Goal: Task Accomplishment & Management: Use online tool/utility

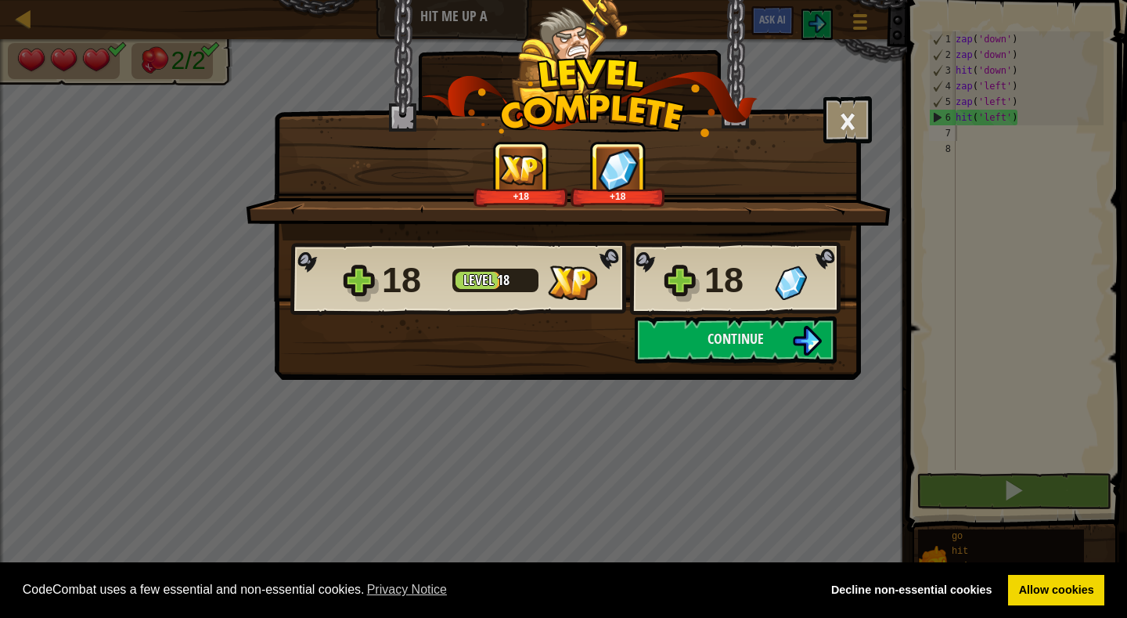
scroll to position [7, 0]
drag, startPoint x: 846, startPoint y: 110, endPoint x: 857, endPoint y: 99, distance: 15.5
click at [849, 107] on button "×" at bounding box center [847, 119] width 49 height 47
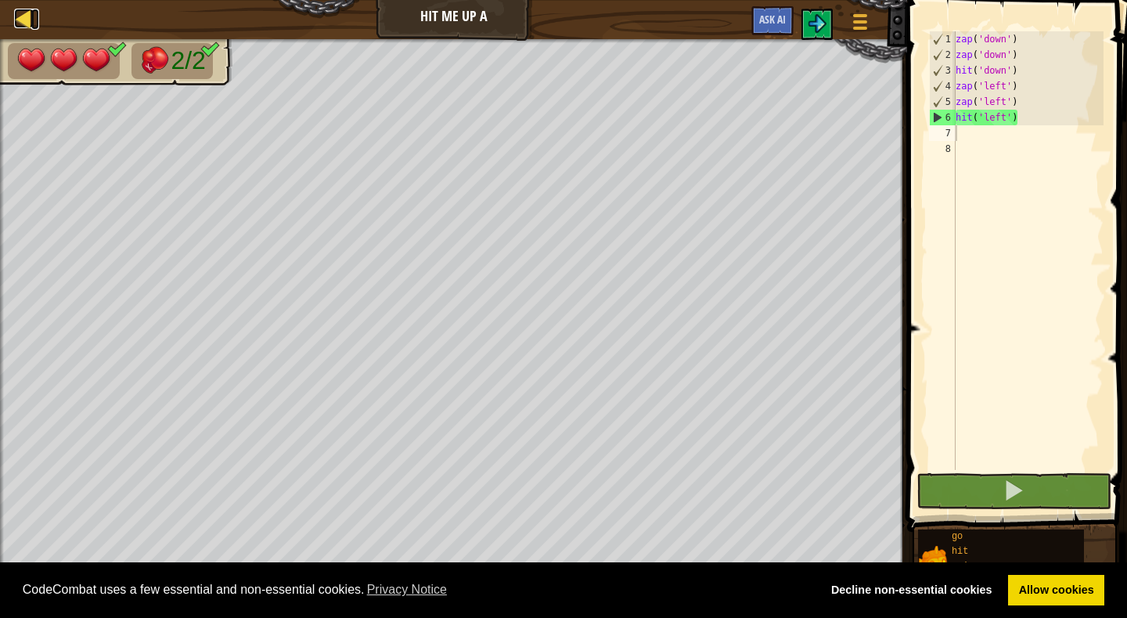
click at [23, 17] on div at bounding box center [24, 19] width 20 height 20
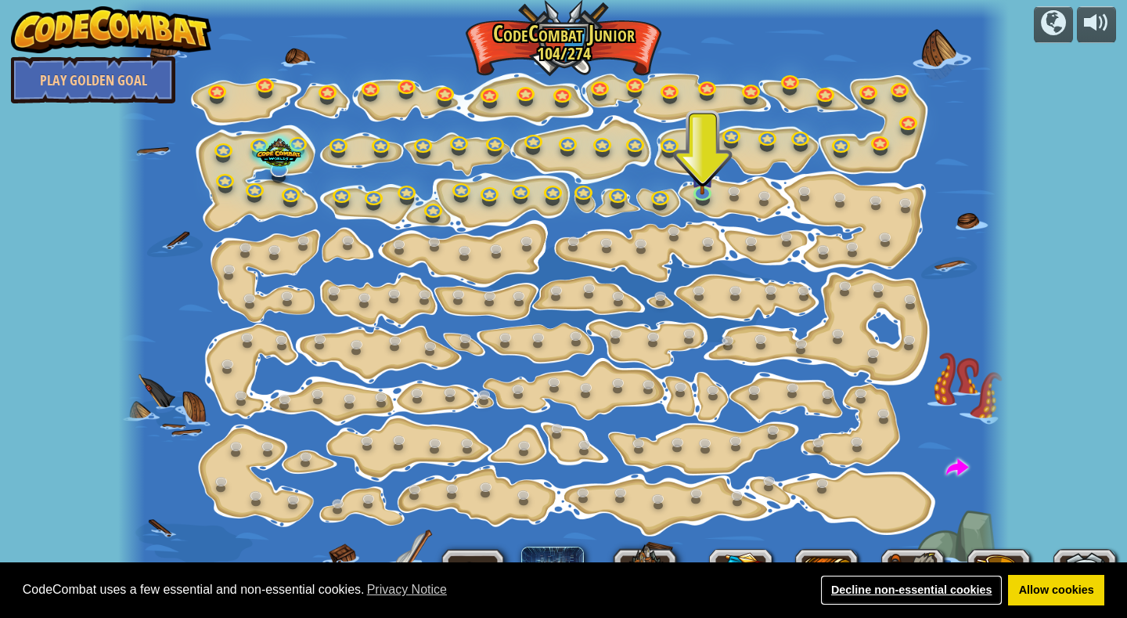
click at [927, 593] on link "Decline non-essential cookies" at bounding box center [911, 589] width 182 height 31
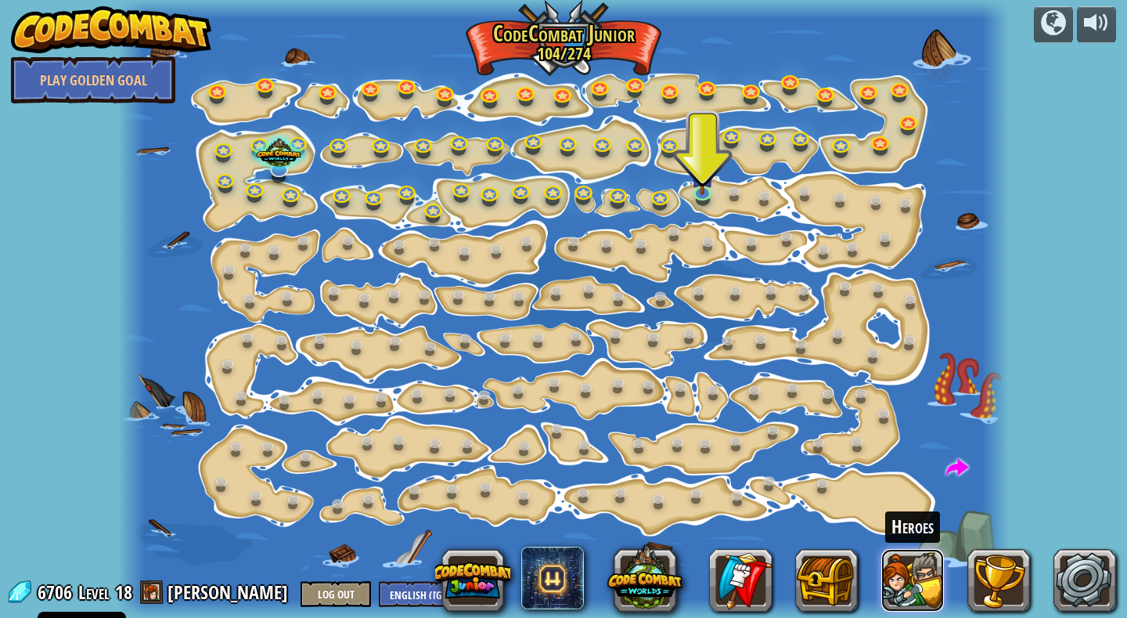
click at [898, 586] on button at bounding box center [912, 580] width 63 height 63
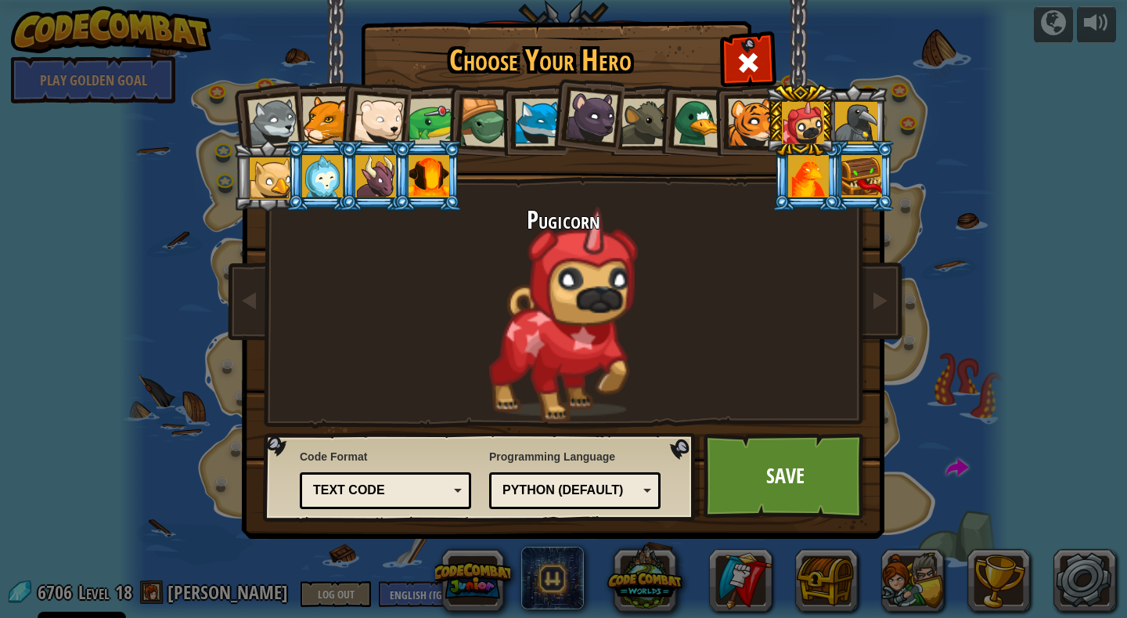
drag, startPoint x: 790, startPoint y: 401, endPoint x: 770, endPoint y: 372, distance: 35.6
click at [770, 376] on div "Pugicorn" at bounding box center [563, 314] width 587 height 215
click at [859, 122] on div at bounding box center [856, 123] width 42 height 42
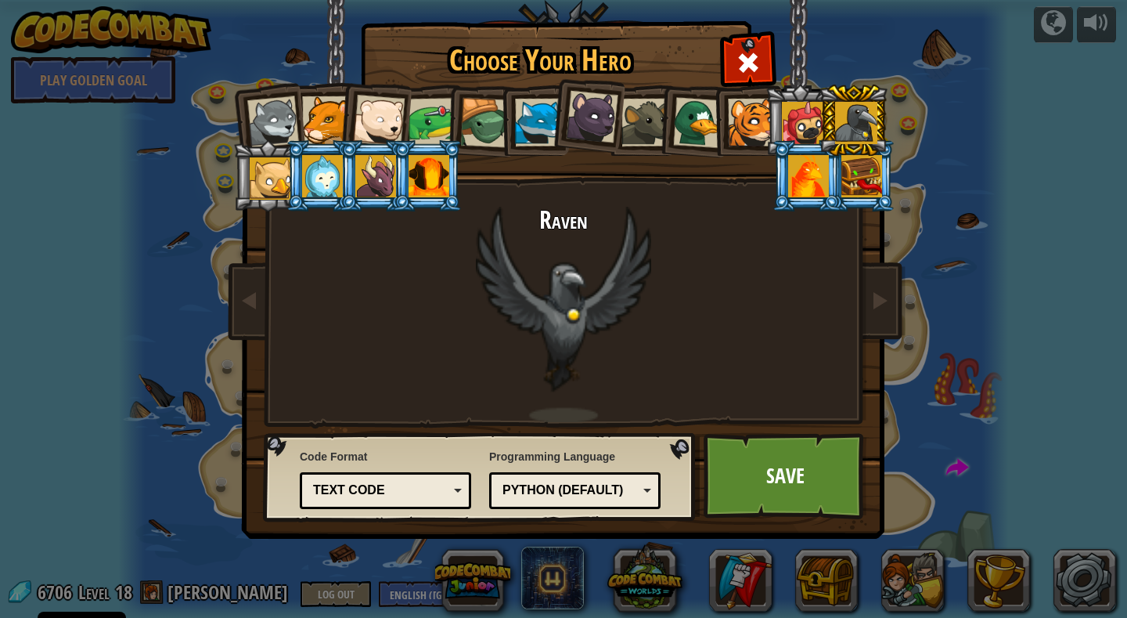
click at [272, 175] on div at bounding box center [271, 178] width 42 height 42
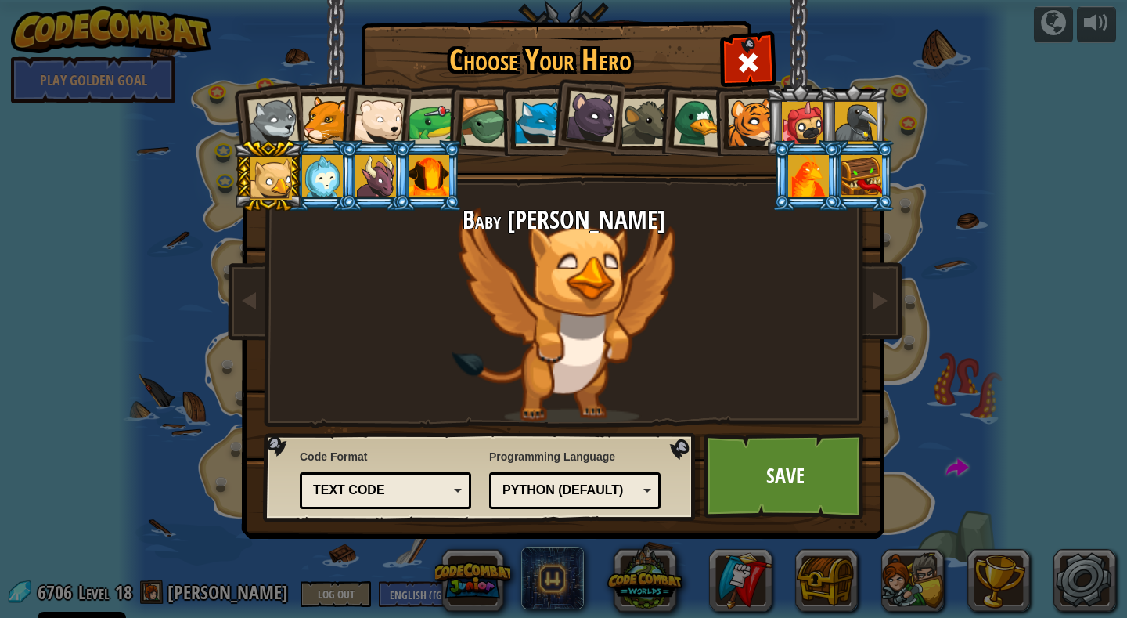
click at [323, 175] on div at bounding box center [322, 176] width 41 height 42
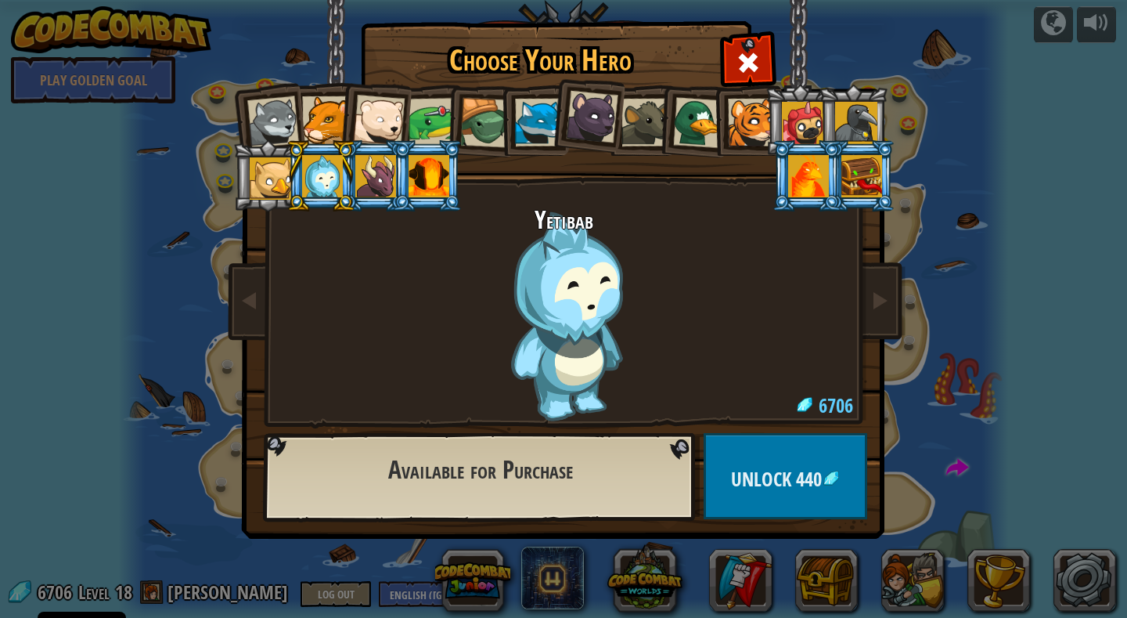
click at [269, 171] on div at bounding box center [271, 178] width 42 height 42
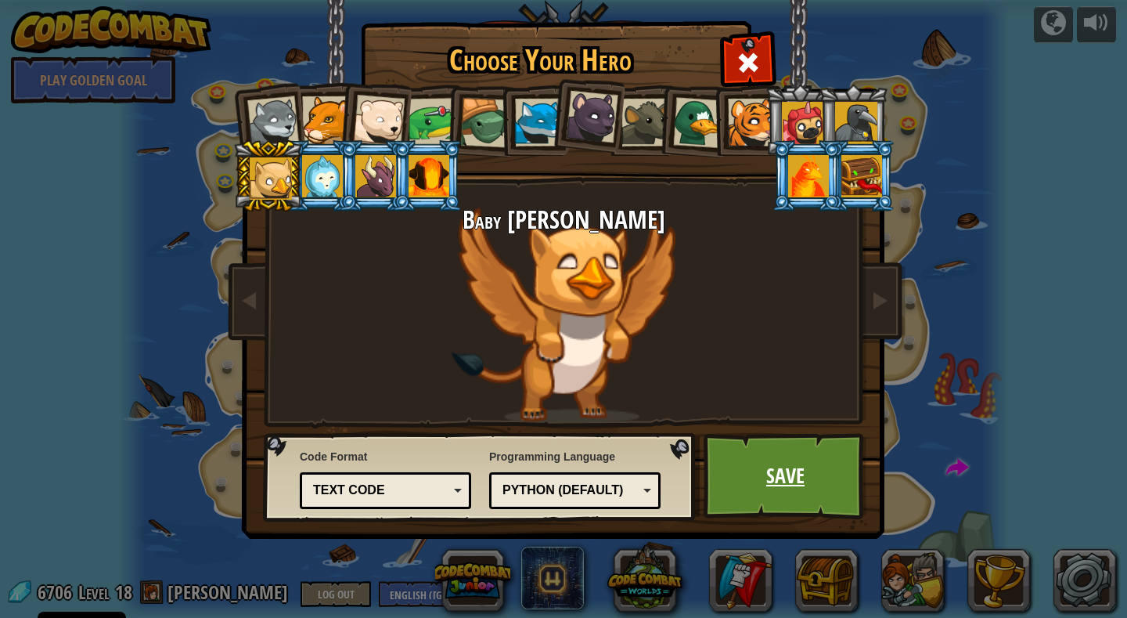
click at [793, 480] on link "Save" at bounding box center [786, 476] width 164 height 86
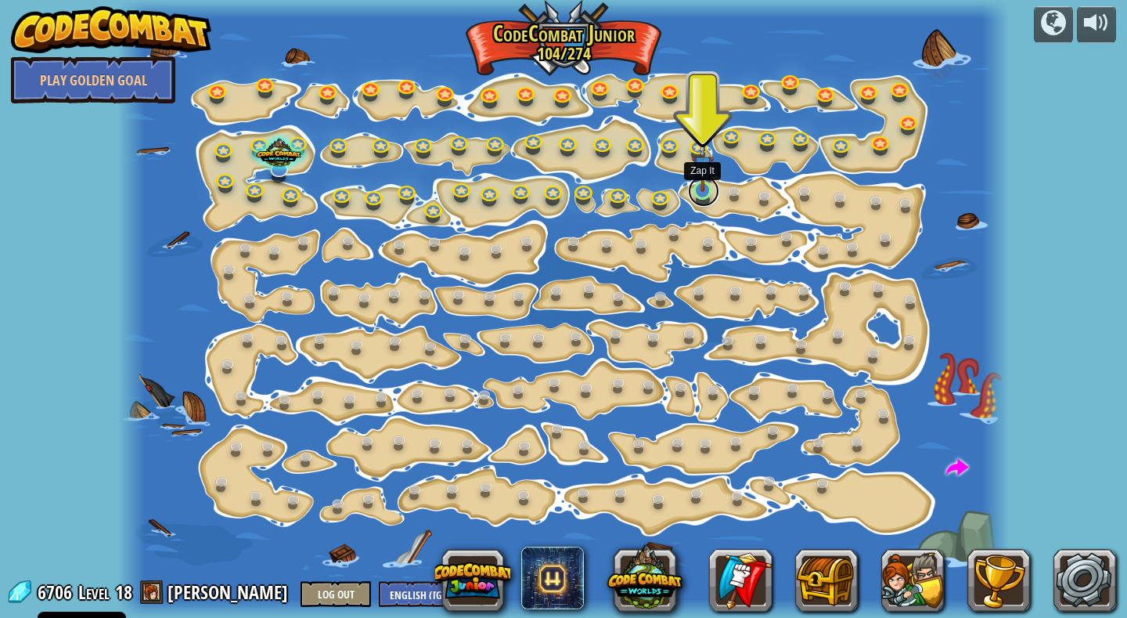
click at [699, 192] on link at bounding box center [703, 190] width 31 height 31
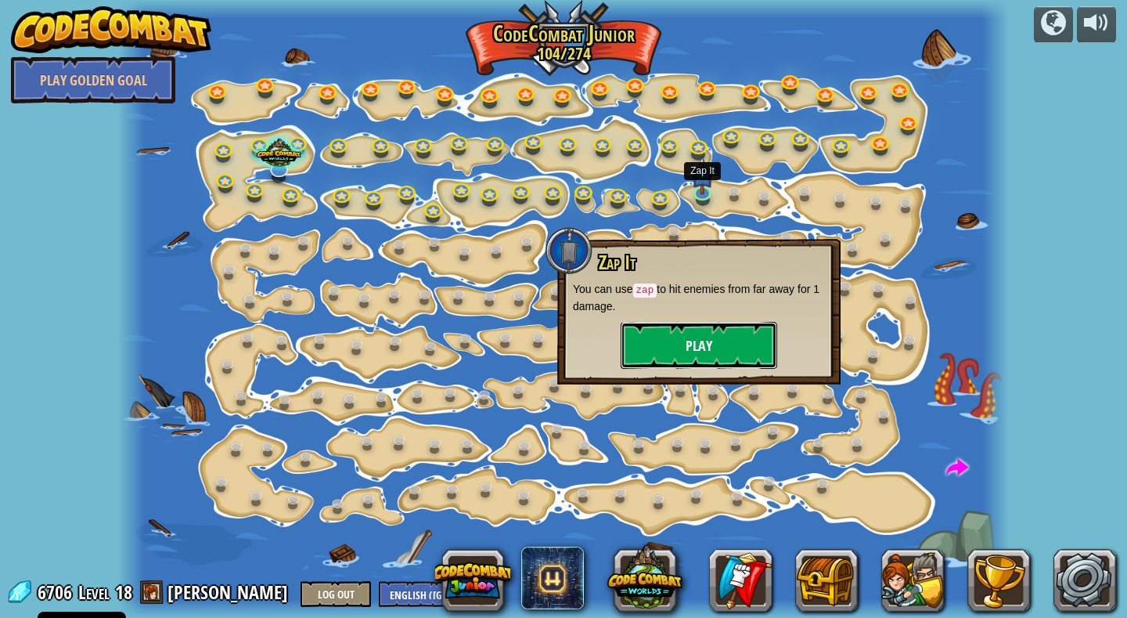
click at [697, 344] on button "Play" at bounding box center [699, 345] width 157 height 47
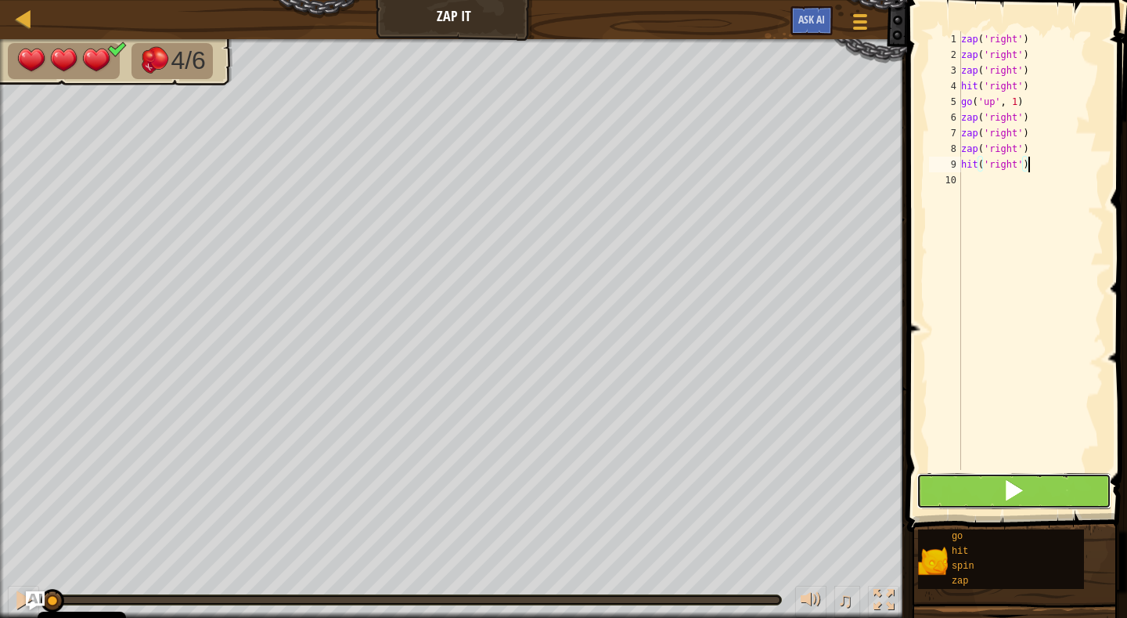
click at [988, 490] on button at bounding box center [1013, 491] width 195 height 36
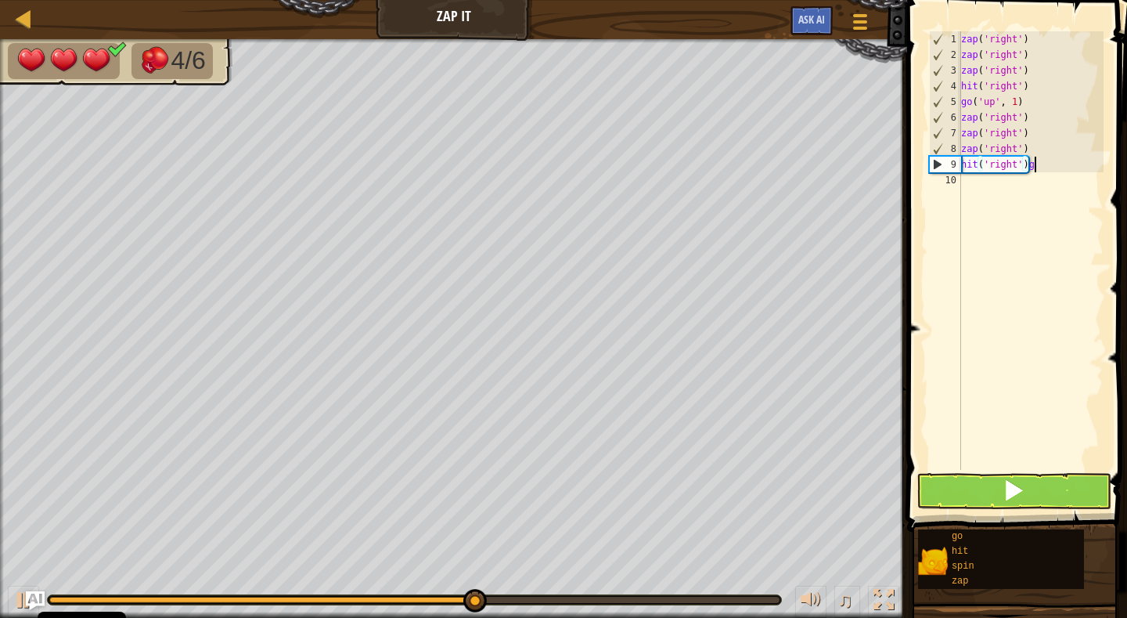
scroll to position [7, 5]
type textarea "hit('right')"
type textarea "g"
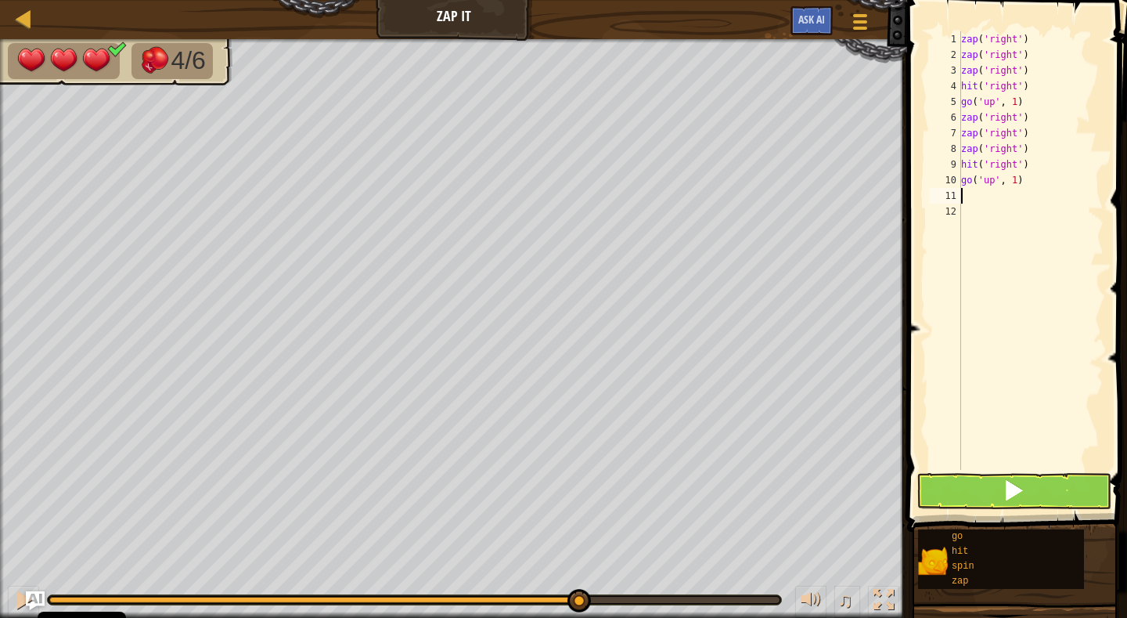
type textarea "z"
type textarea "h"
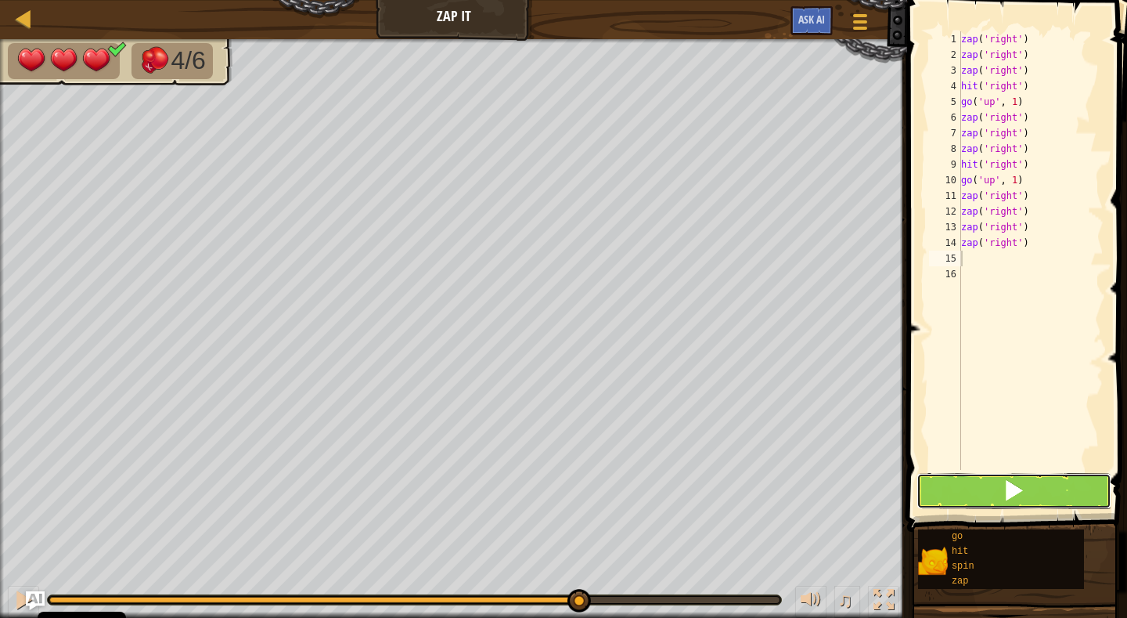
click at [1015, 487] on span at bounding box center [1014, 490] width 22 height 22
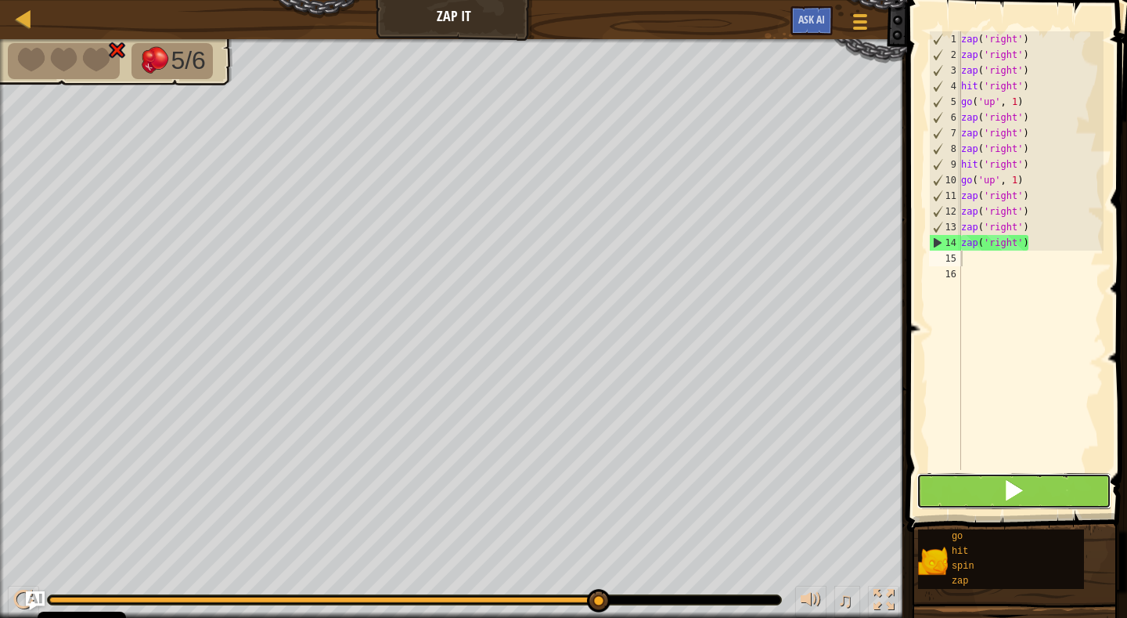
click at [1014, 486] on span at bounding box center [1014, 490] width 22 height 22
click at [1041, 486] on button at bounding box center [1013, 491] width 195 height 36
type textarea "z"
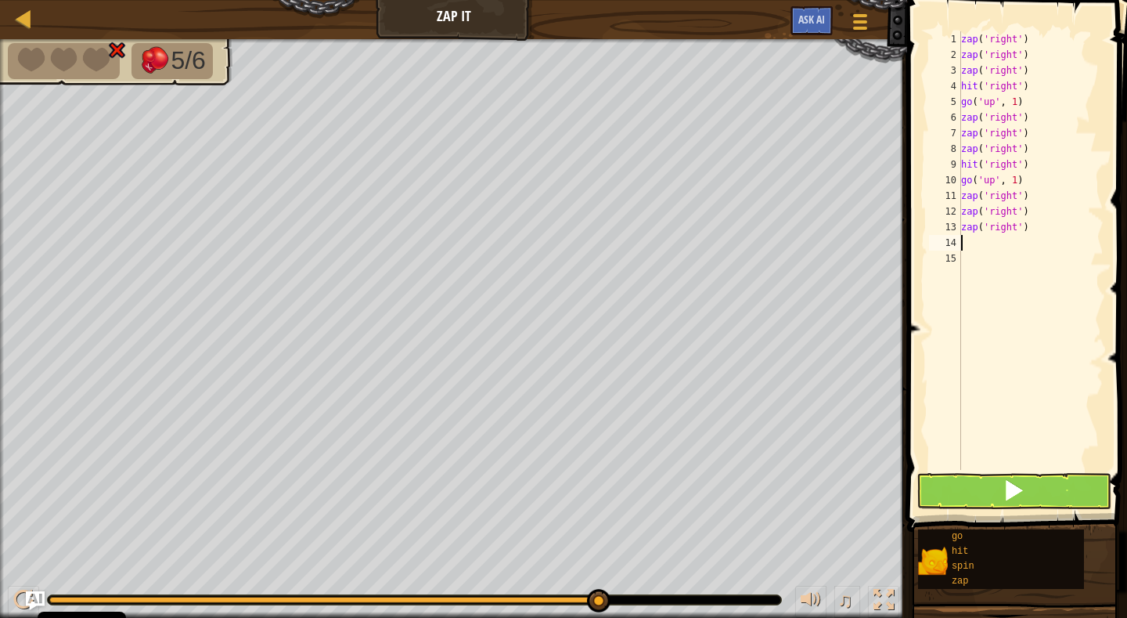
type textarea "h"
click at [1010, 490] on span at bounding box center [1014, 490] width 22 height 22
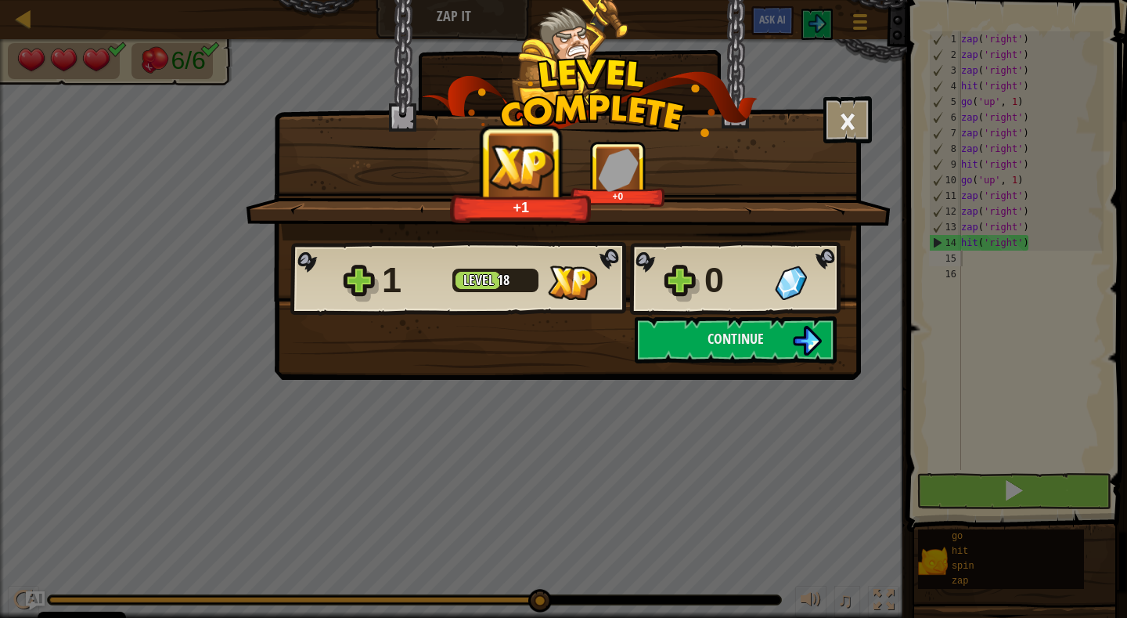
click at [1010, 490] on div "× How fun was this level? Tell us more! +1 +0 Reticulating Splines... 1 Level 1…" at bounding box center [563, 309] width 1127 height 618
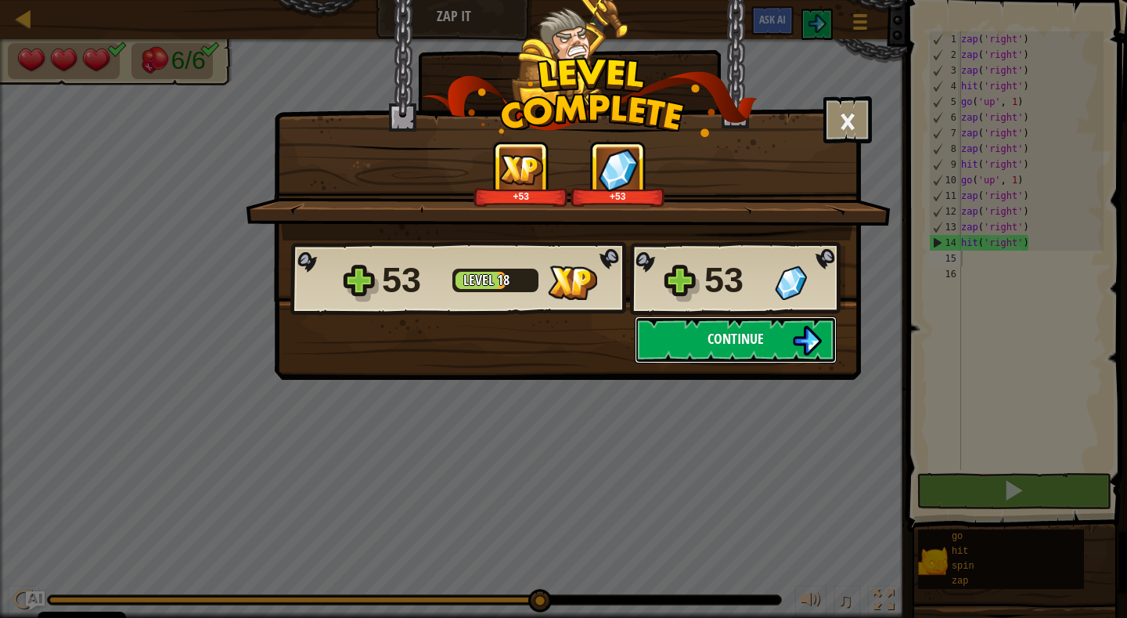
click at [741, 343] on span "Continue" at bounding box center [736, 339] width 56 height 20
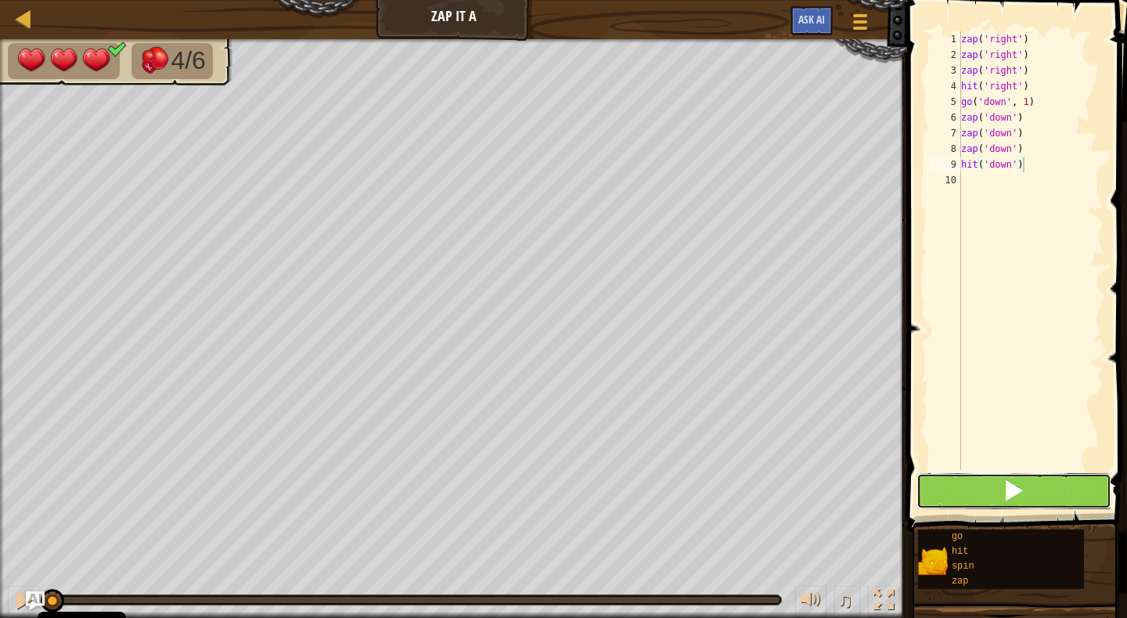
click at [1010, 491] on span at bounding box center [1014, 490] width 22 height 22
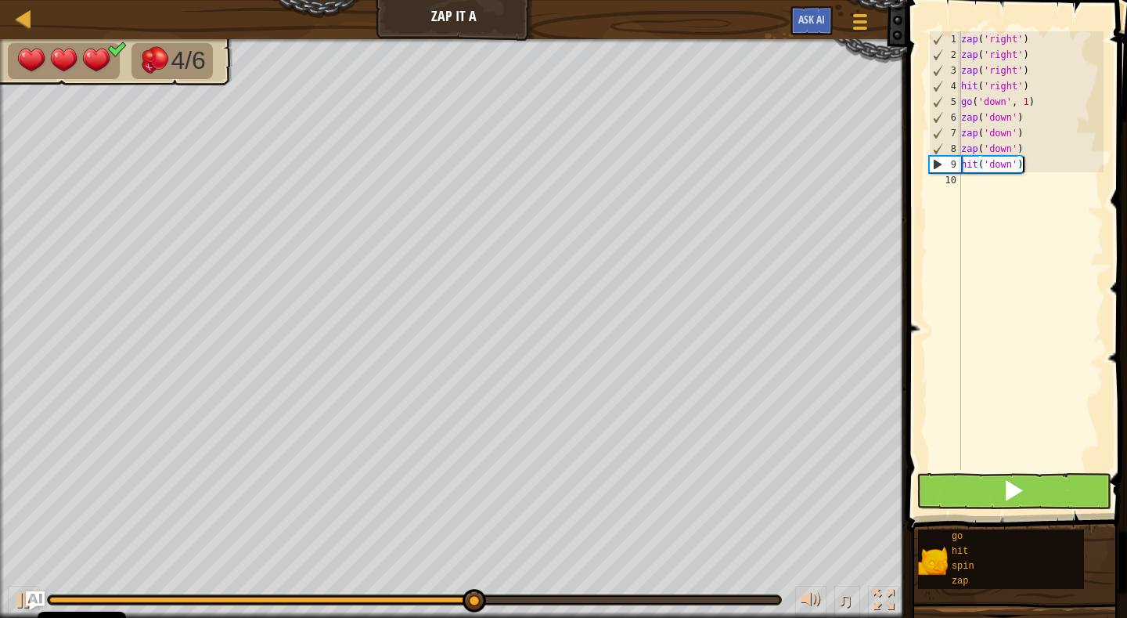
scroll to position [7, 5]
type textarea "hit('down')"
type textarea "g"
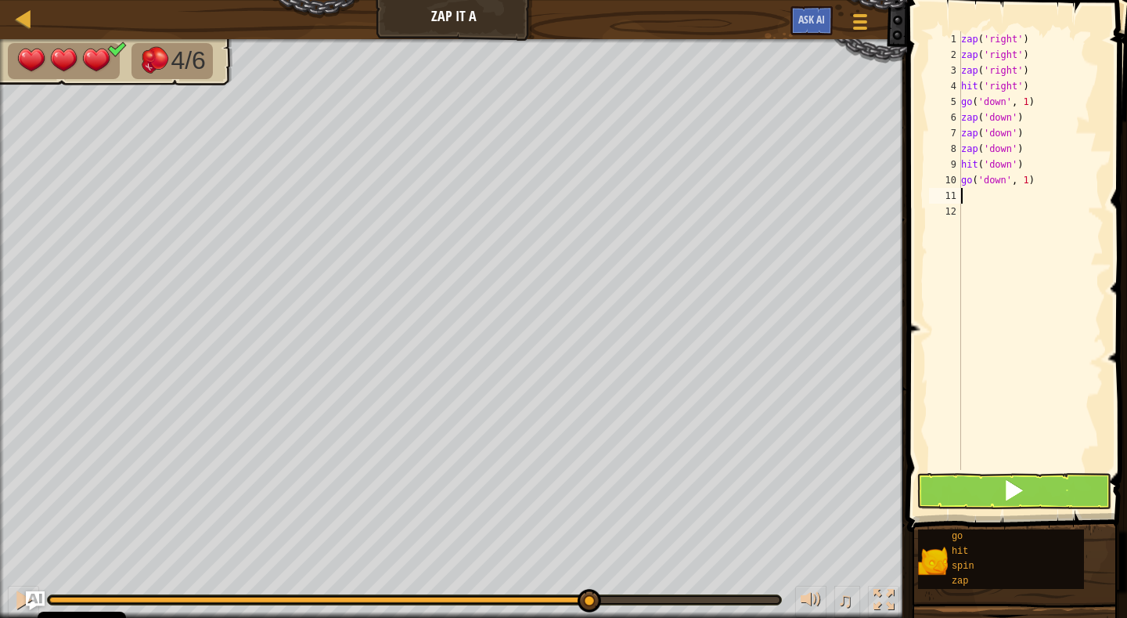
type textarea "z"
type textarea "h"
click at [1016, 486] on span at bounding box center [1014, 490] width 22 height 22
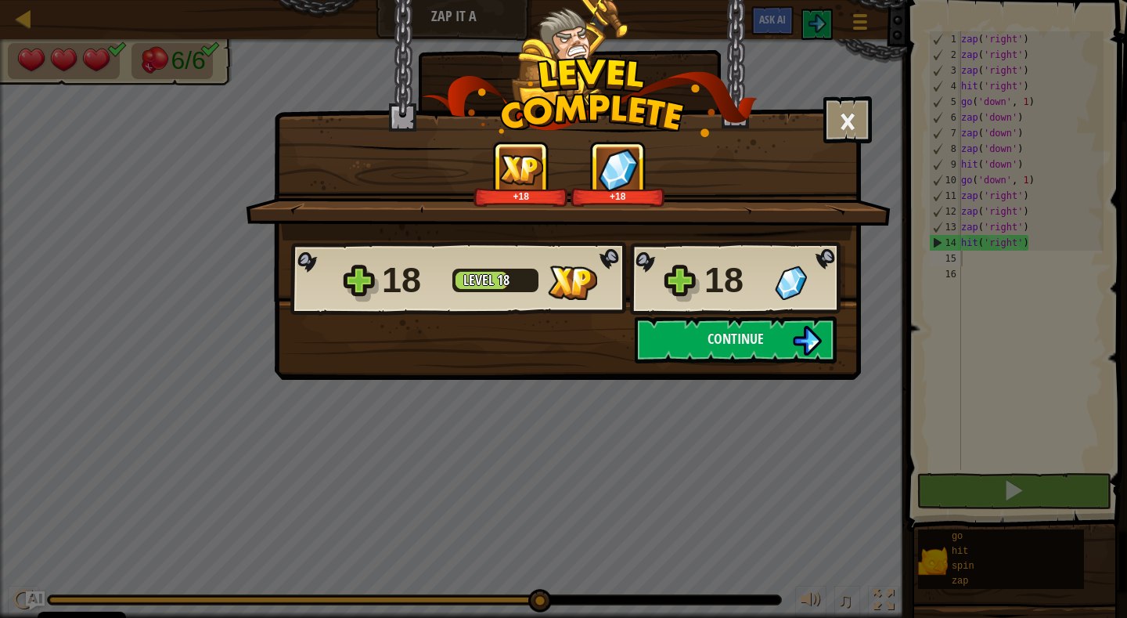
click at [1013, 484] on div "× How fun was this level? Tell us more! +18 +18 Reticulating Splines... 18 Leve…" at bounding box center [563, 309] width 1127 height 618
click at [734, 334] on span "Continue" at bounding box center [736, 339] width 56 height 20
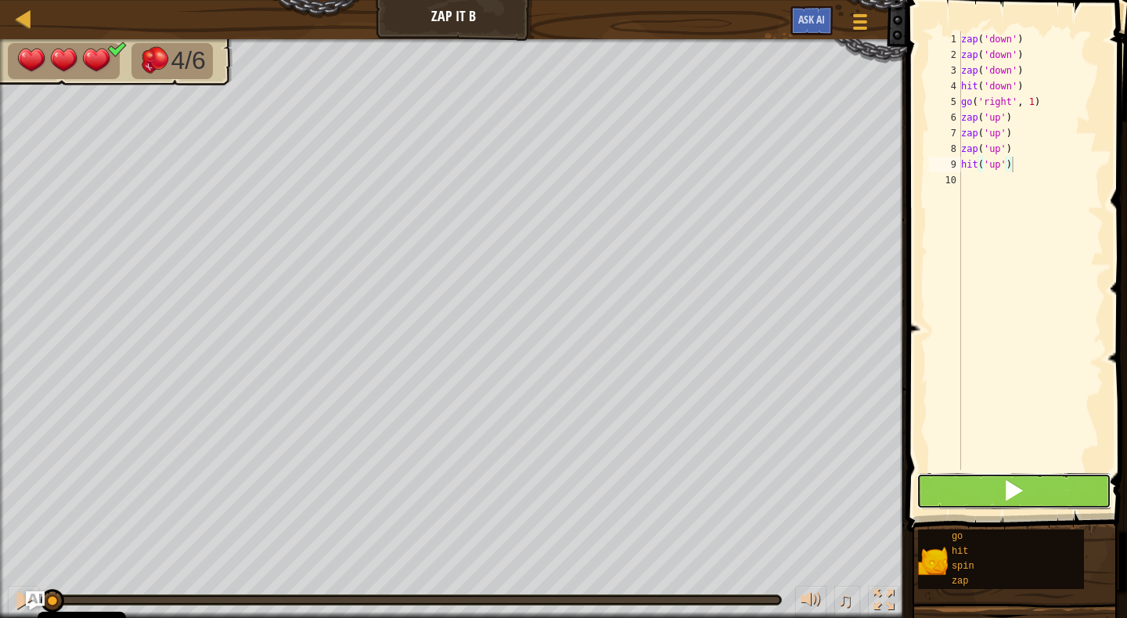
click at [1008, 491] on span at bounding box center [1014, 490] width 22 height 22
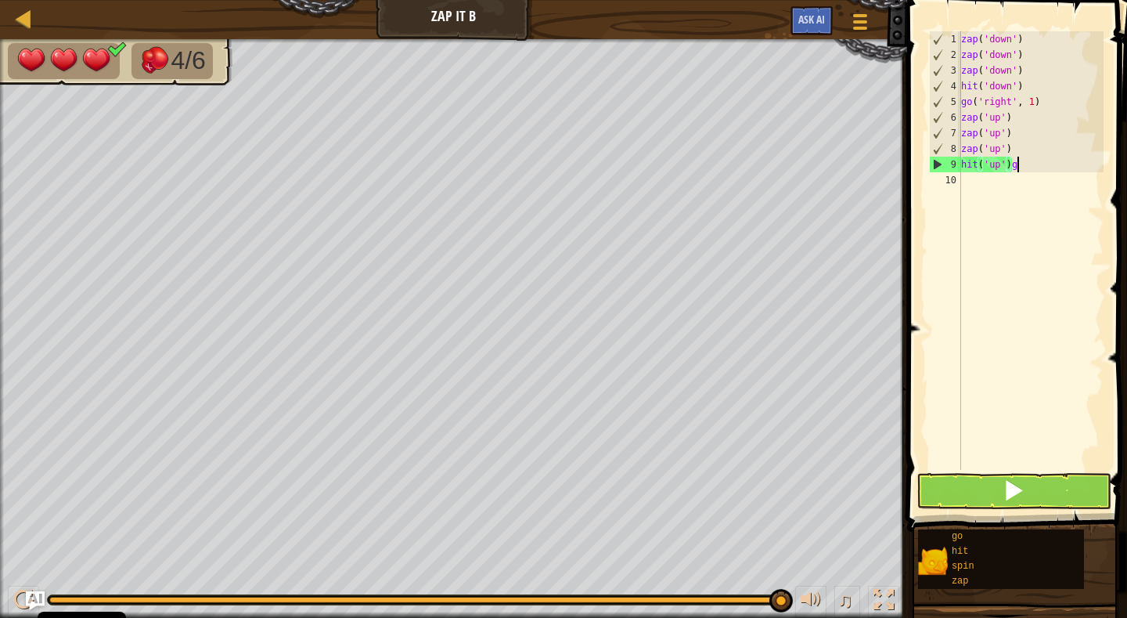
scroll to position [7, 4]
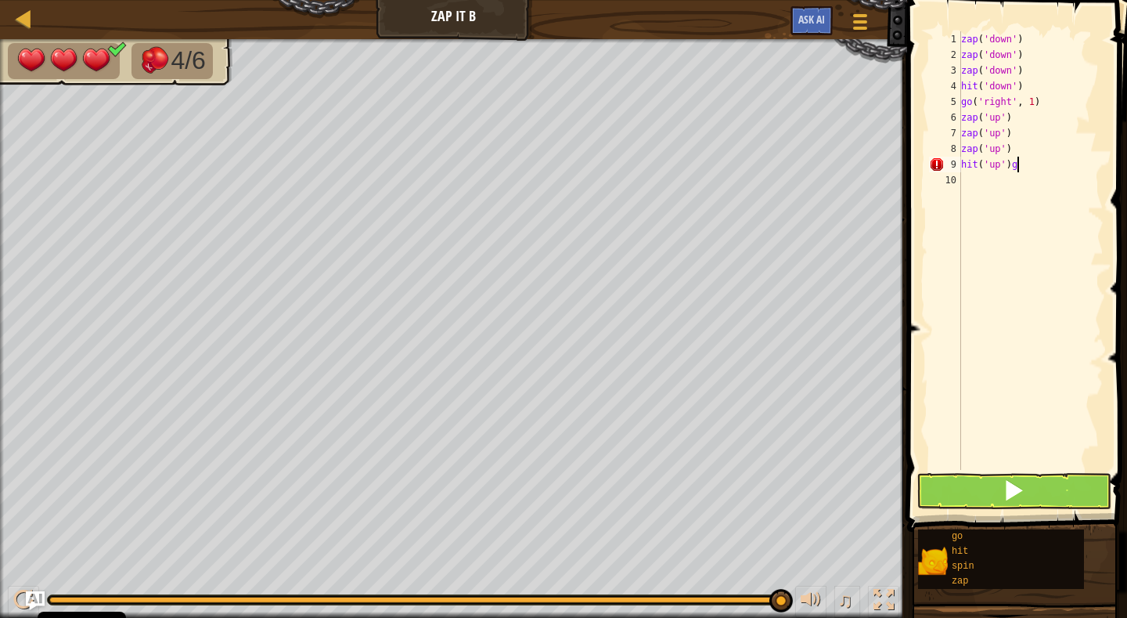
type textarea "hit('up')"
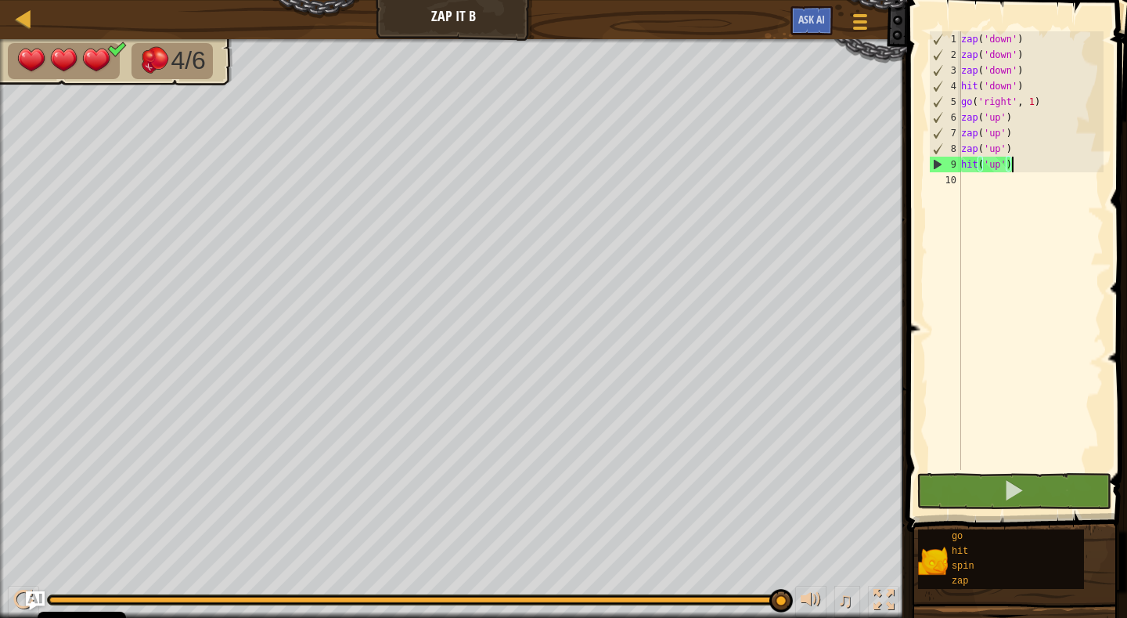
scroll to position [7, 0]
type textarea "g"
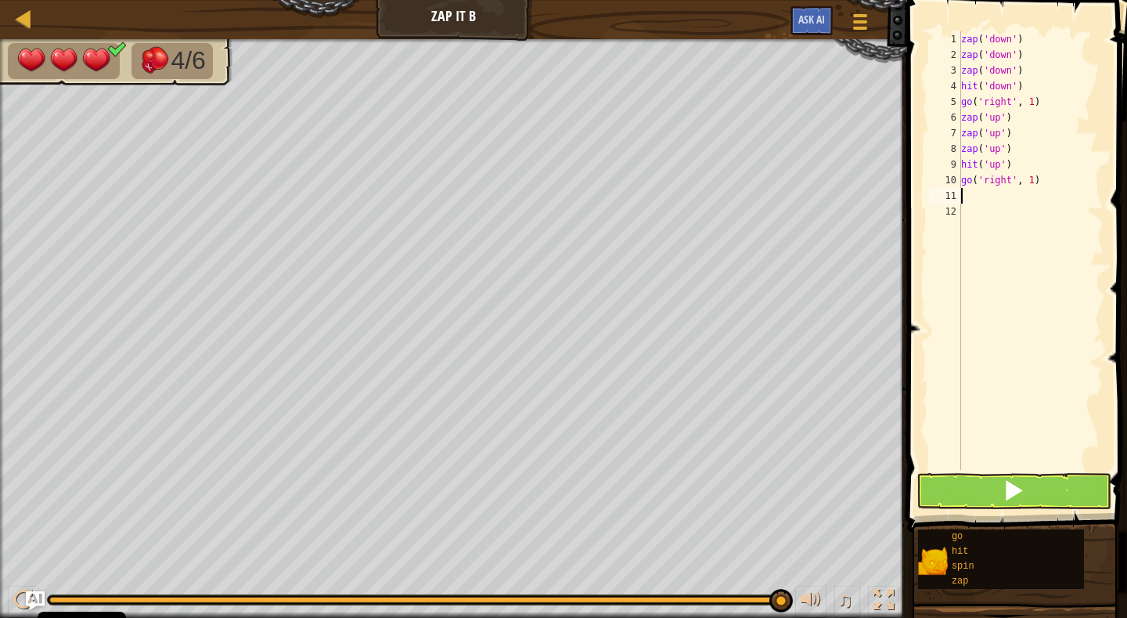
type textarea "z"
type textarea "h"
click at [1003, 484] on span at bounding box center [1014, 490] width 22 height 22
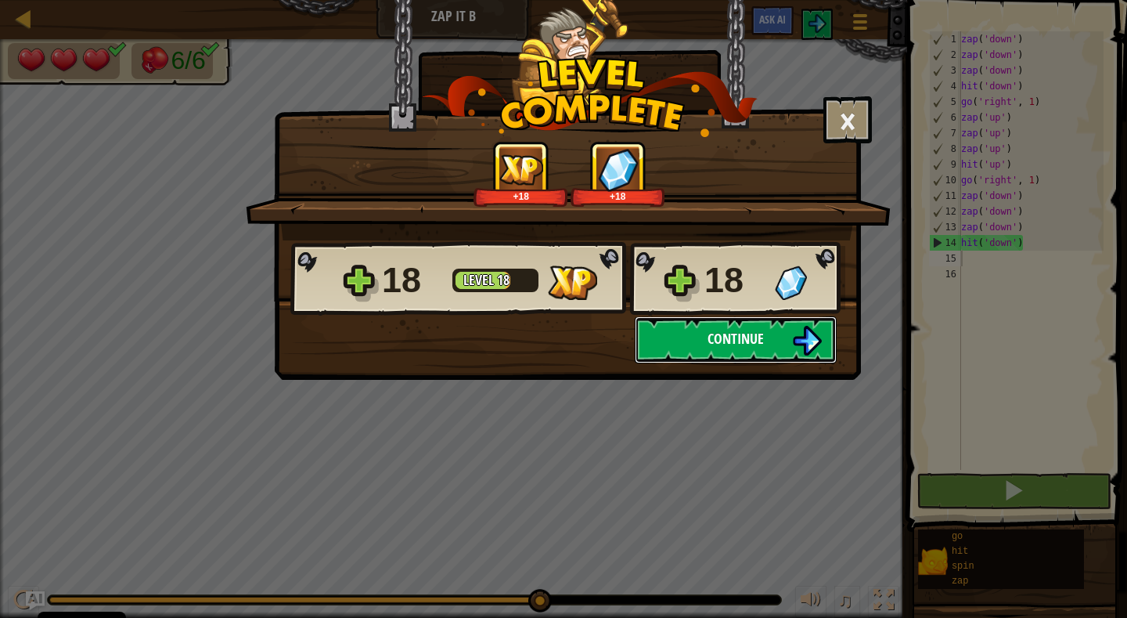
click at [747, 337] on span "Continue" at bounding box center [736, 339] width 56 height 20
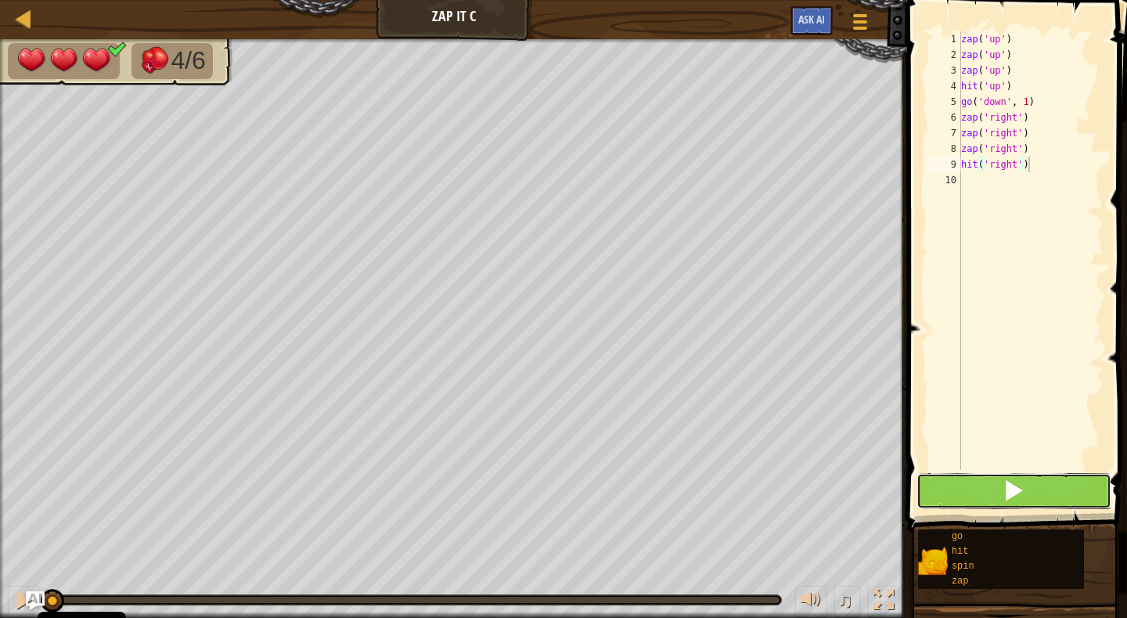
click at [1010, 486] on span at bounding box center [1014, 490] width 22 height 22
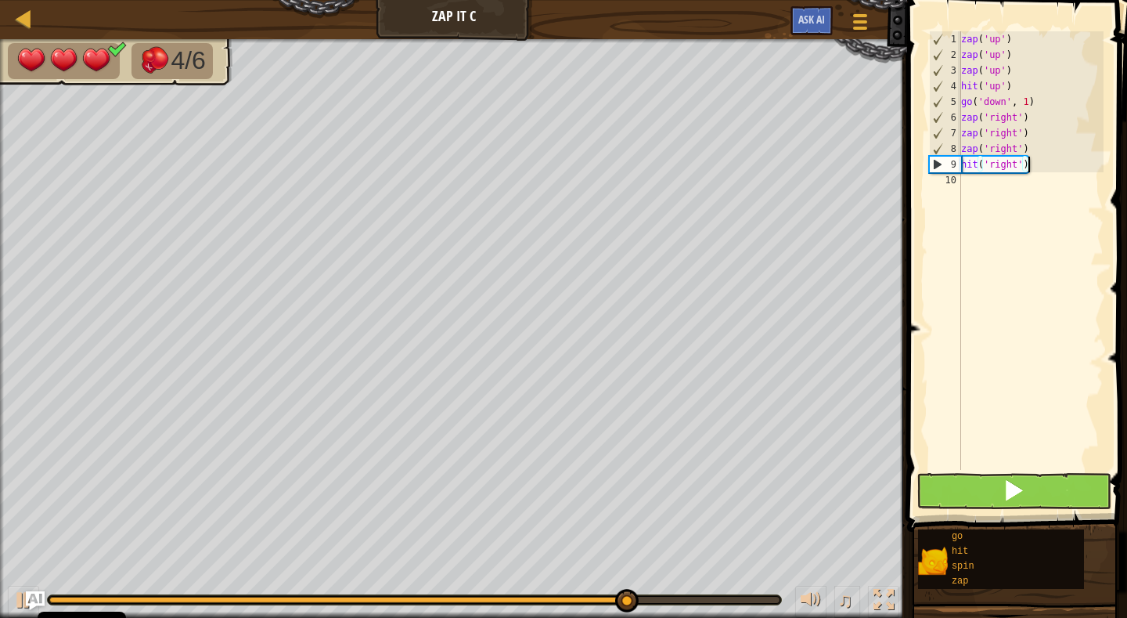
scroll to position [7, 5]
type textarea "hit('right')"
type textarea "z"
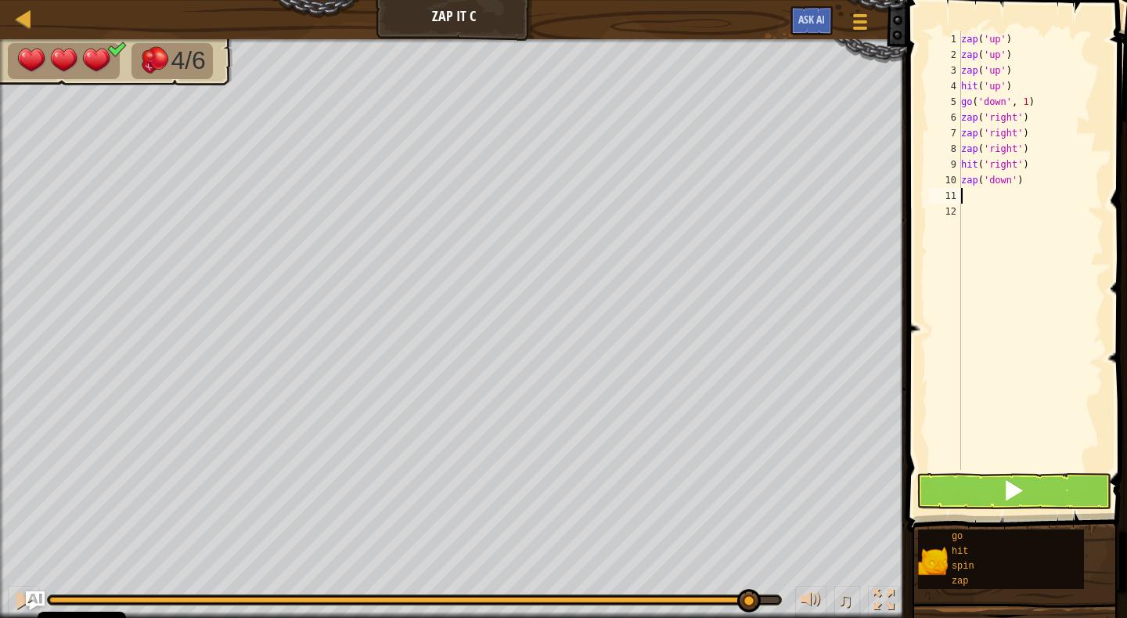
type textarea "z"
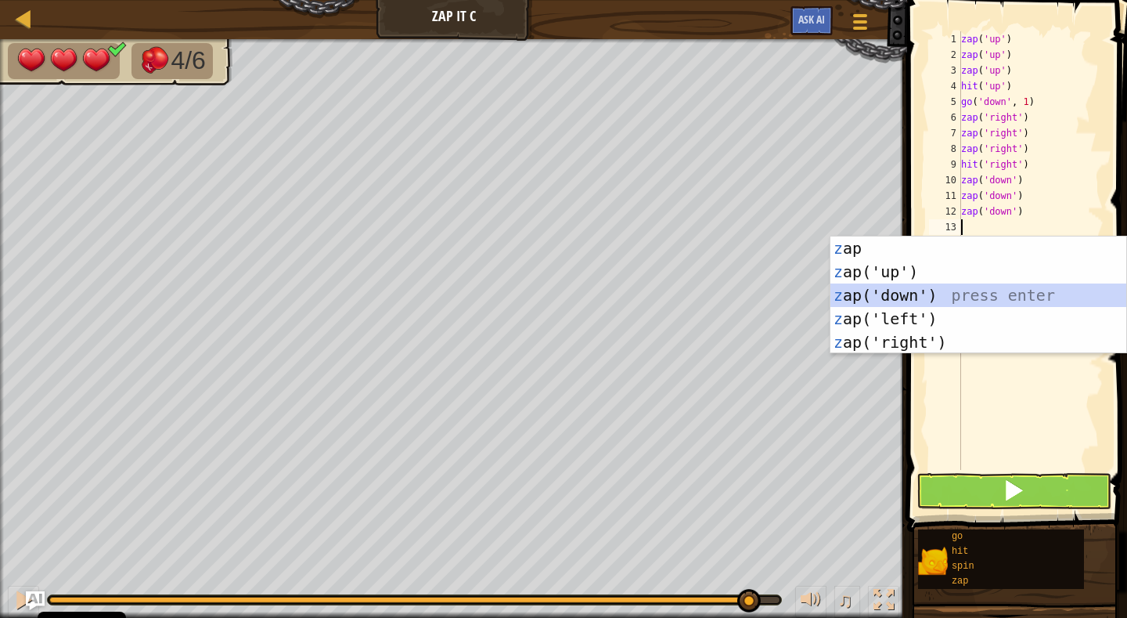
type textarea "h"
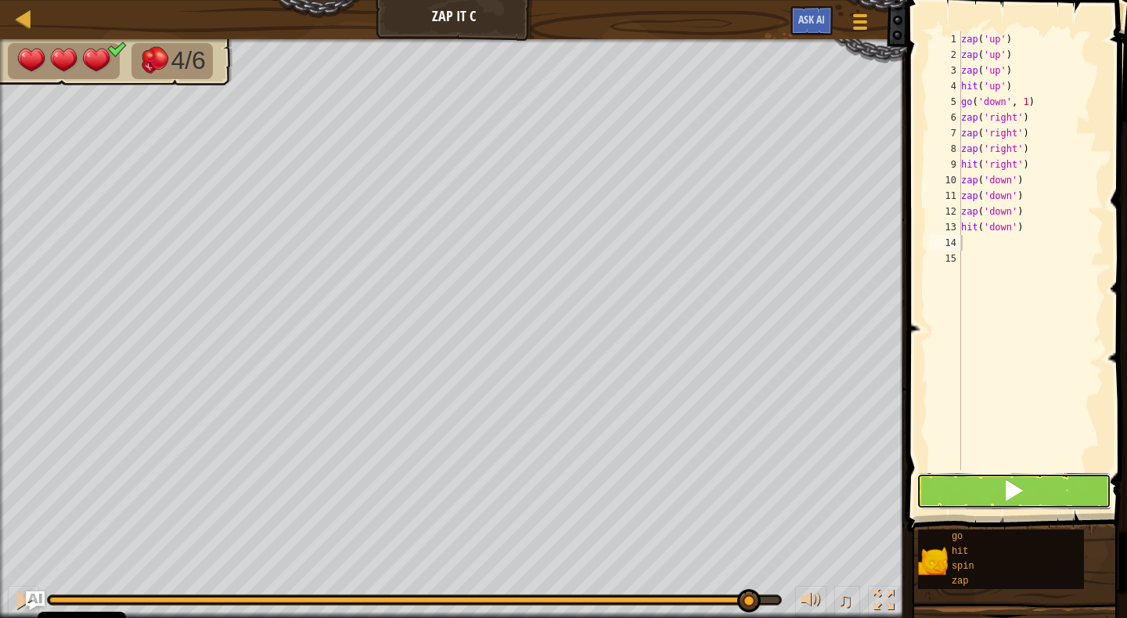
click at [1014, 492] on span at bounding box center [1014, 490] width 22 height 22
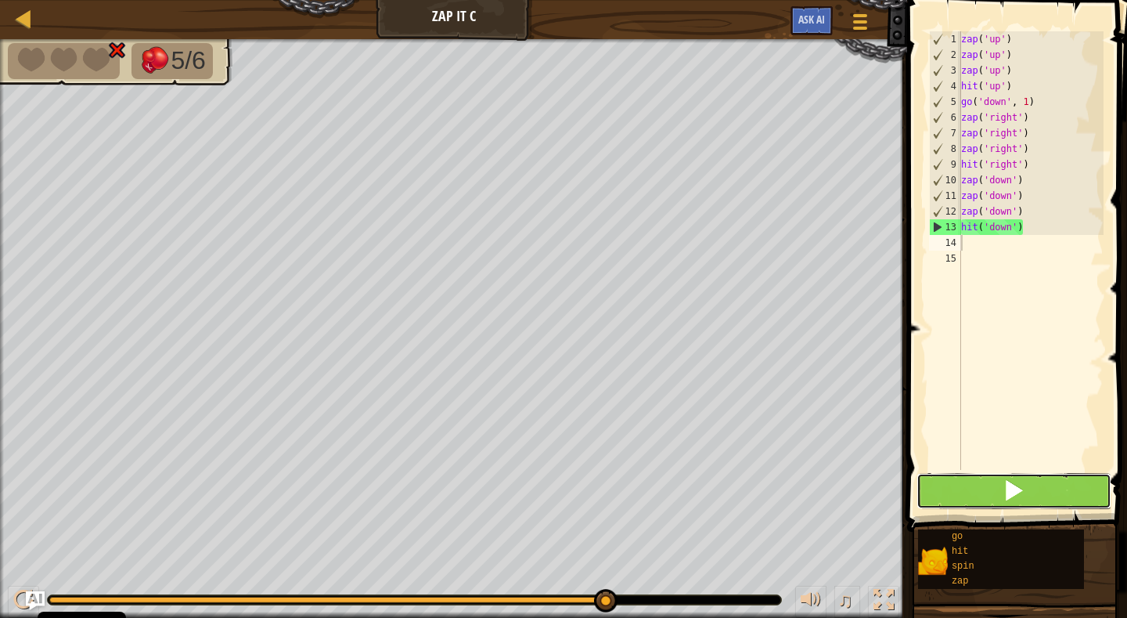
click at [1014, 487] on span at bounding box center [1014, 490] width 22 height 22
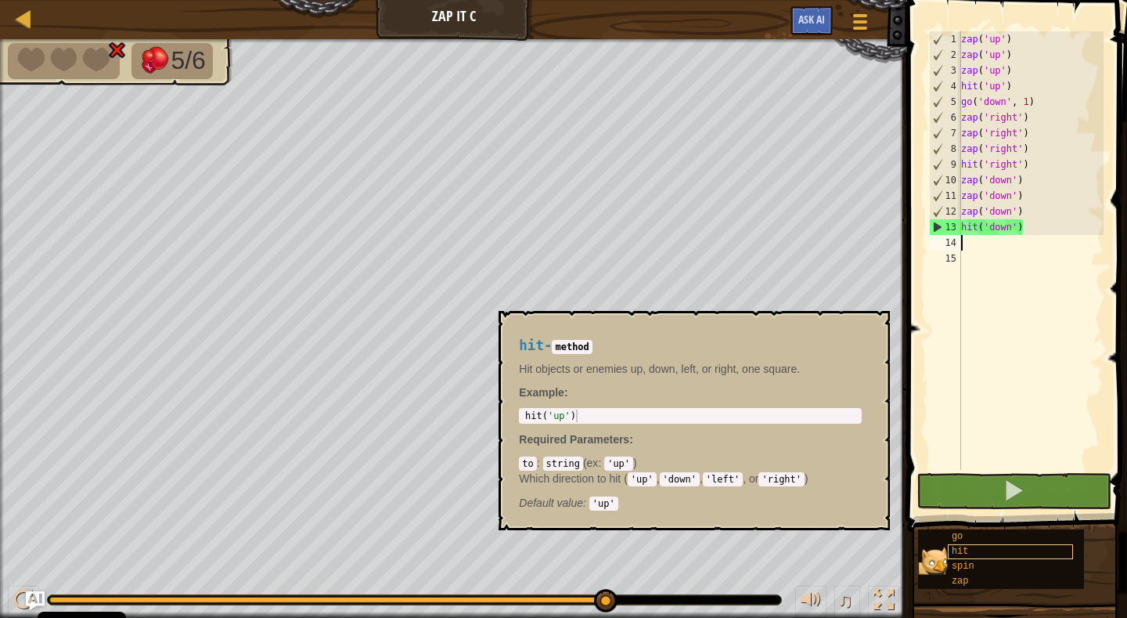
click at [1028, 557] on div "hit" at bounding box center [1010, 551] width 125 height 15
click at [987, 564] on div "spin" at bounding box center [1010, 566] width 125 height 15
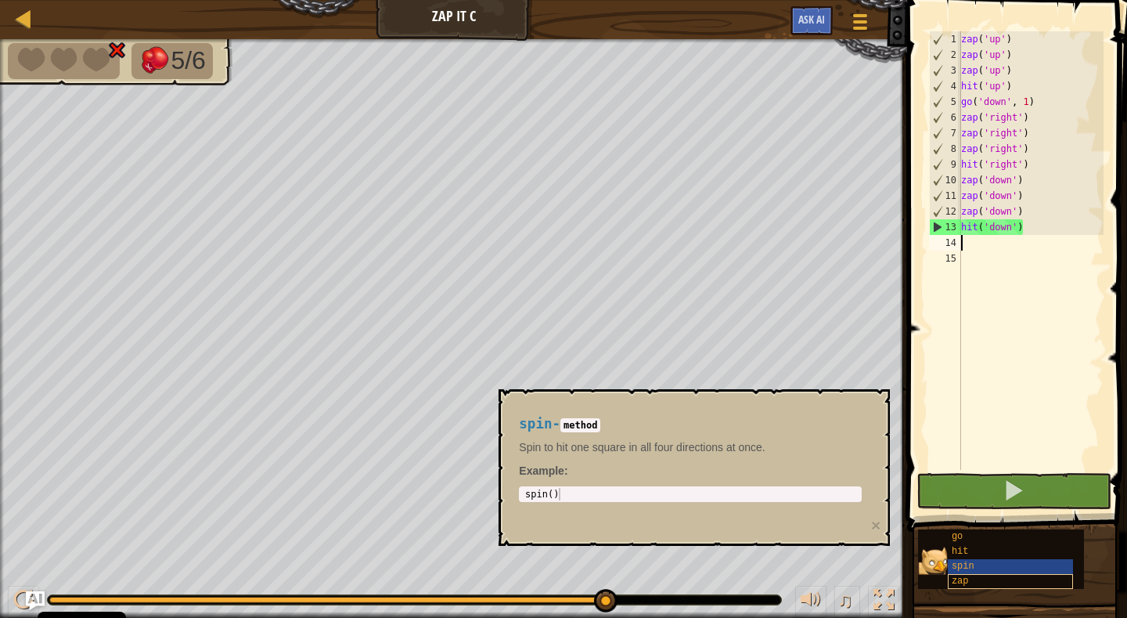
click at [996, 585] on div "zap" at bounding box center [1010, 581] width 125 height 15
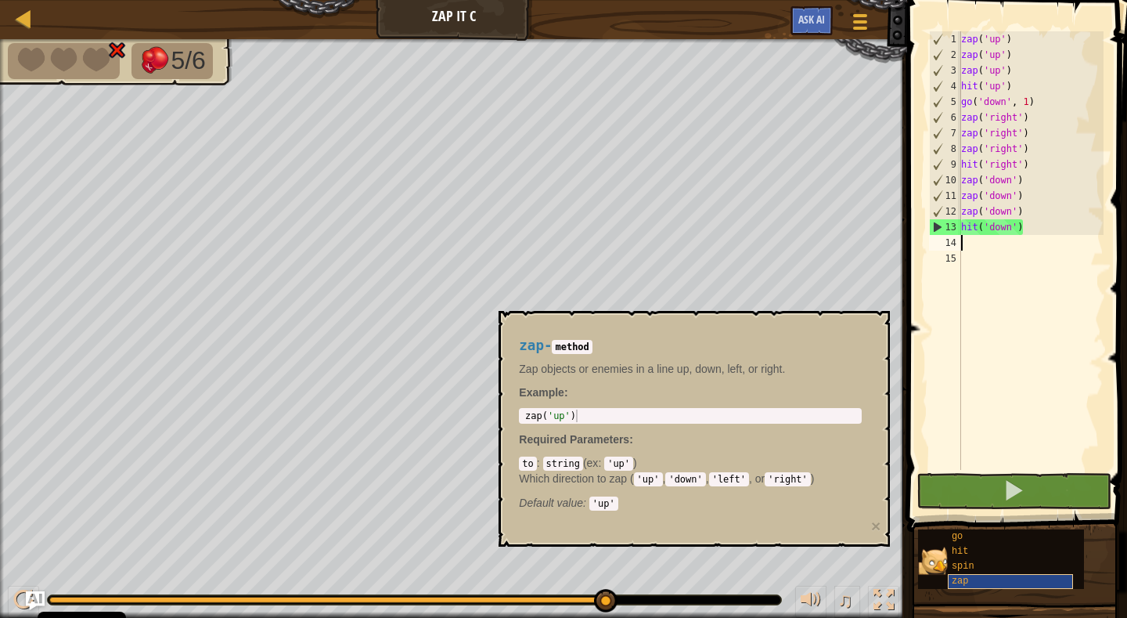
click at [992, 585] on div "zap" at bounding box center [1010, 581] width 125 height 15
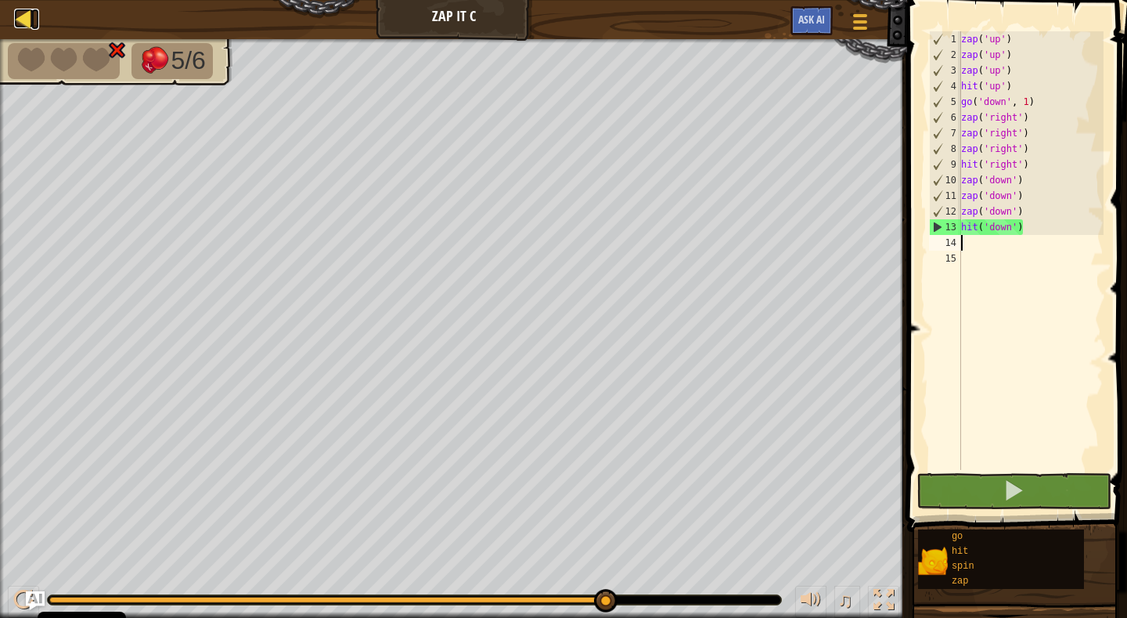
click at [20, 17] on div at bounding box center [24, 19] width 20 height 20
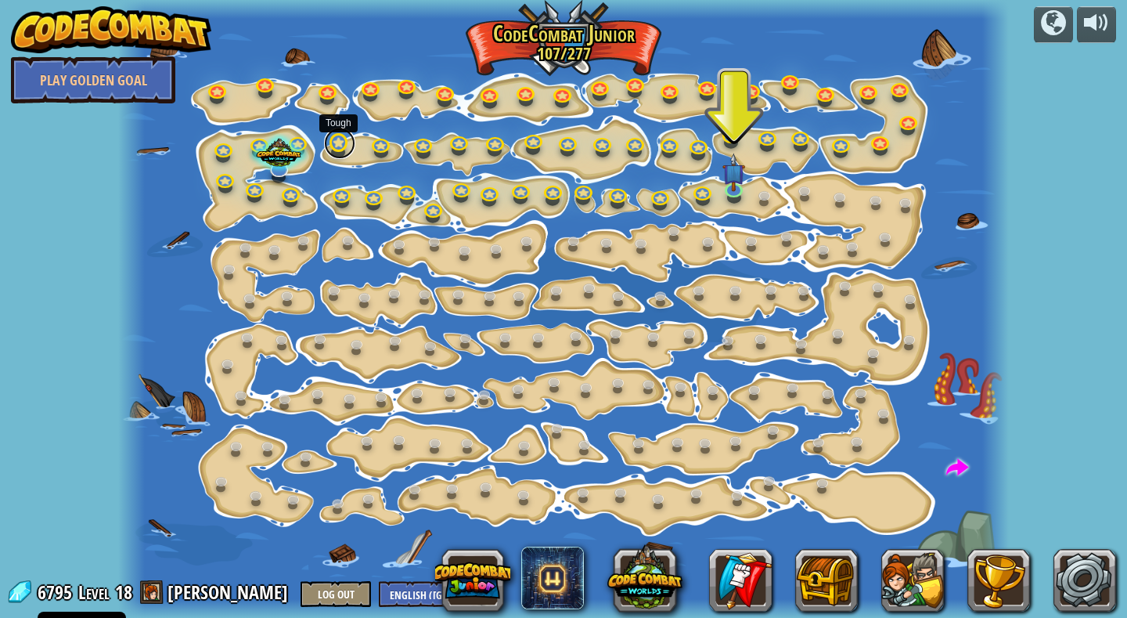
click at [344, 148] on link at bounding box center [339, 143] width 31 height 31
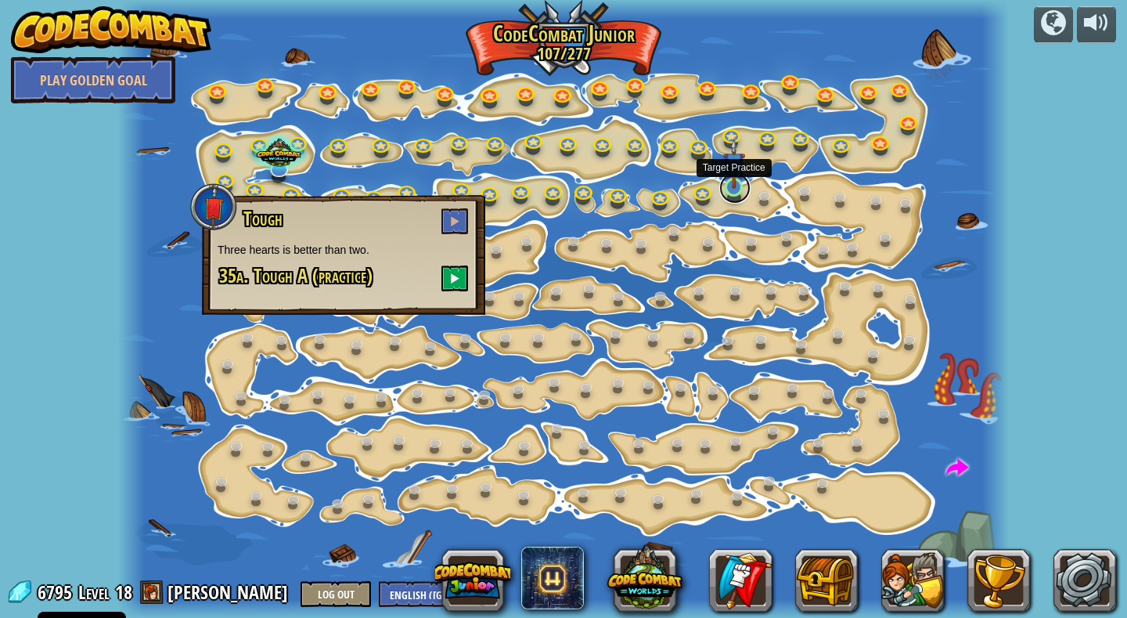
click at [735, 189] on link at bounding box center [734, 187] width 31 height 31
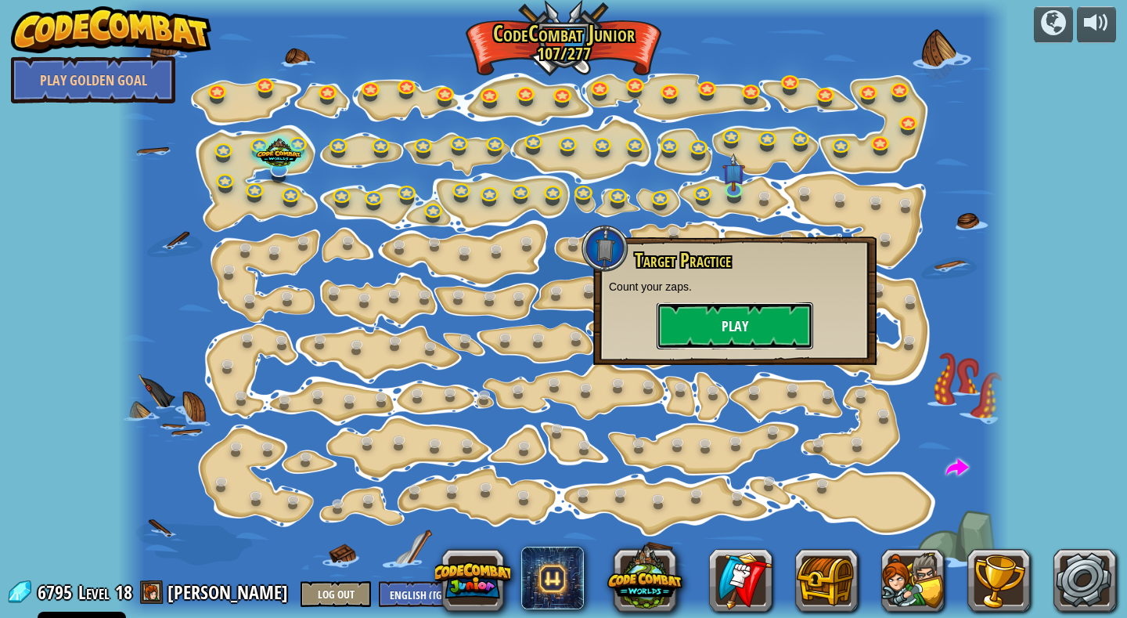
click at [732, 319] on button "Play" at bounding box center [735, 325] width 157 height 47
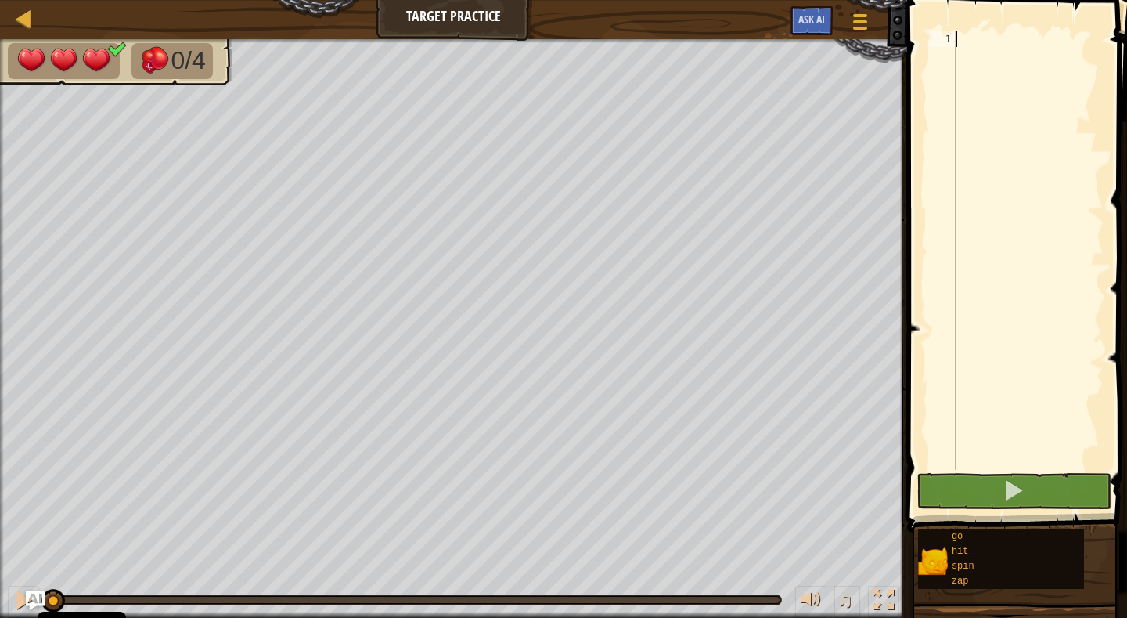
type textarea "z"
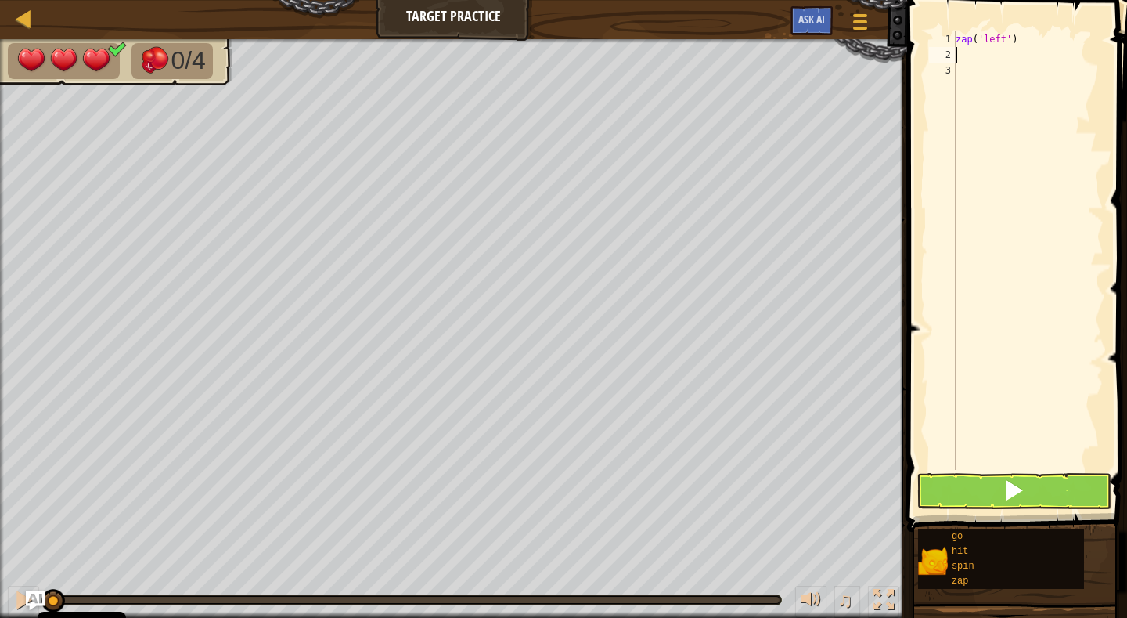
type textarea "z"
click at [1020, 491] on span at bounding box center [1014, 490] width 22 height 22
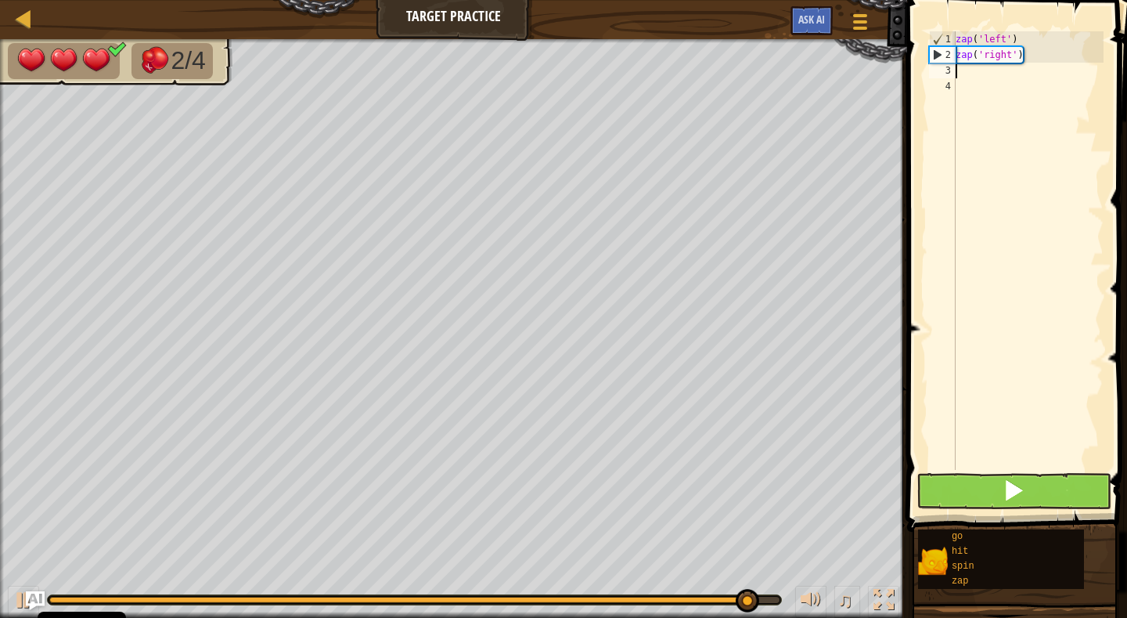
type textarea "g"
type textarea "z"
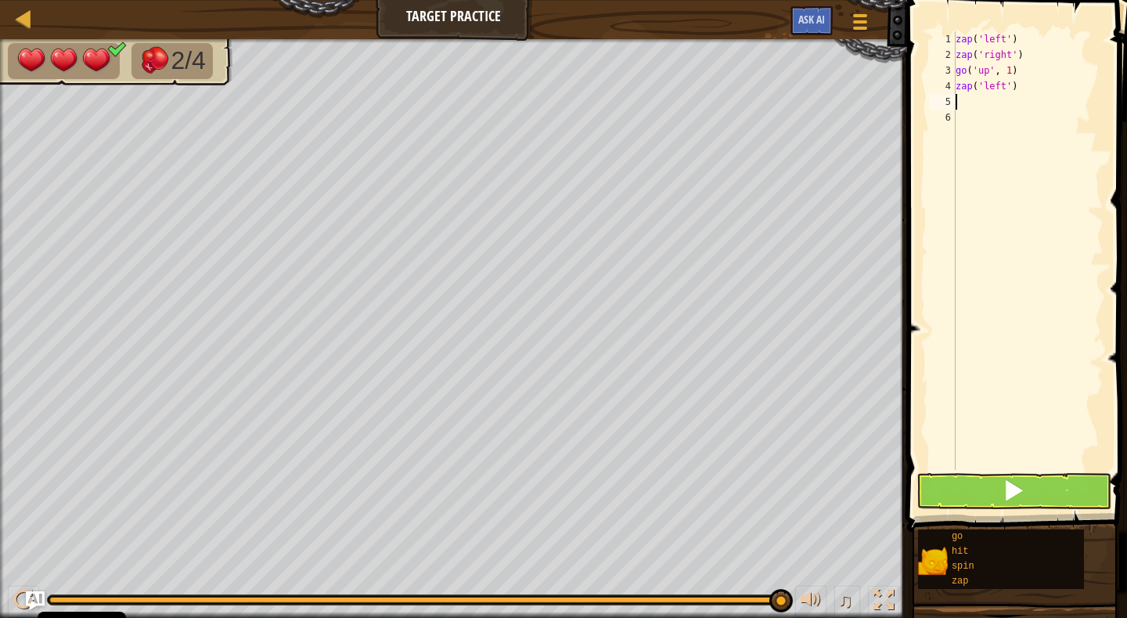
type textarea "z"
type textarea "h"
click at [1017, 487] on span at bounding box center [1014, 490] width 22 height 22
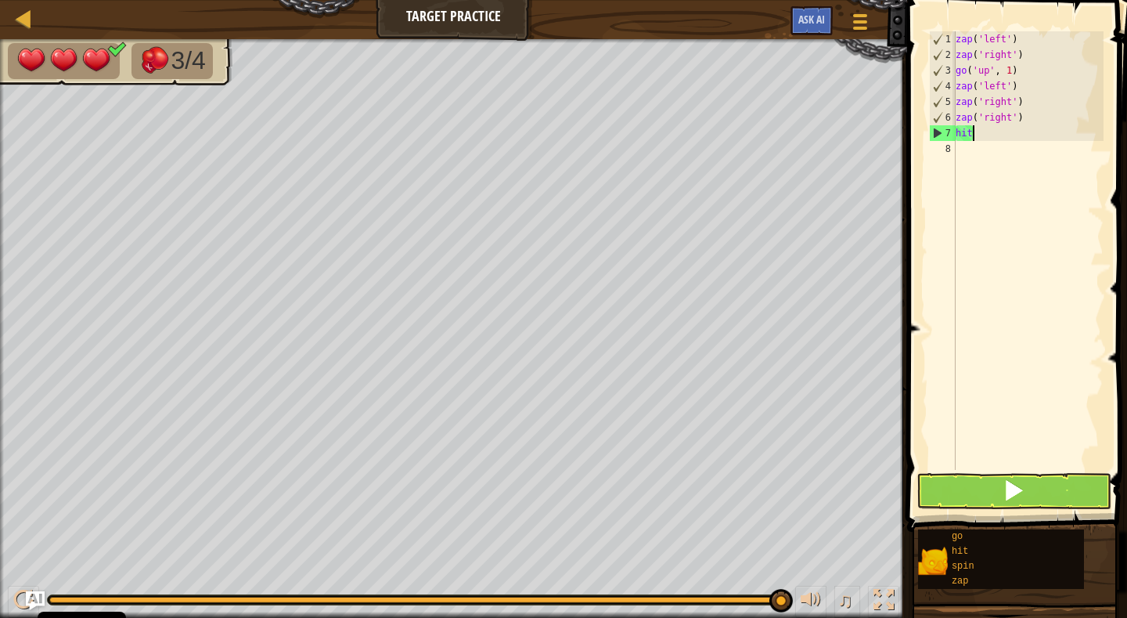
type textarea "h"
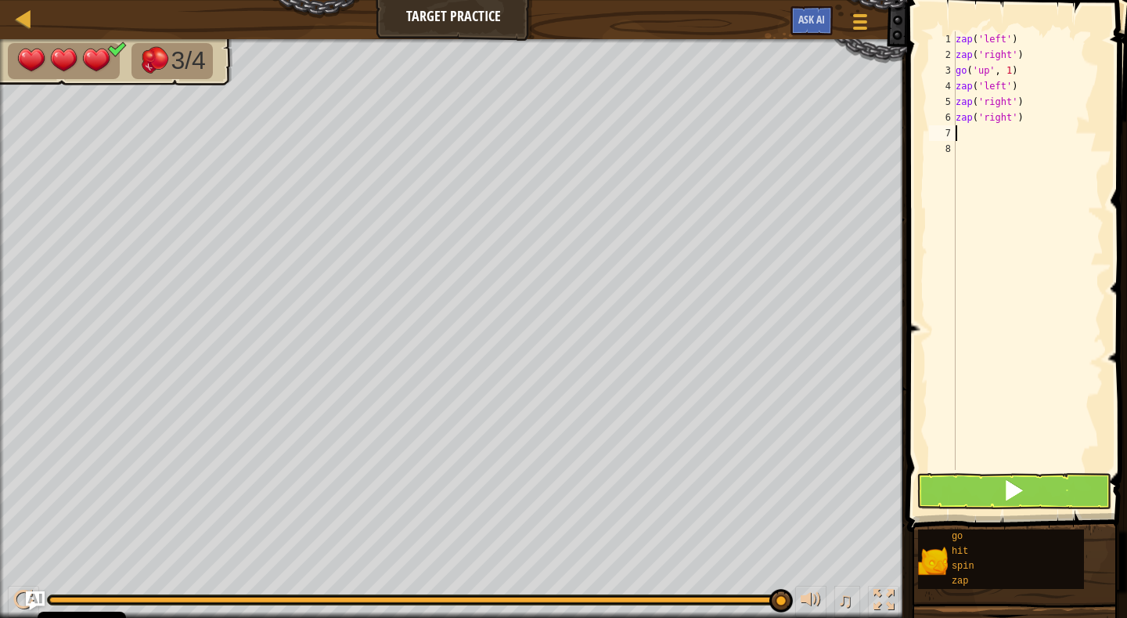
type textarea "z"
click at [1010, 488] on span at bounding box center [1014, 490] width 22 height 22
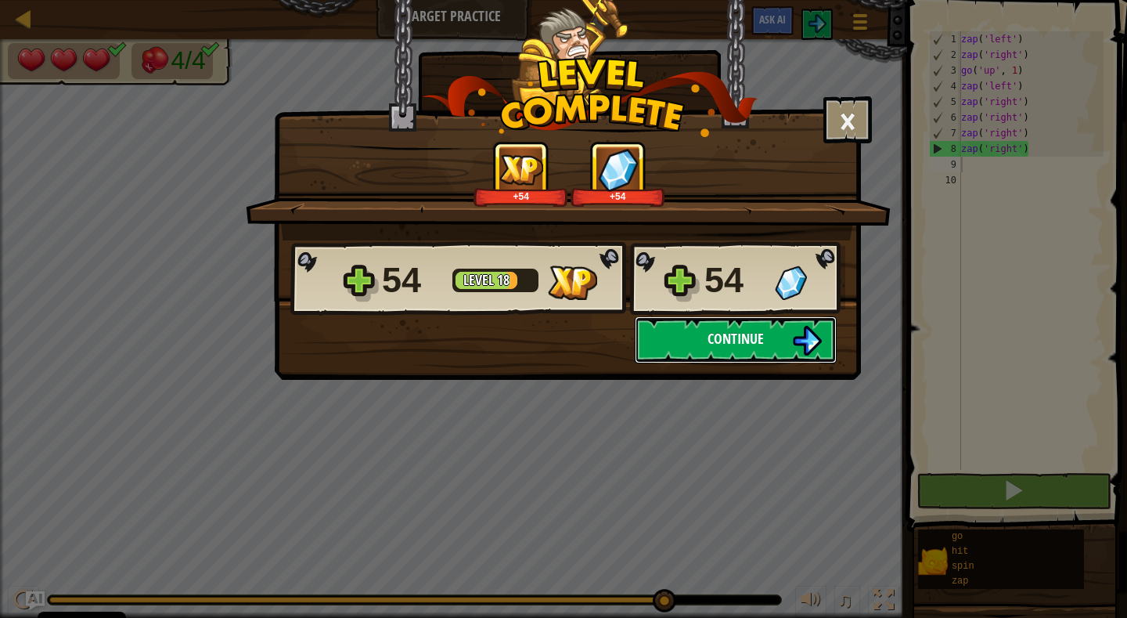
click at [731, 340] on span "Continue" at bounding box center [736, 339] width 56 height 20
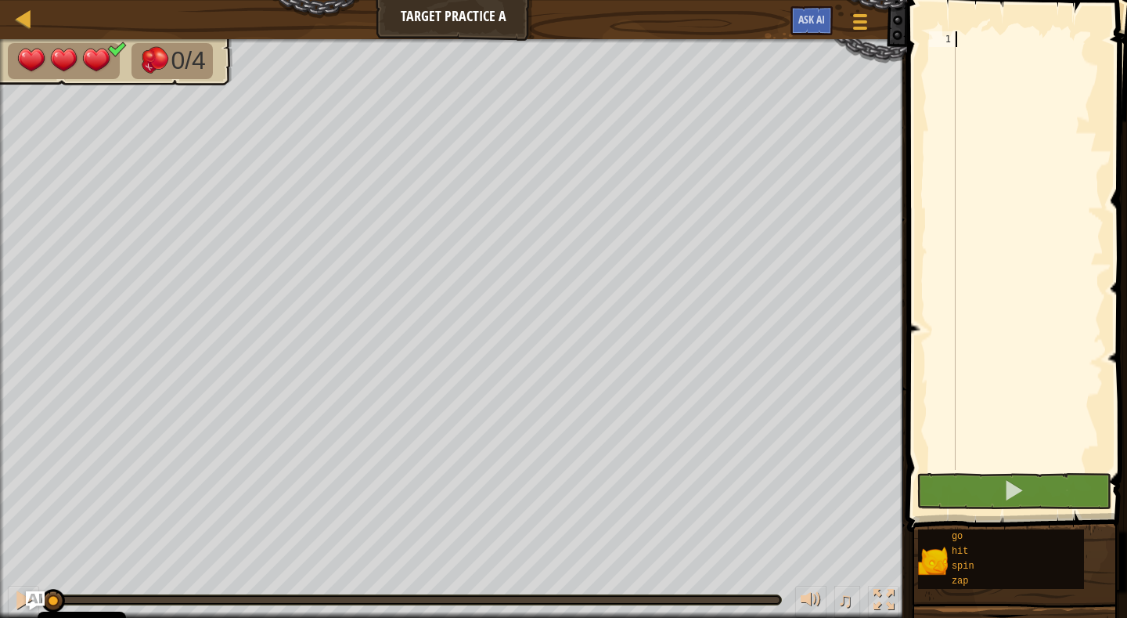
type textarea "z"
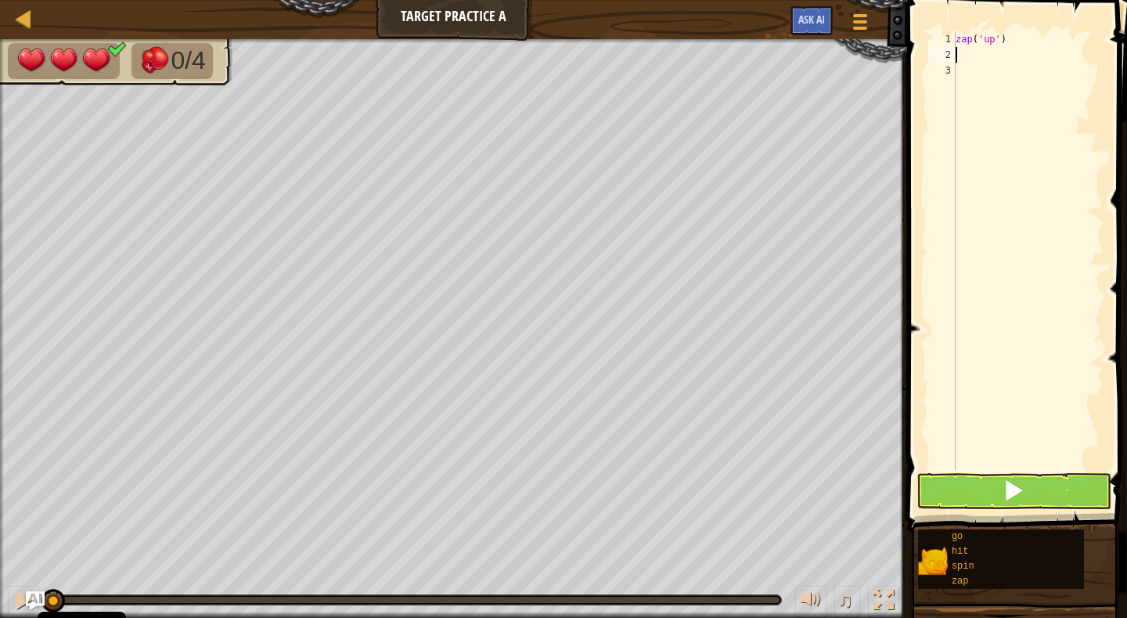
type textarea "z"
type textarea "g"
type textarea "z"
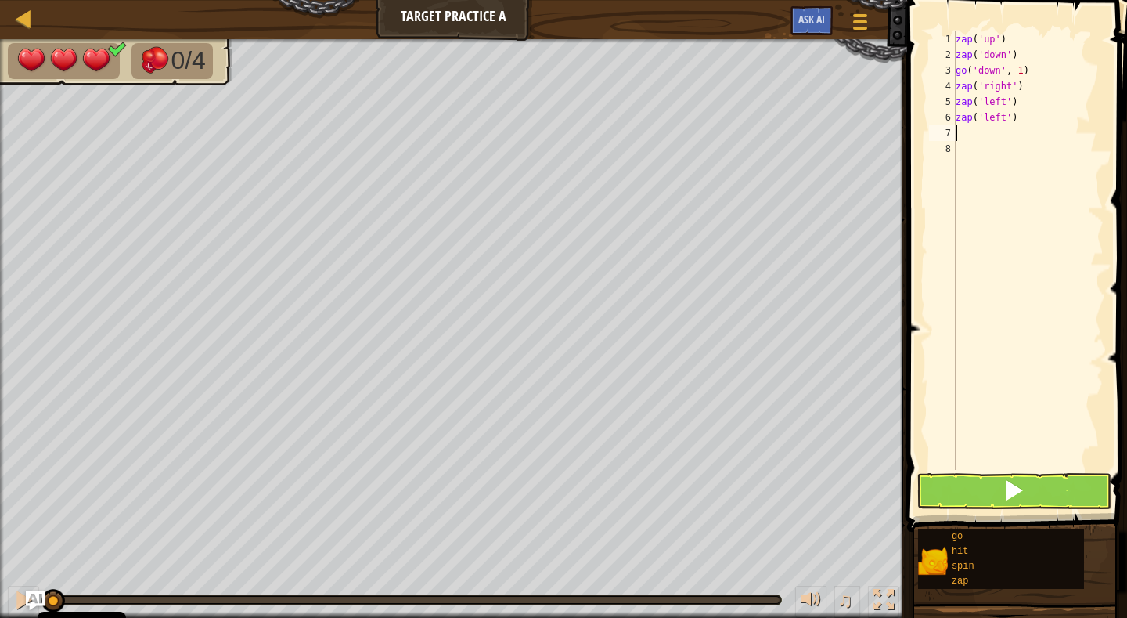
type textarea "h"
click at [1017, 491] on span at bounding box center [1014, 490] width 22 height 22
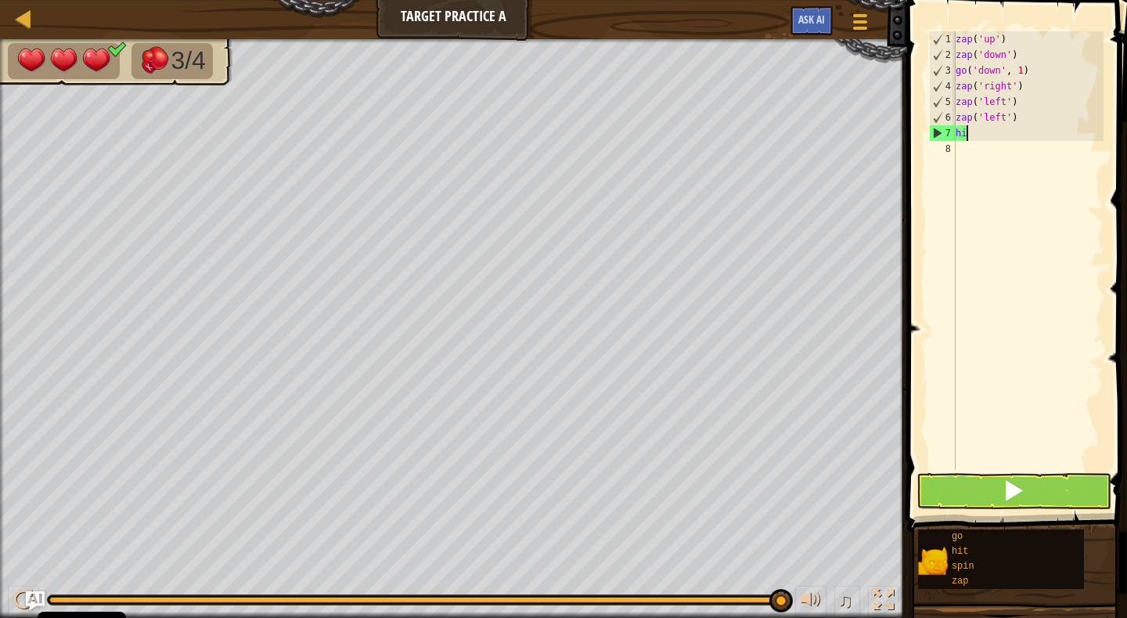
type textarea "h"
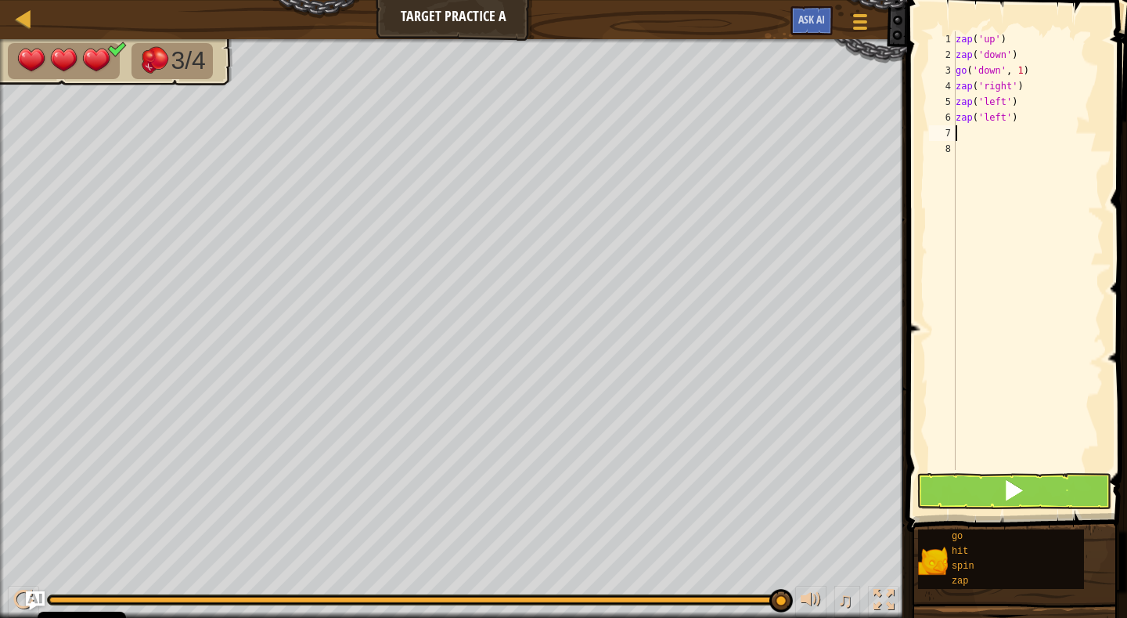
type textarea "z"
click at [1021, 490] on span at bounding box center [1014, 490] width 22 height 22
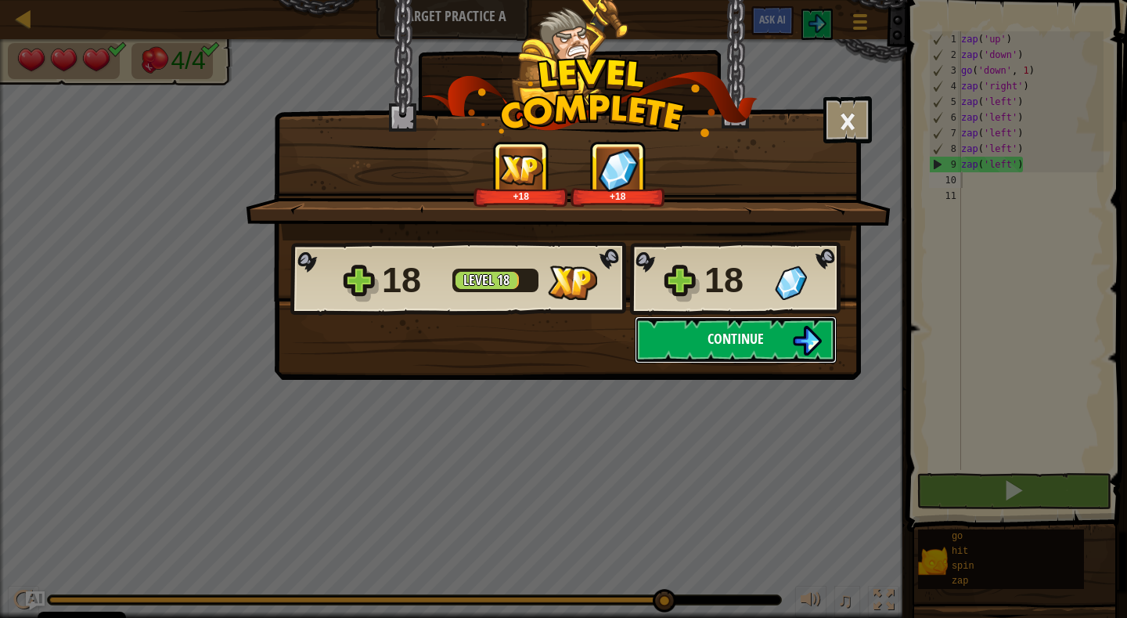
click at [734, 347] on span "Continue" at bounding box center [736, 339] width 56 height 20
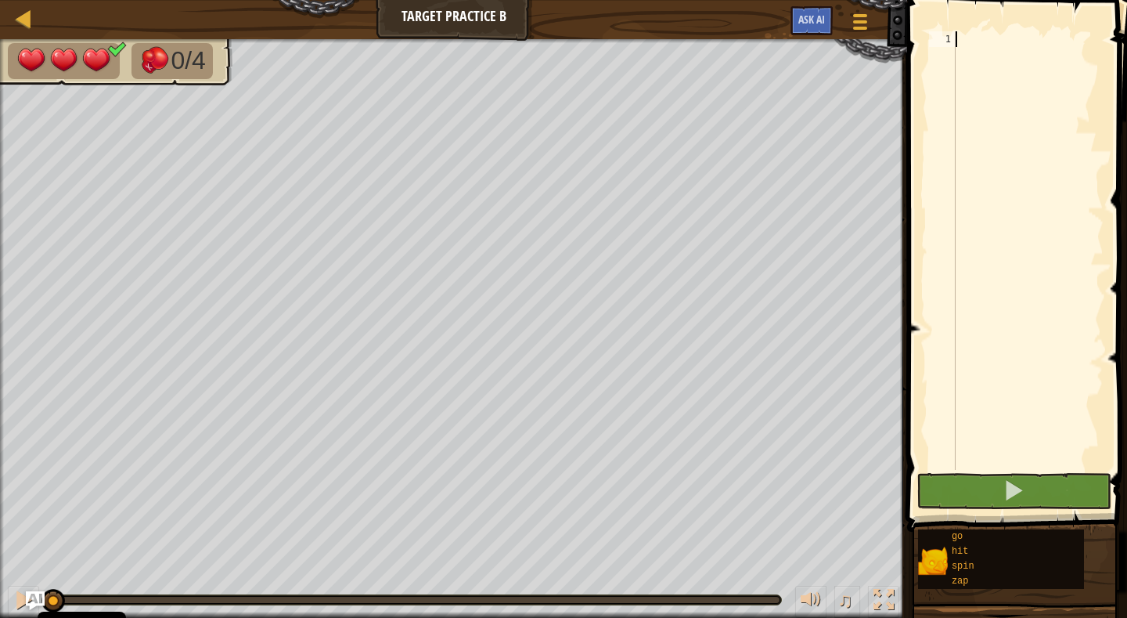
type textarea "z"
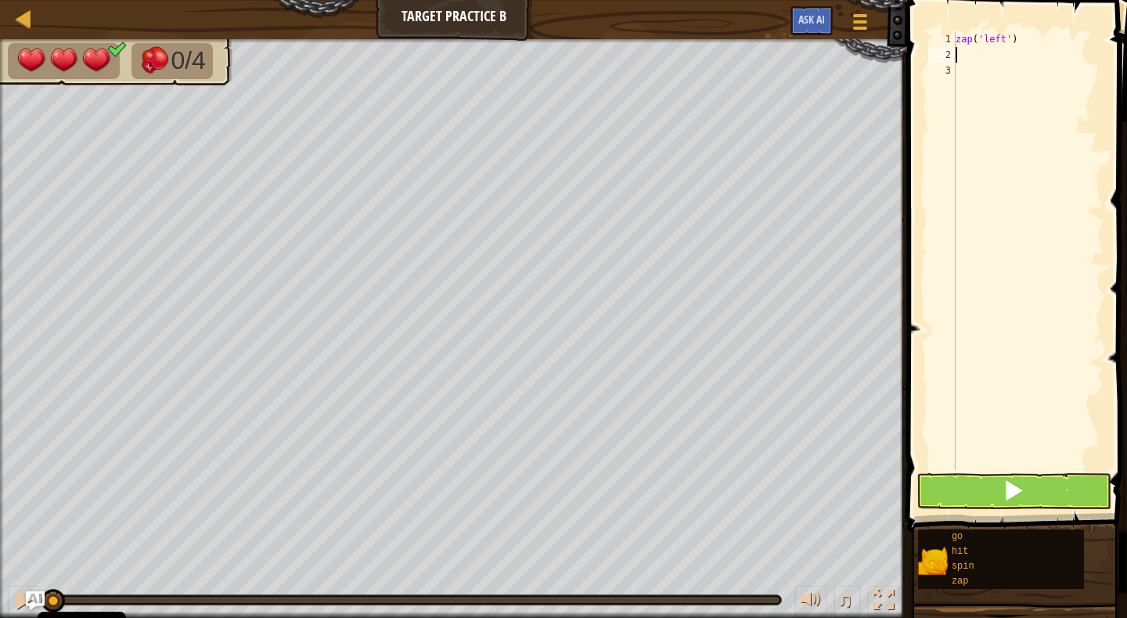
type textarea "z"
type textarea "g"
type textarea "z"
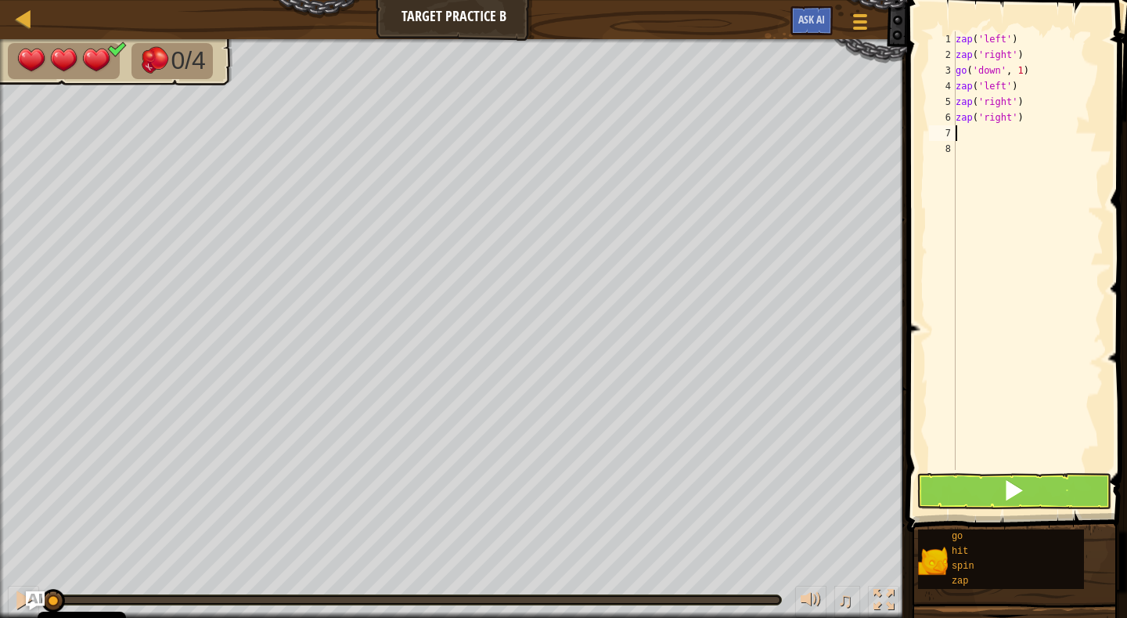
type textarea "z"
click at [1010, 492] on span at bounding box center [1014, 490] width 22 height 22
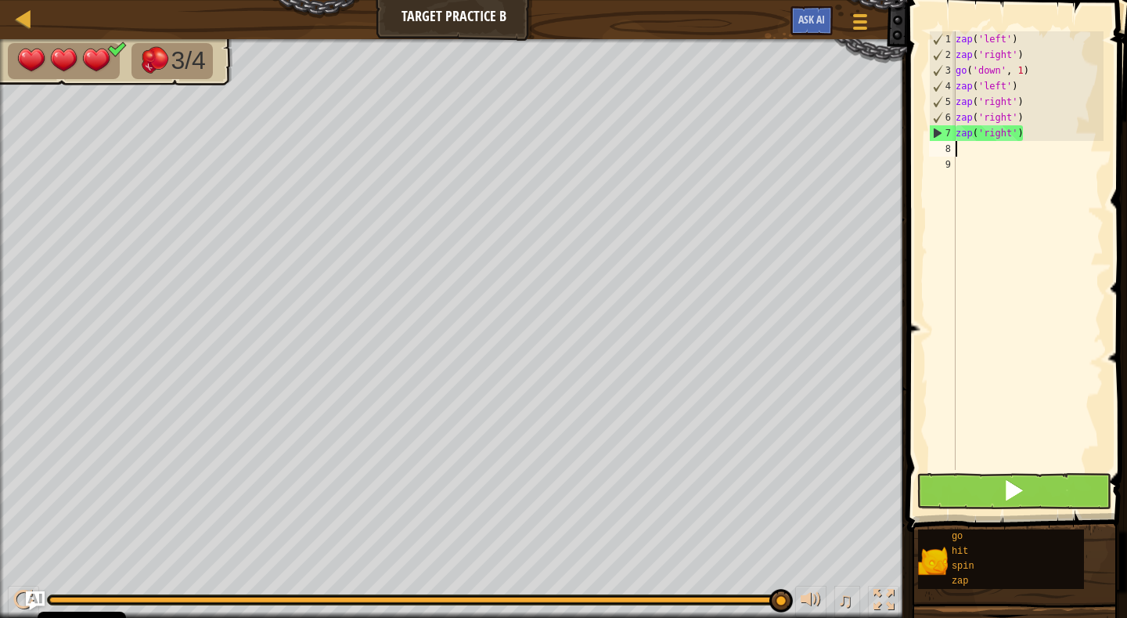
type textarea "z"
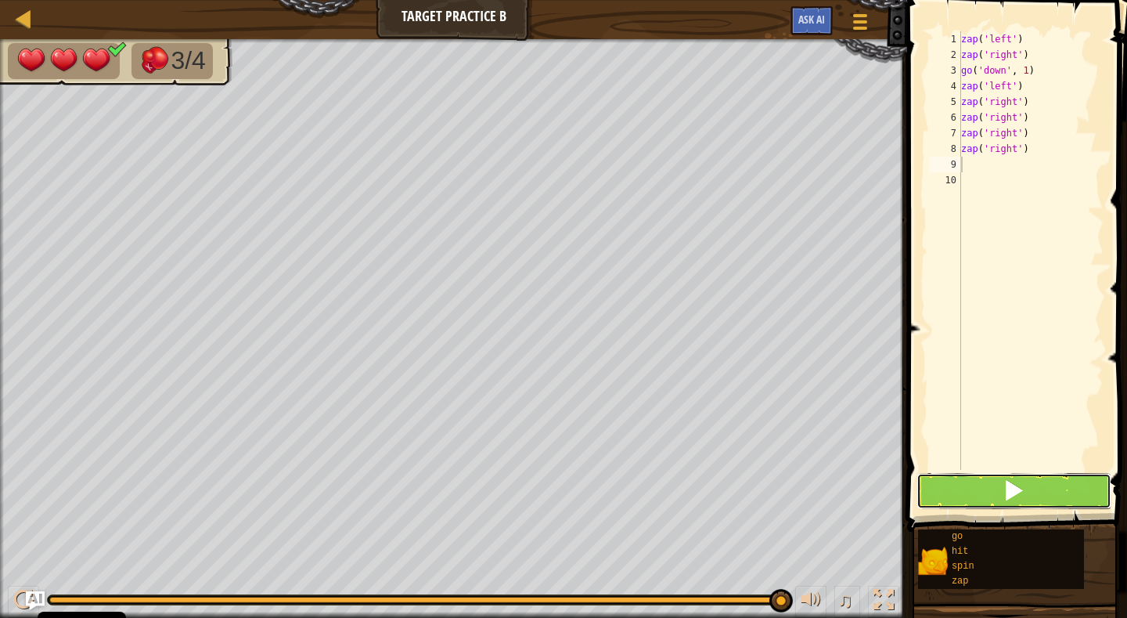
click at [1015, 487] on span at bounding box center [1014, 490] width 22 height 22
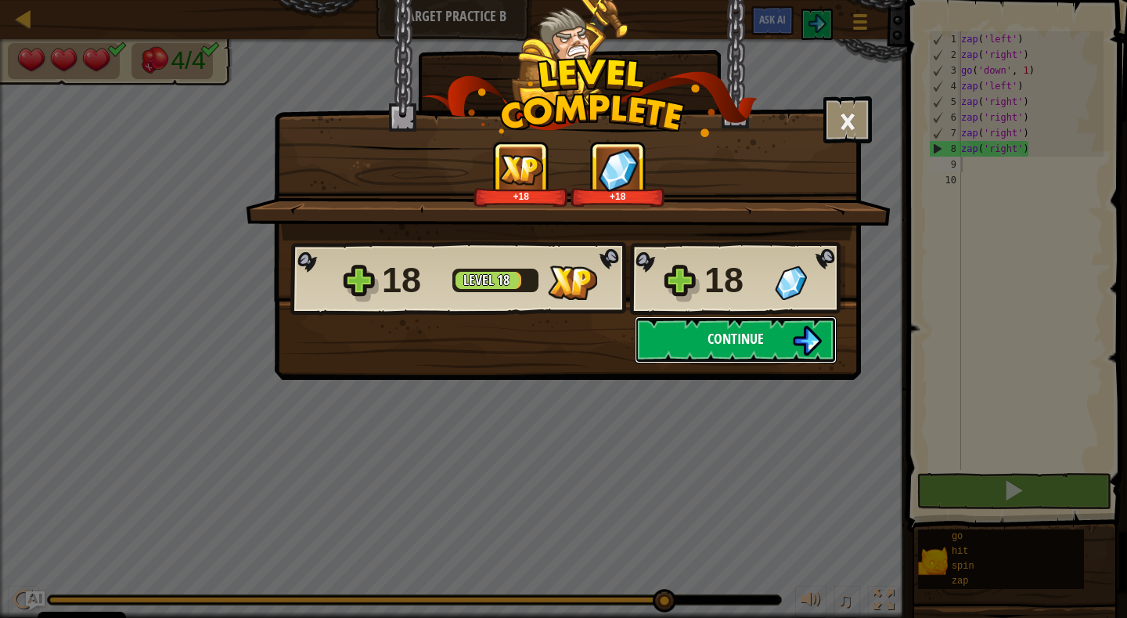
click at [722, 347] on span "Continue" at bounding box center [736, 339] width 56 height 20
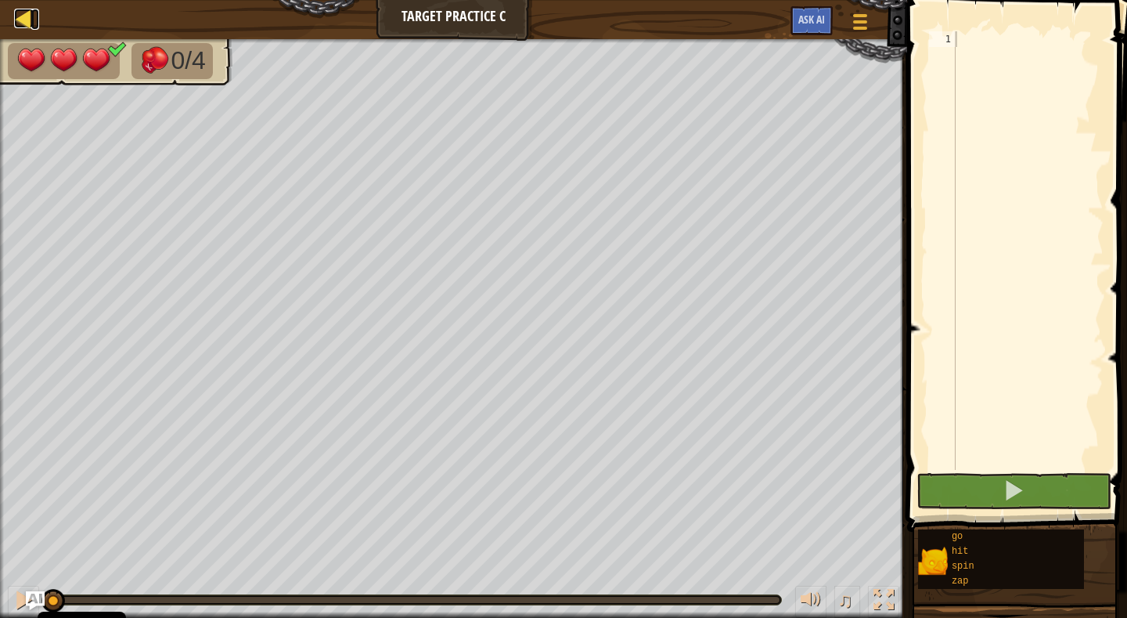
click at [27, 19] on div at bounding box center [24, 19] width 20 height 20
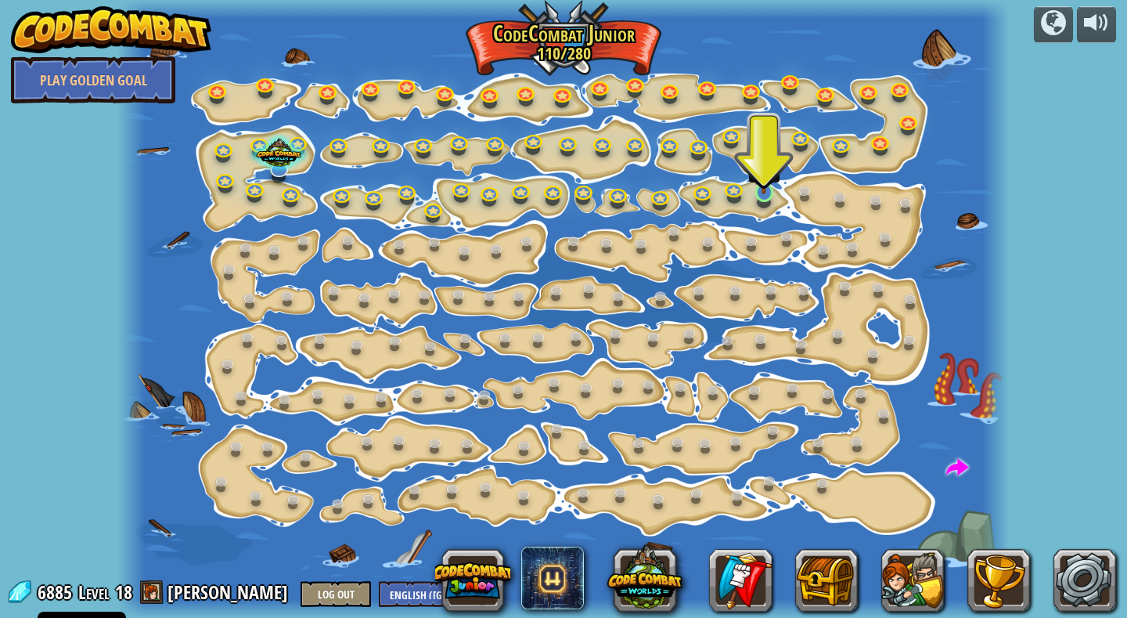
click at [766, 185] on img at bounding box center [764, 167] width 22 height 51
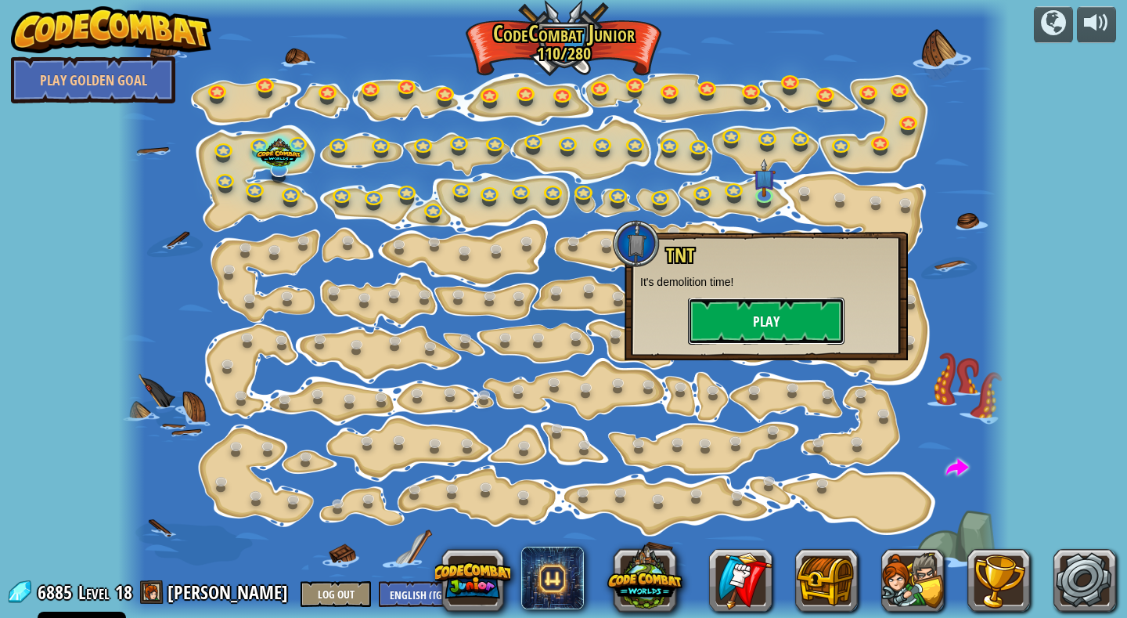
click at [762, 317] on button "Play" at bounding box center [766, 320] width 157 height 47
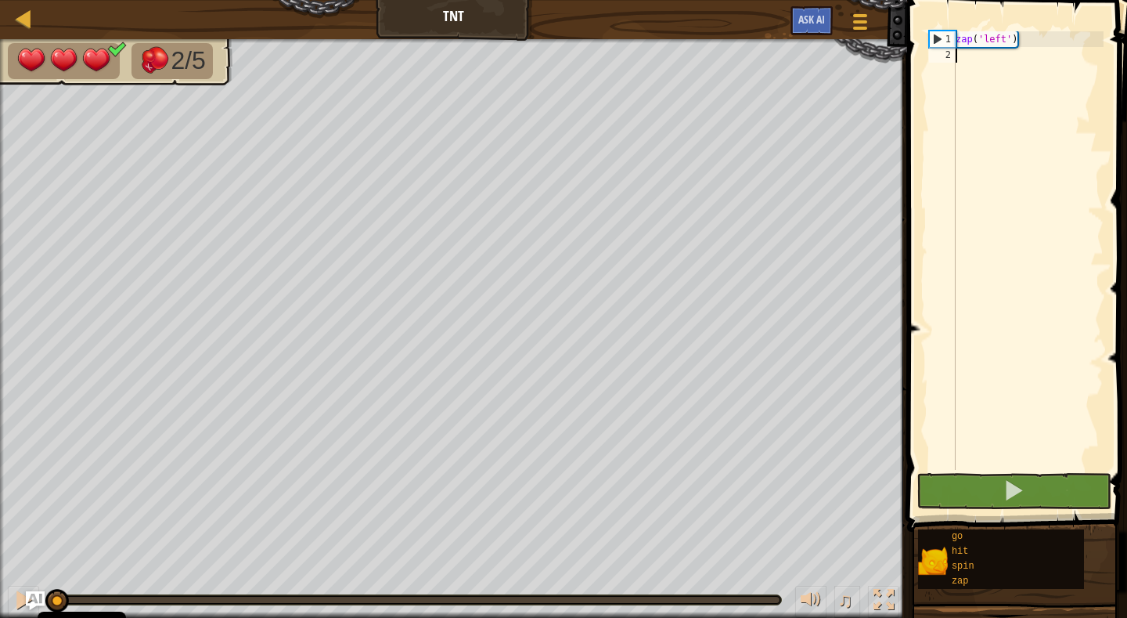
type textarea "z"
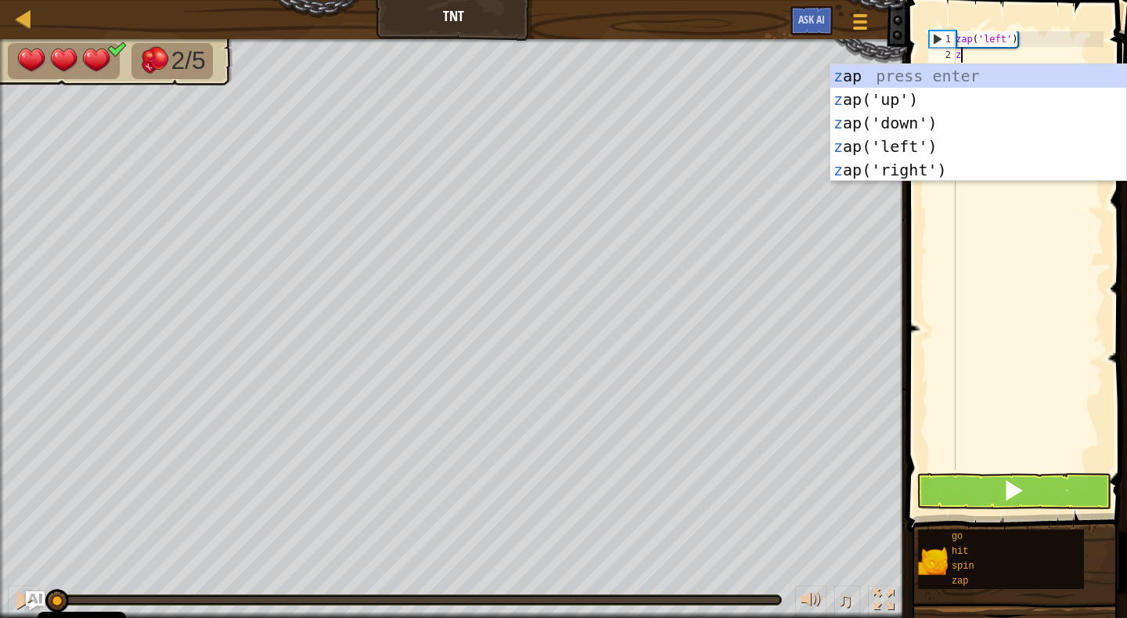
scroll to position [7, 0]
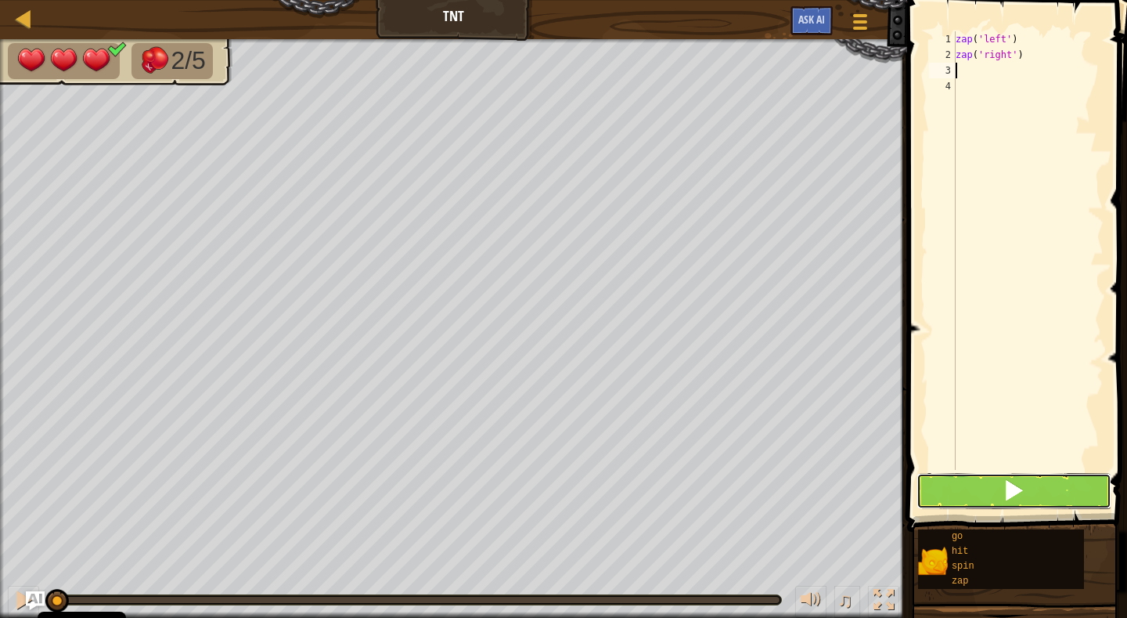
click at [1015, 479] on span at bounding box center [1014, 490] width 22 height 22
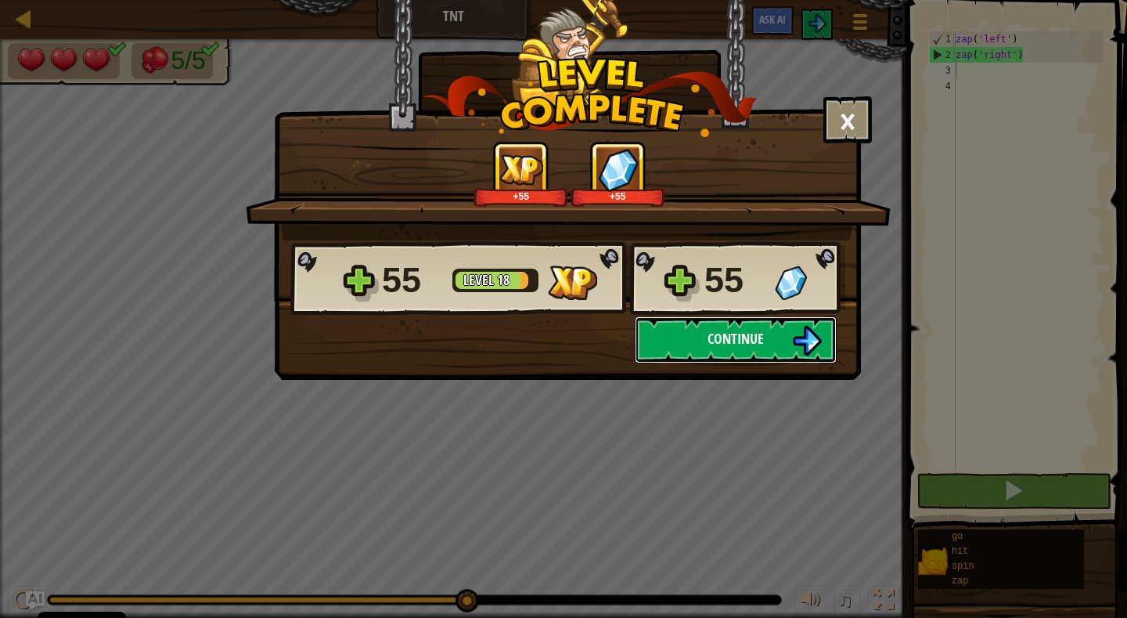
click at [742, 339] on span "Continue" at bounding box center [736, 339] width 56 height 20
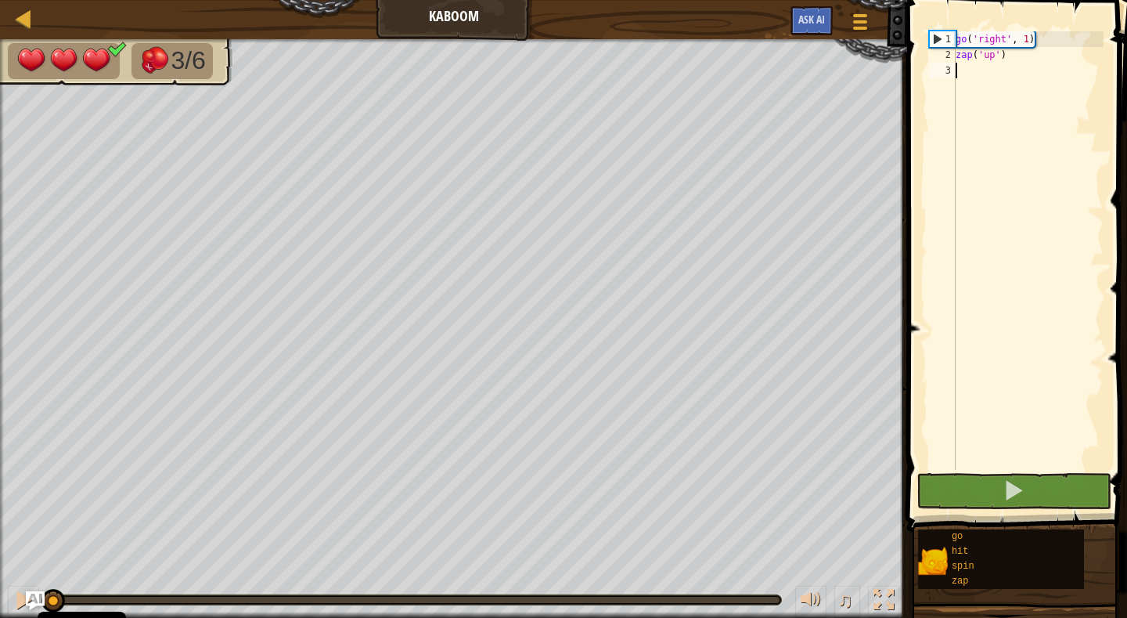
type textarea "g"
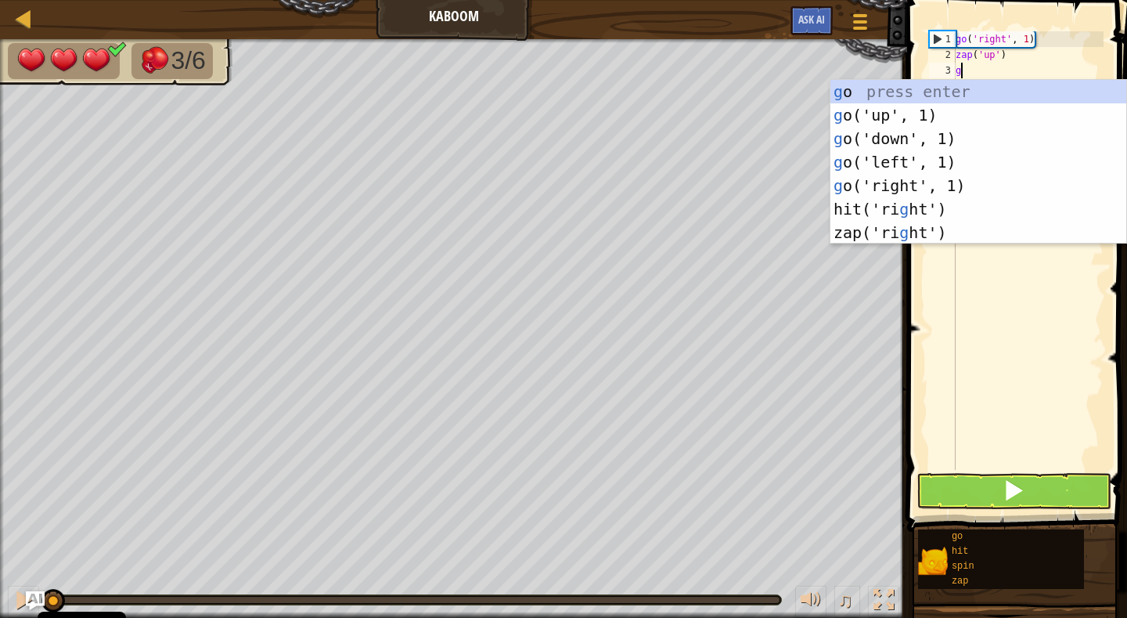
scroll to position [7, 0]
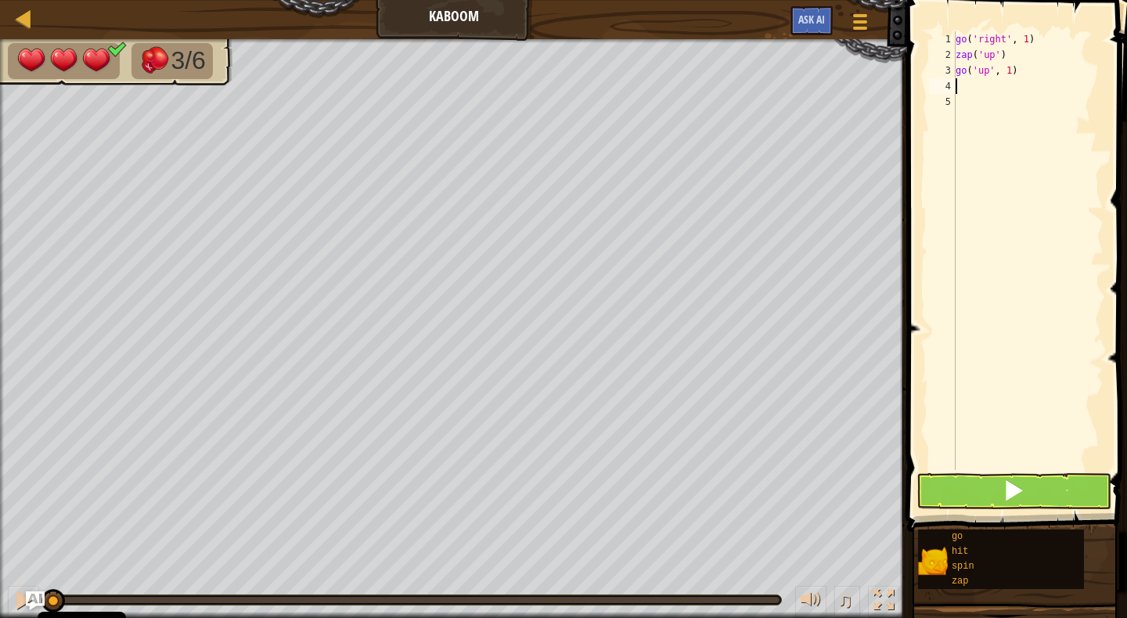
type textarea "z"
click at [1008, 486] on span at bounding box center [1014, 490] width 22 height 22
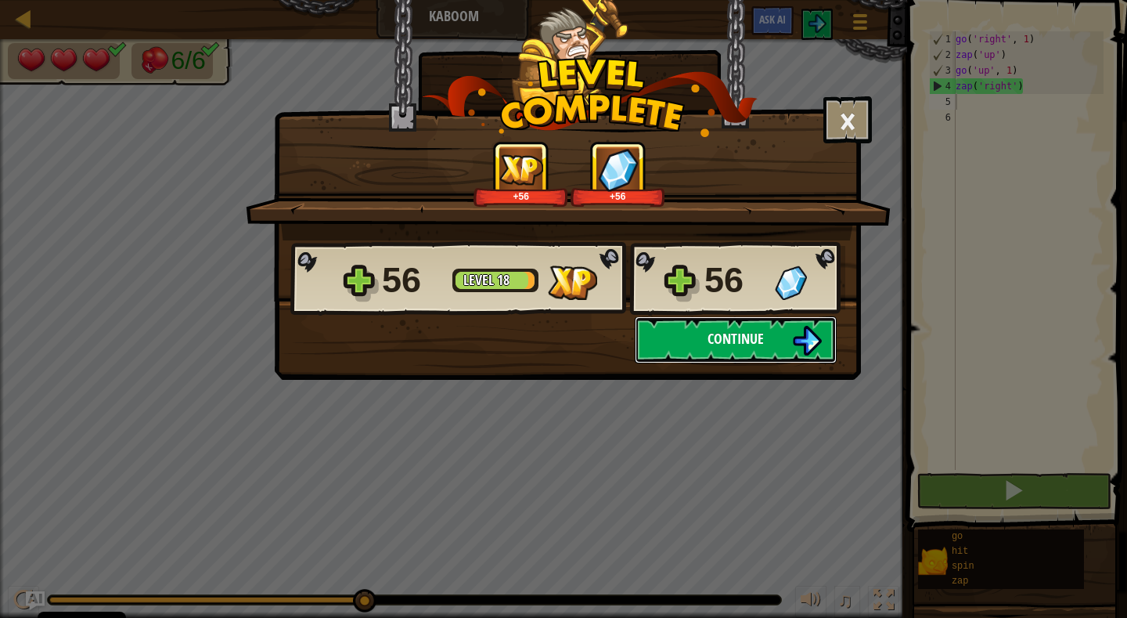
click at [733, 341] on span "Continue" at bounding box center [736, 339] width 56 height 20
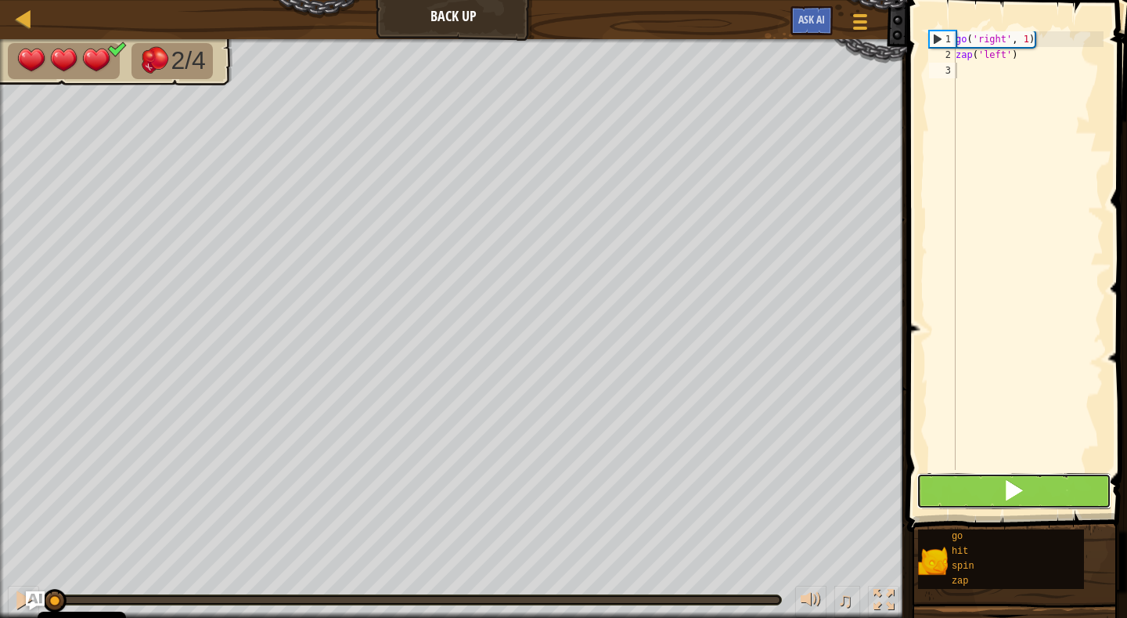
click at [1015, 485] on span at bounding box center [1014, 490] width 22 height 22
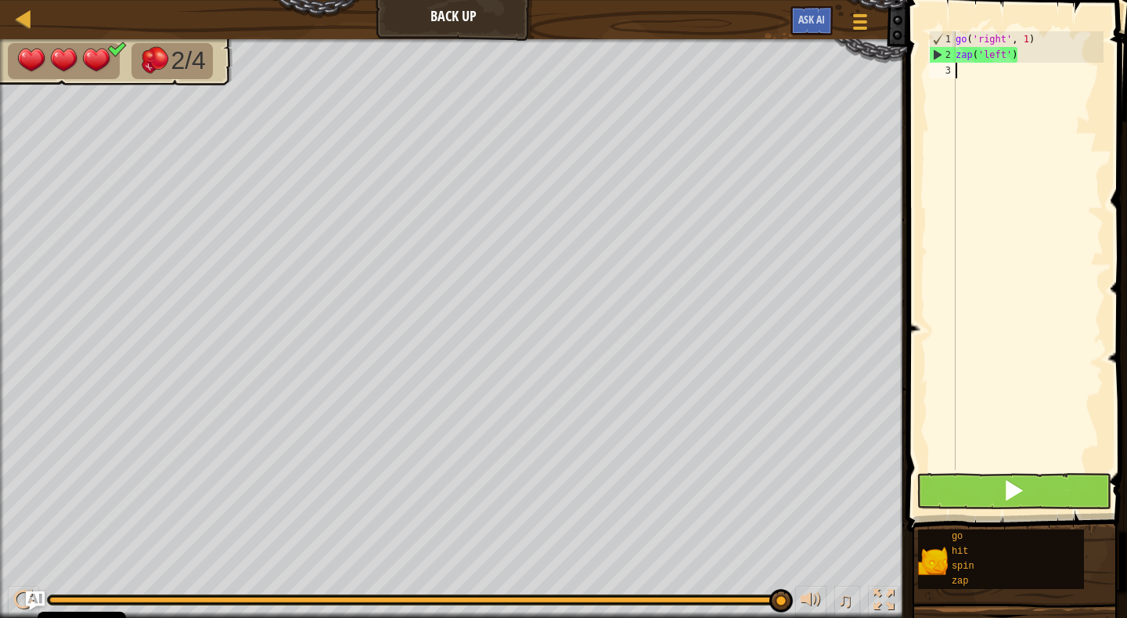
type textarea "g"
type textarea "z"
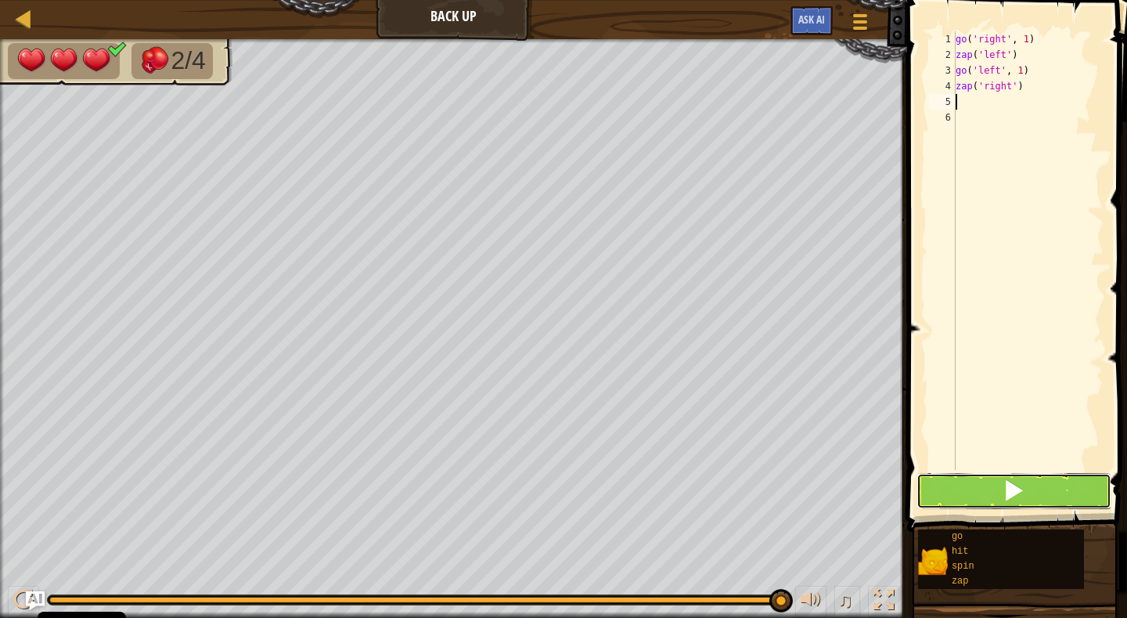
click at [1009, 484] on span at bounding box center [1014, 490] width 22 height 22
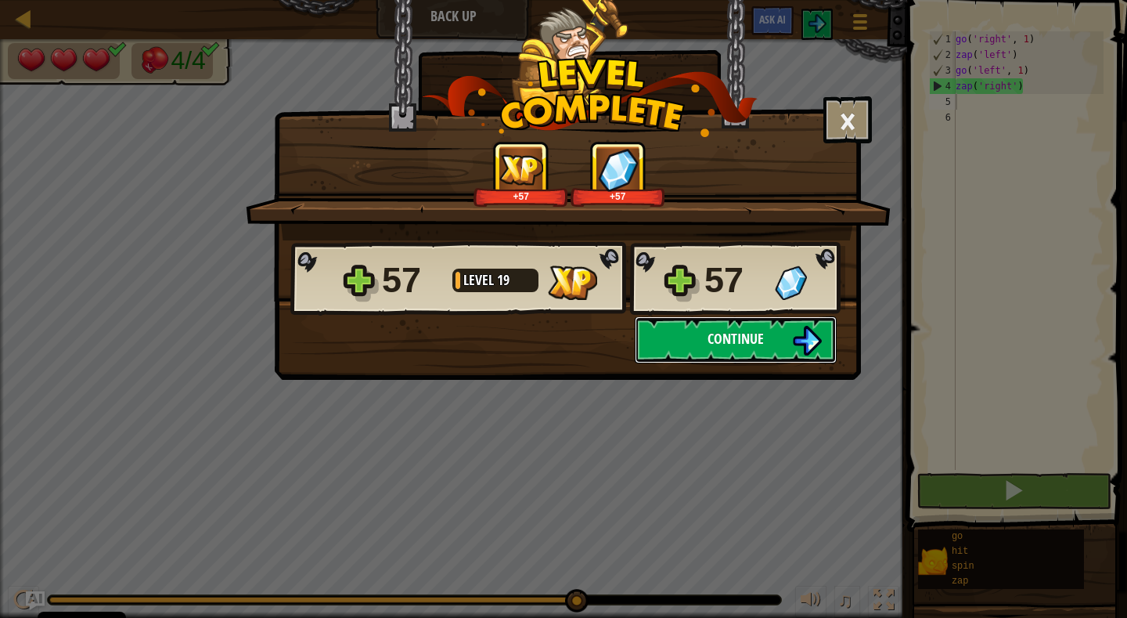
click at [749, 338] on span "Continue" at bounding box center [736, 339] width 56 height 20
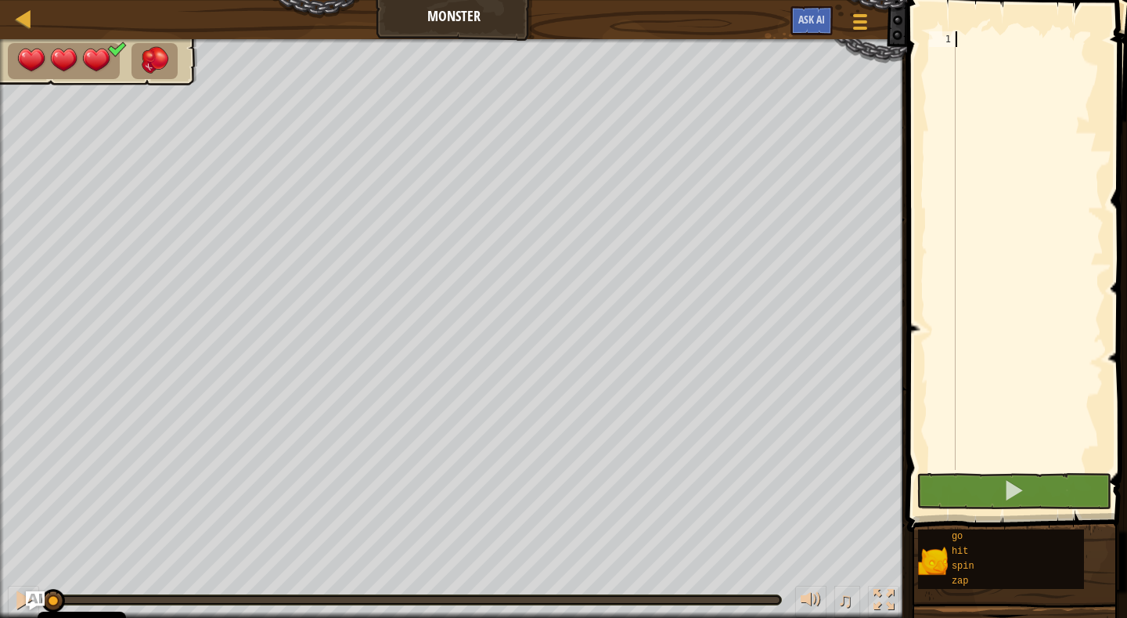
type textarea "z"
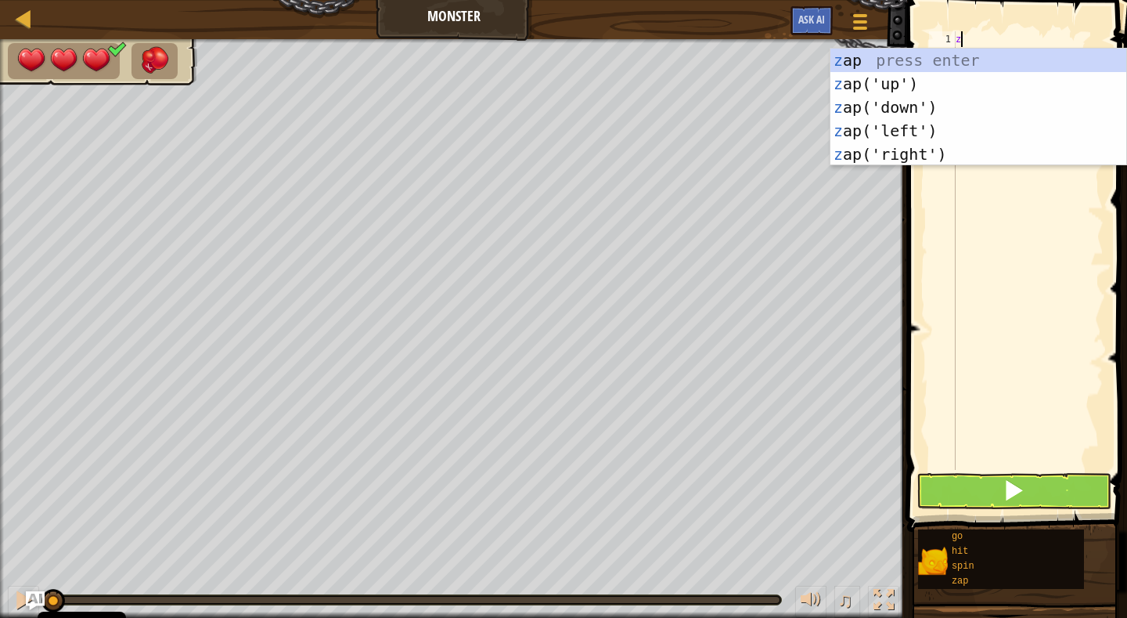
scroll to position [7, 0]
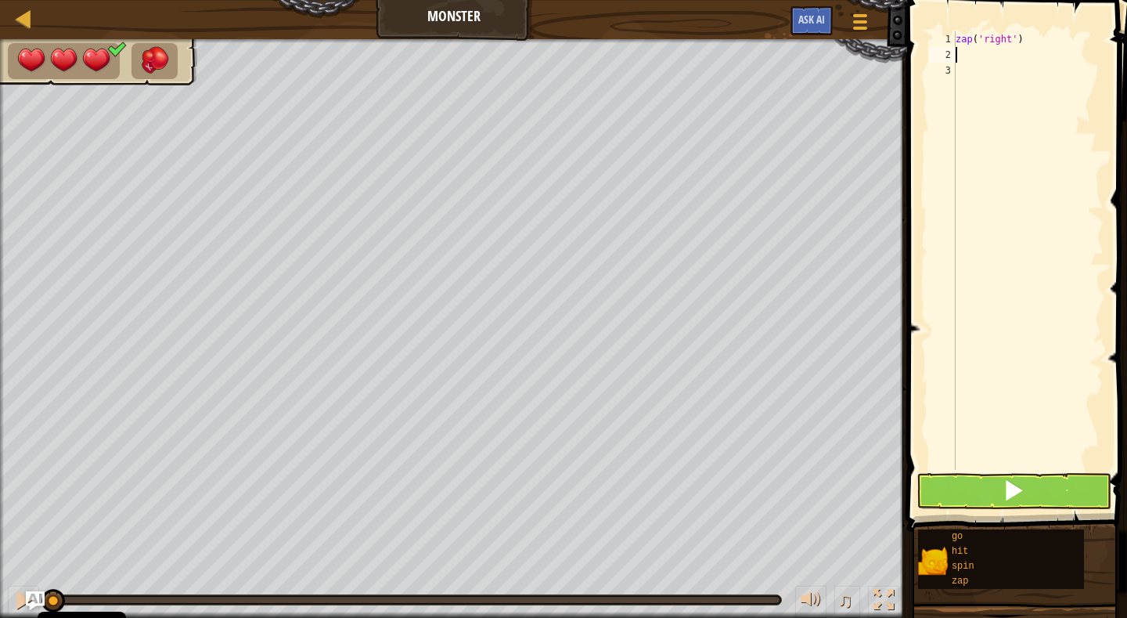
type textarea "z"
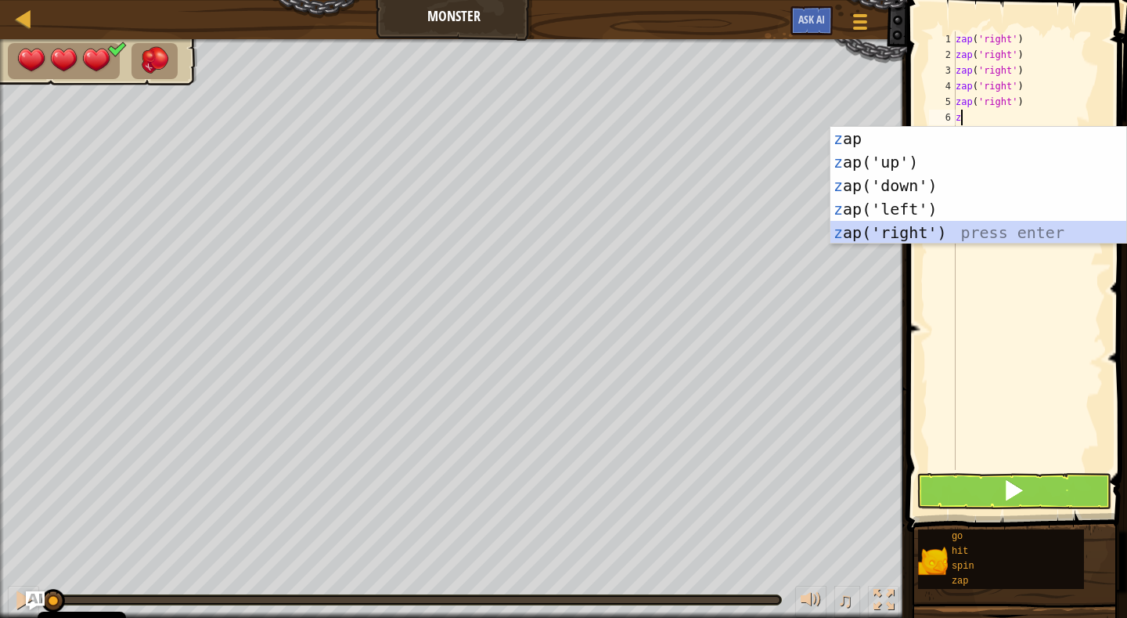
type textarea "z"
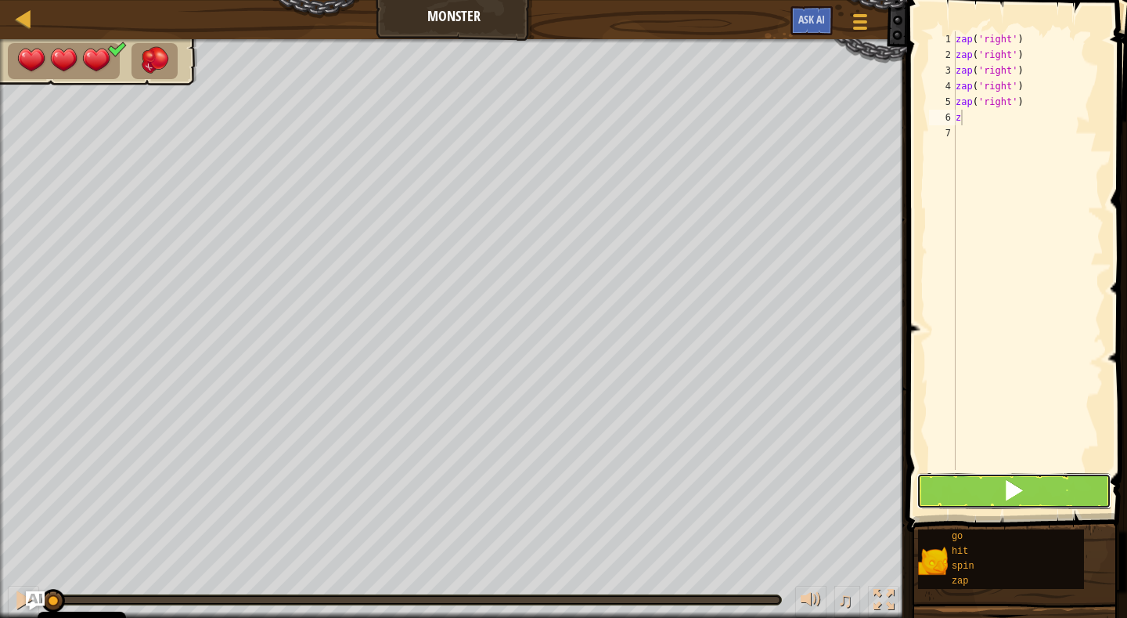
click at [1014, 477] on button at bounding box center [1013, 491] width 195 height 36
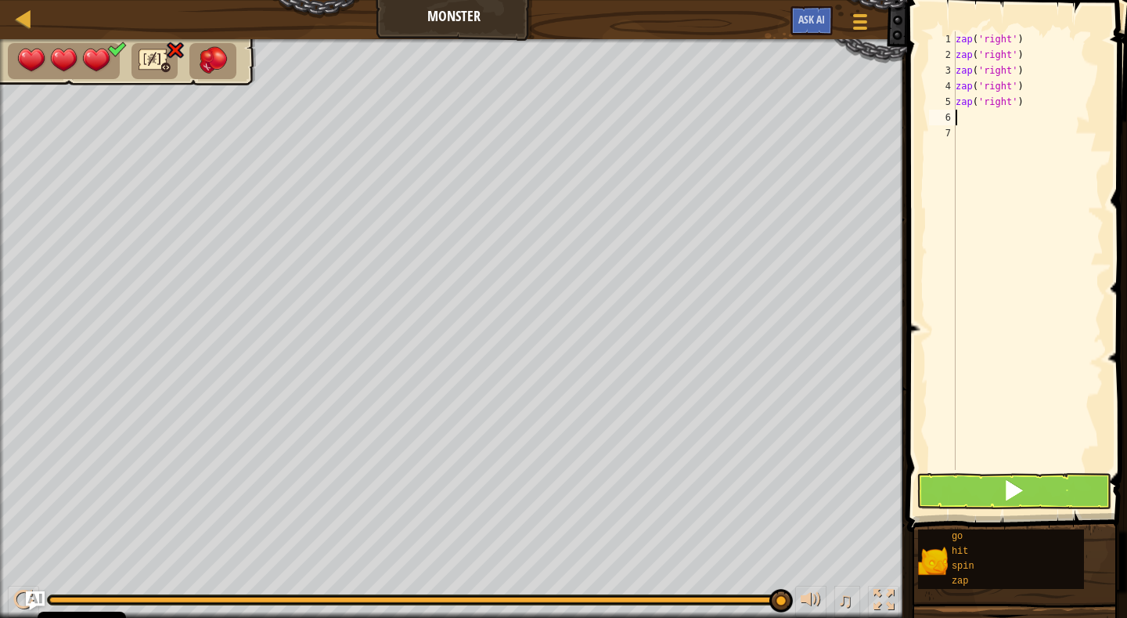
type textarea "g"
type textarea "z"
click at [1017, 484] on span at bounding box center [1014, 490] width 22 height 22
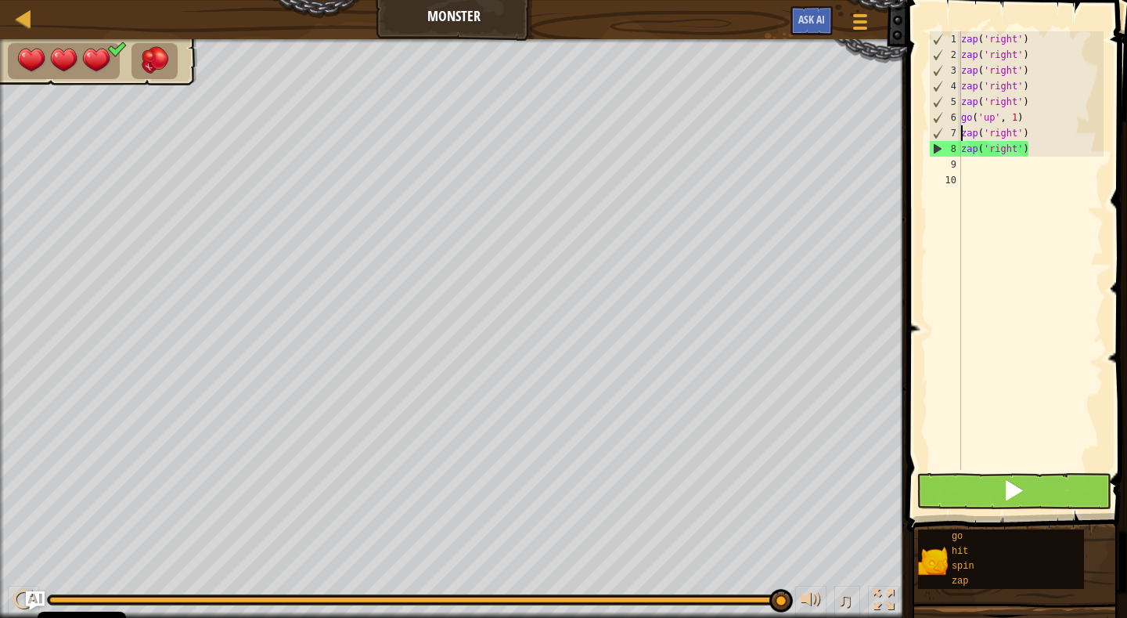
type textarea "go('up', 1)"
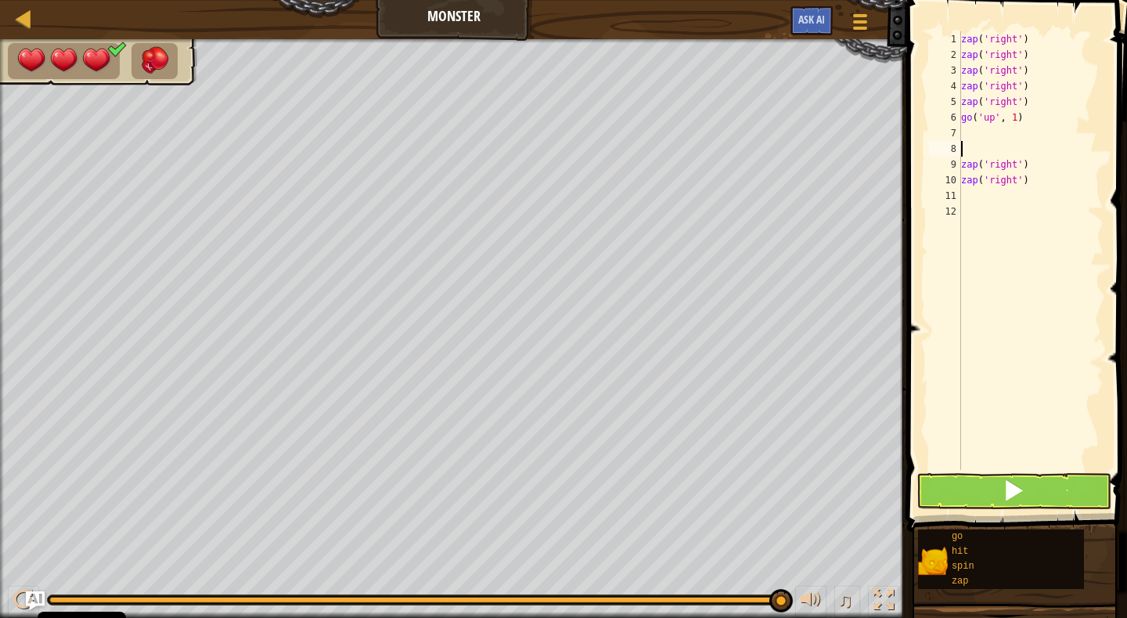
type textarea "zap('right')"
type textarea "g"
type textarea "zap('right')"
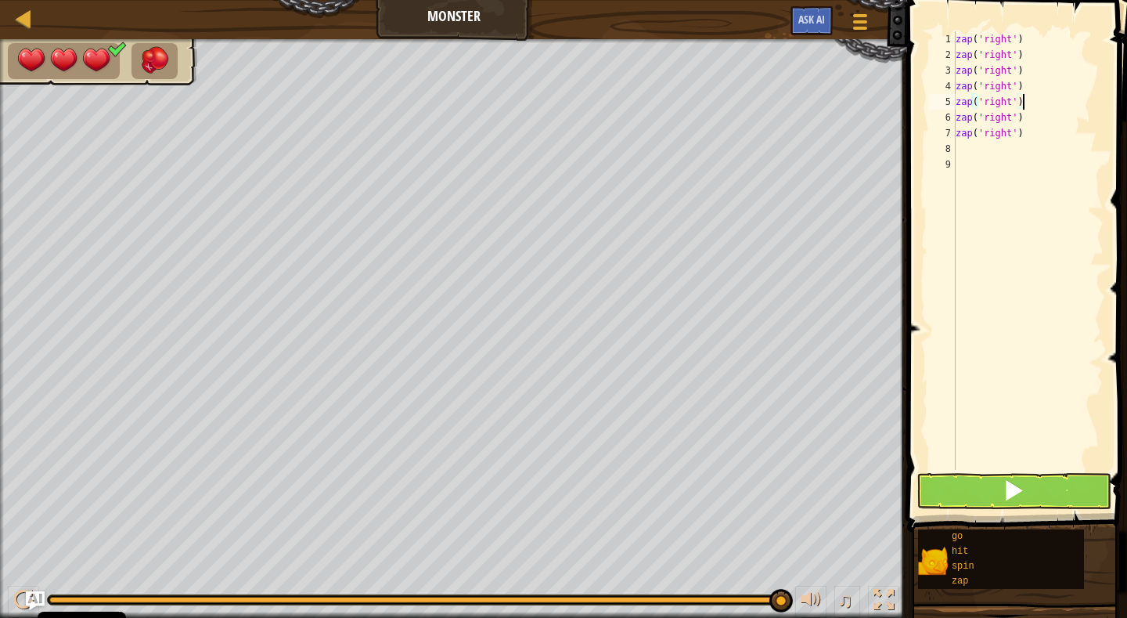
click at [1036, 511] on span at bounding box center [1018, 244] width 232 height 578
click at [1026, 476] on button at bounding box center [1013, 491] width 195 height 36
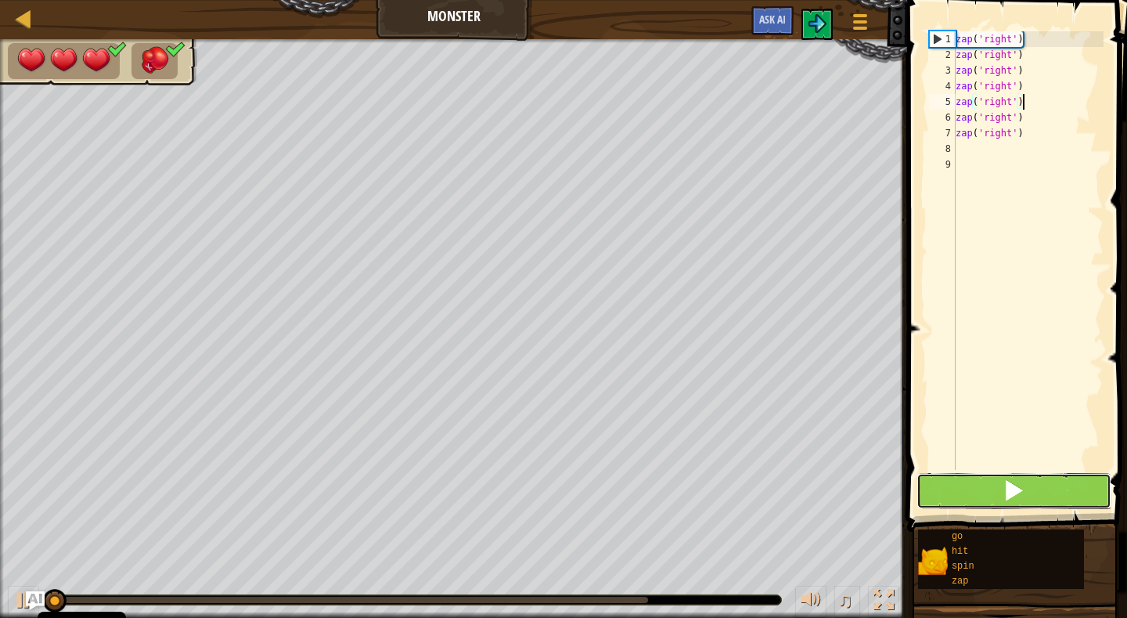
click at [1026, 475] on button at bounding box center [1013, 491] width 195 height 36
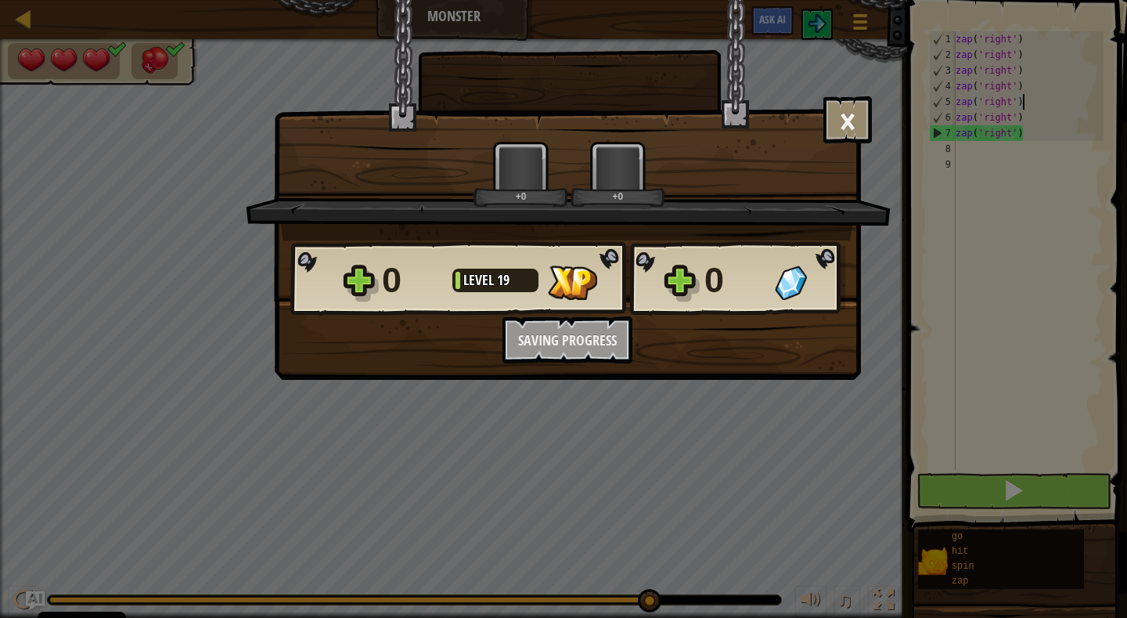
scroll to position [7, 5]
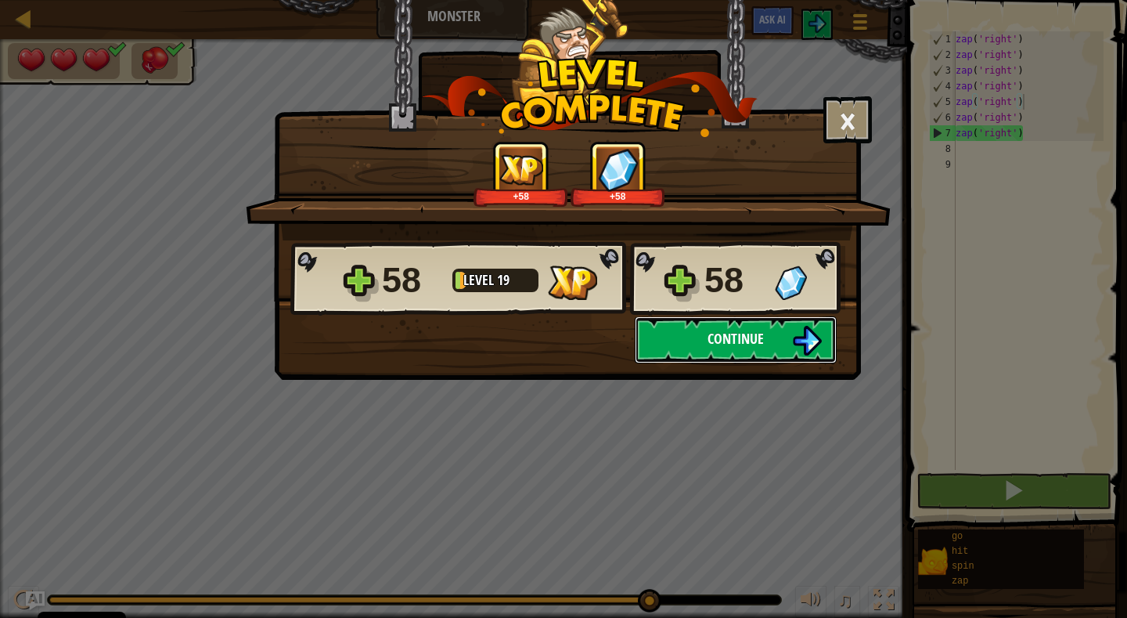
click at [736, 333] on span "Continue" at bounding box center [736, 339] width 56 height 20
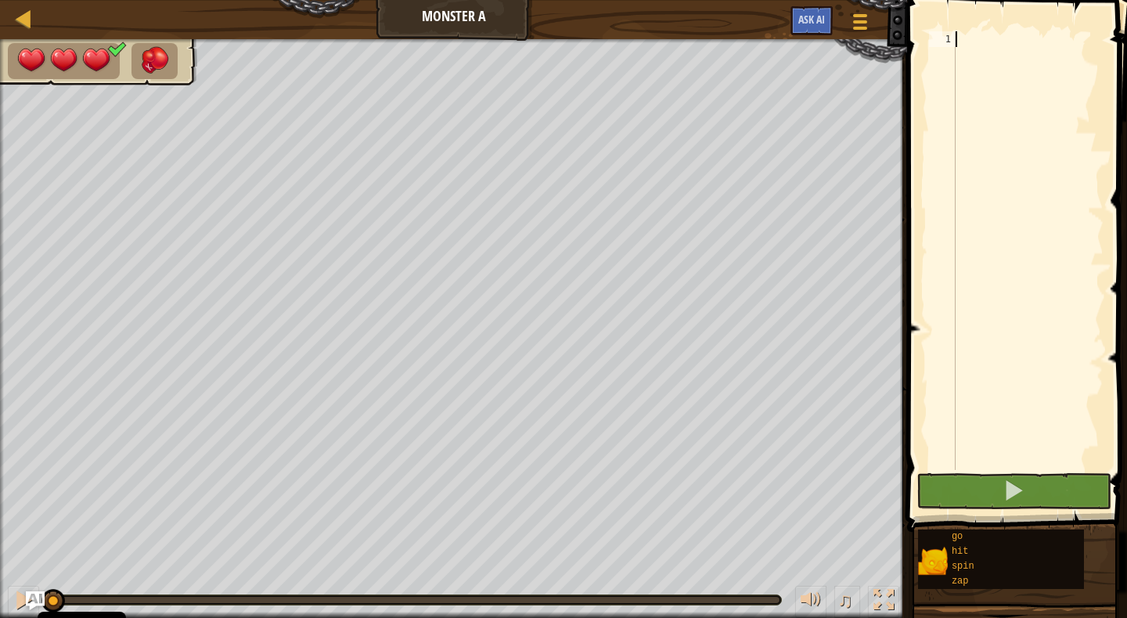
type textarea "z"
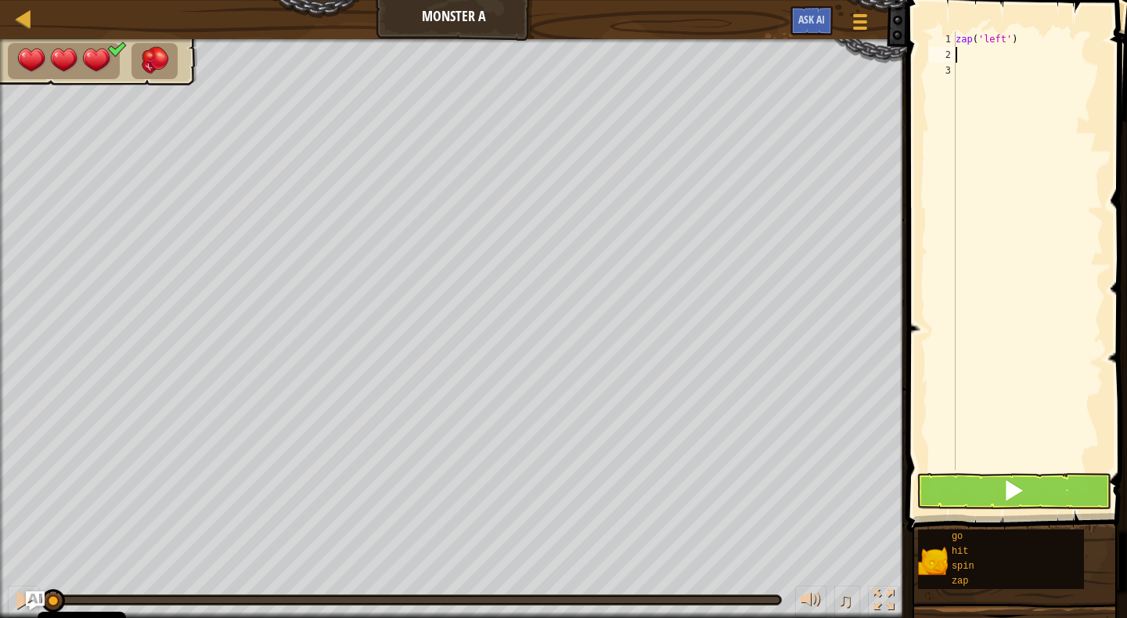
type textarea "z"
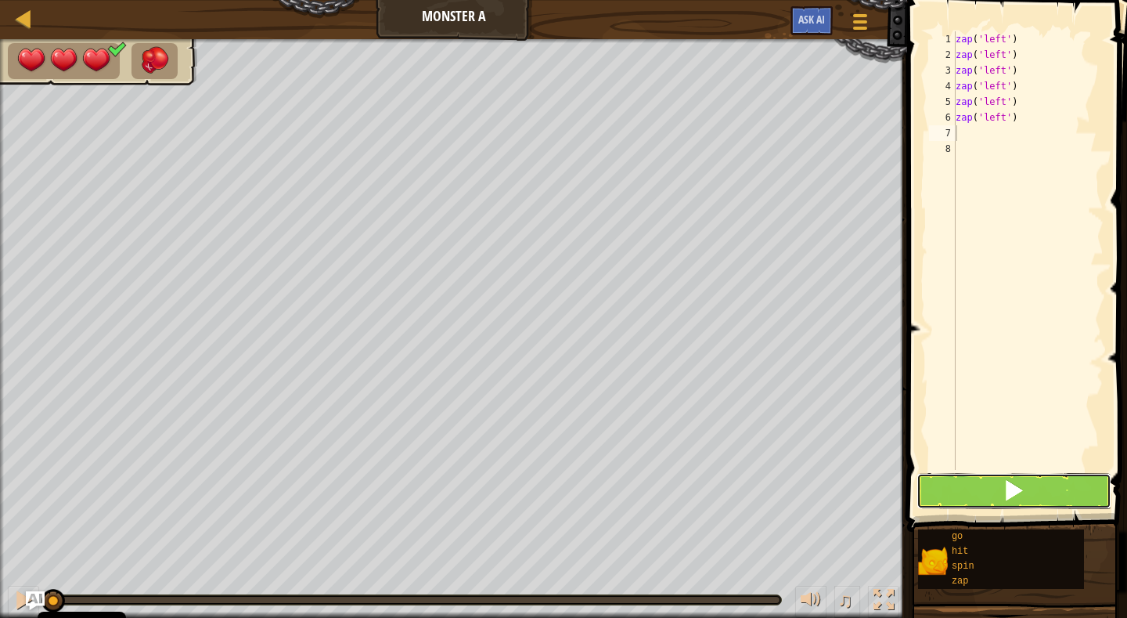
click at [1013, 491] on span at bounding box center [1014, 490] width 22 height 22
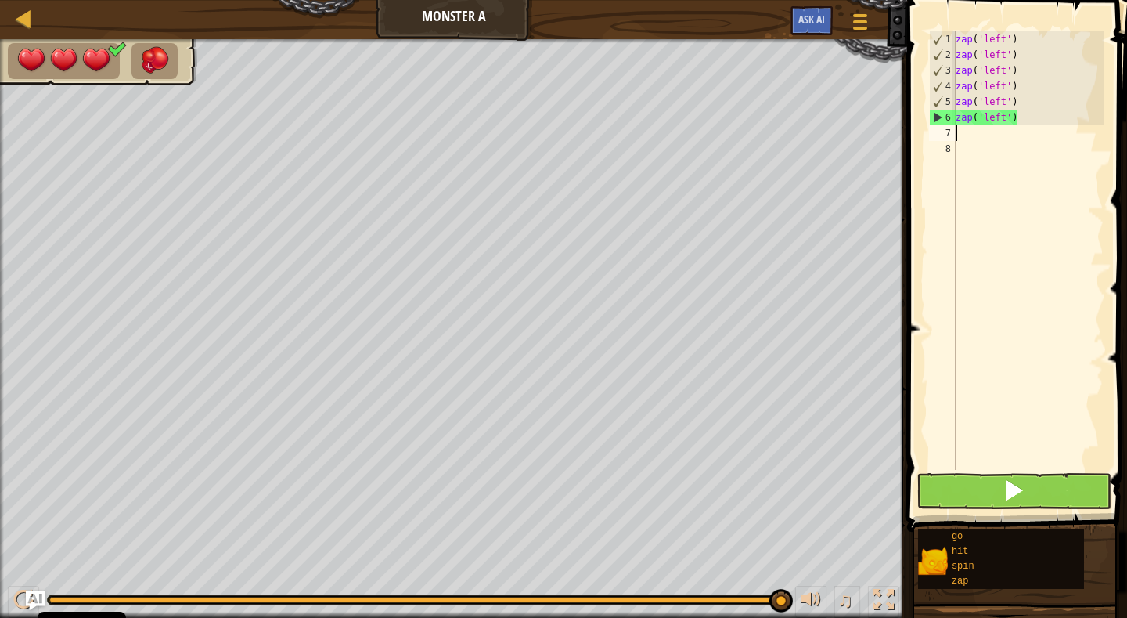
type textarea "z"
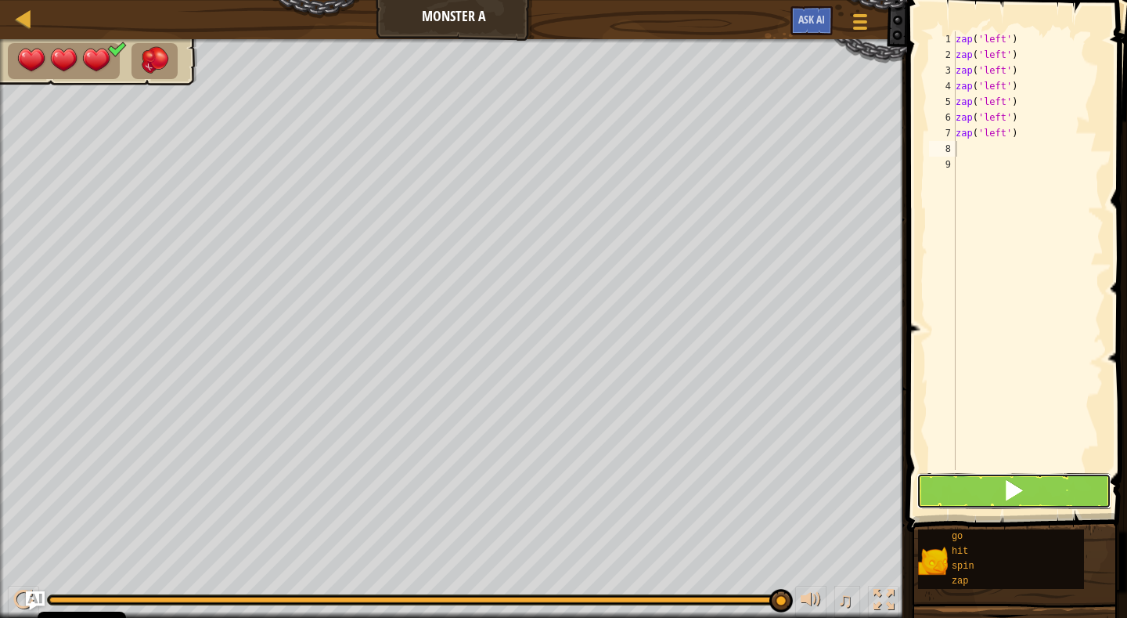
click at [1017, 487] on span at bounding box center [1014, 490] width 22 height 22
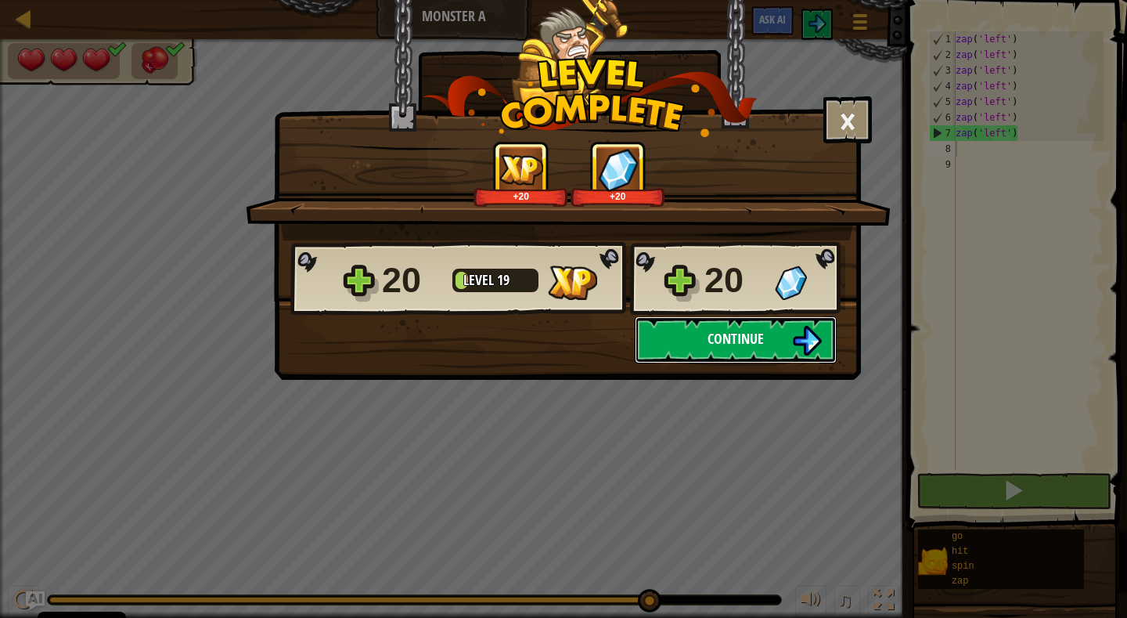
click at [748, 327] on button "Continue" at bounding box center [736, 339] width 202 height 47
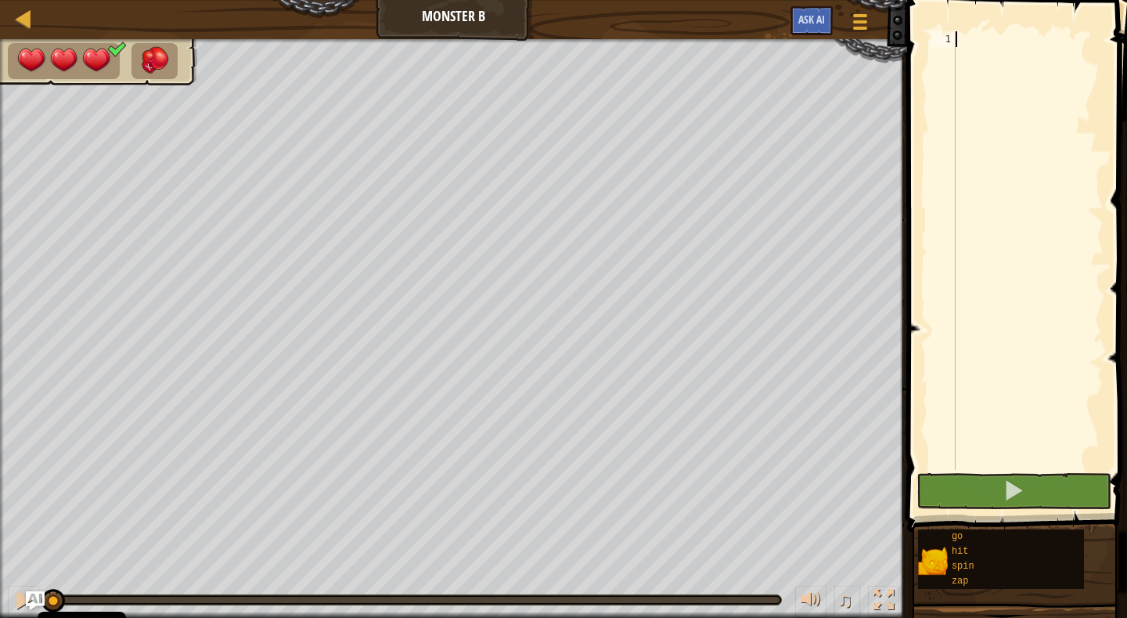
type textarea "z"
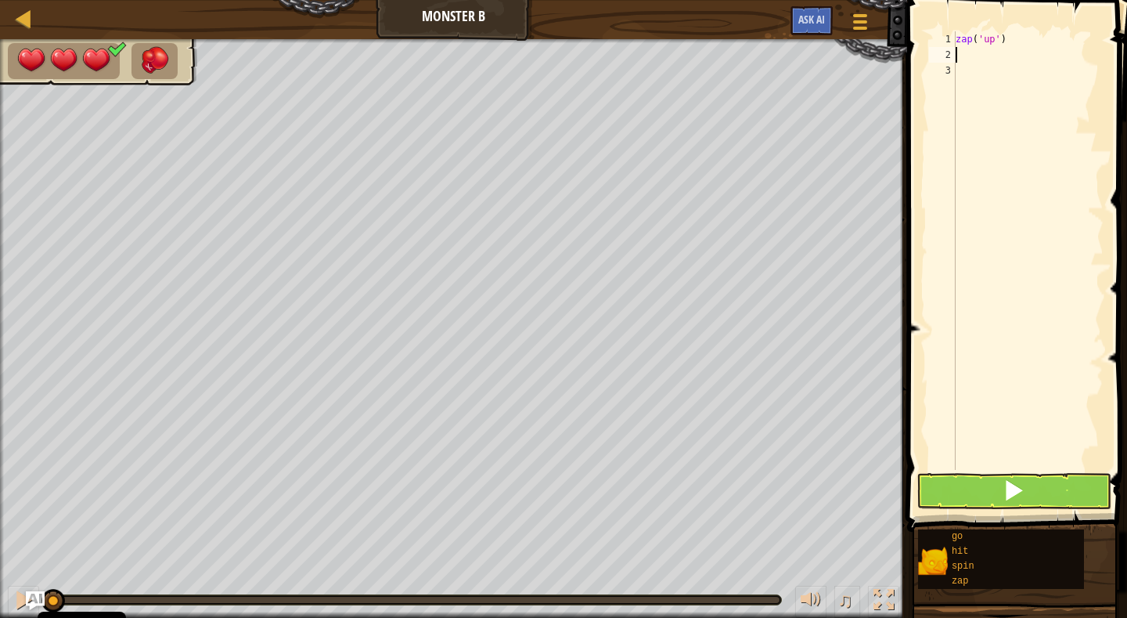
type textarea "z"
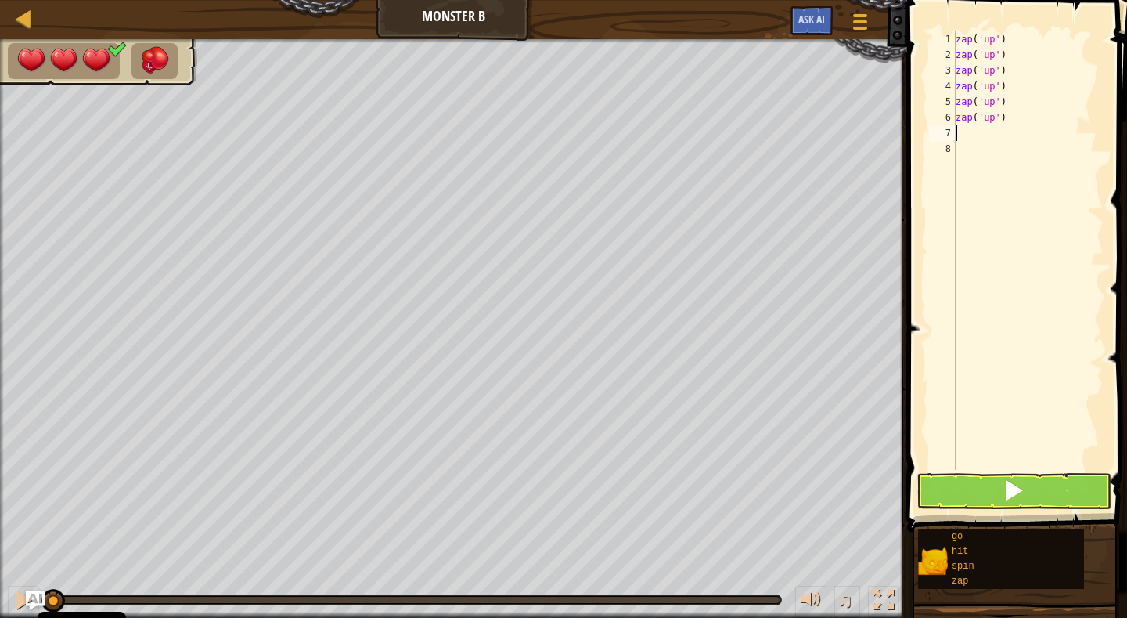
type textarea "z"
click at [1017, 487] on span at bounding box center [1014, 490] width 22 height 22
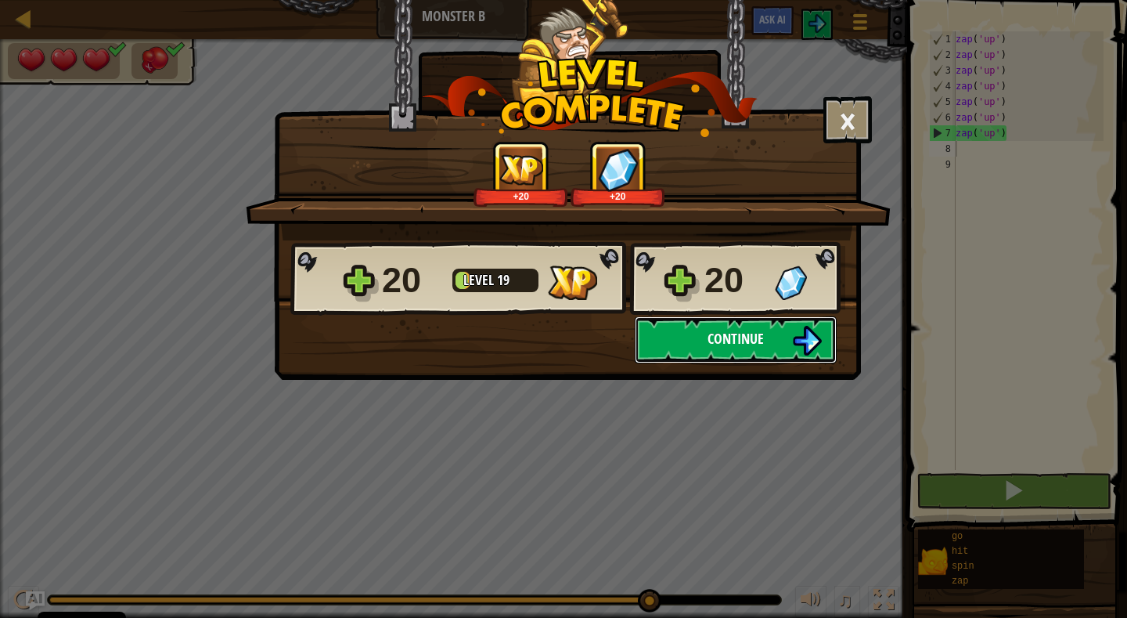
click at [747, 336] on span "Continue" at bounding box center [736, 339] width 56 height 20
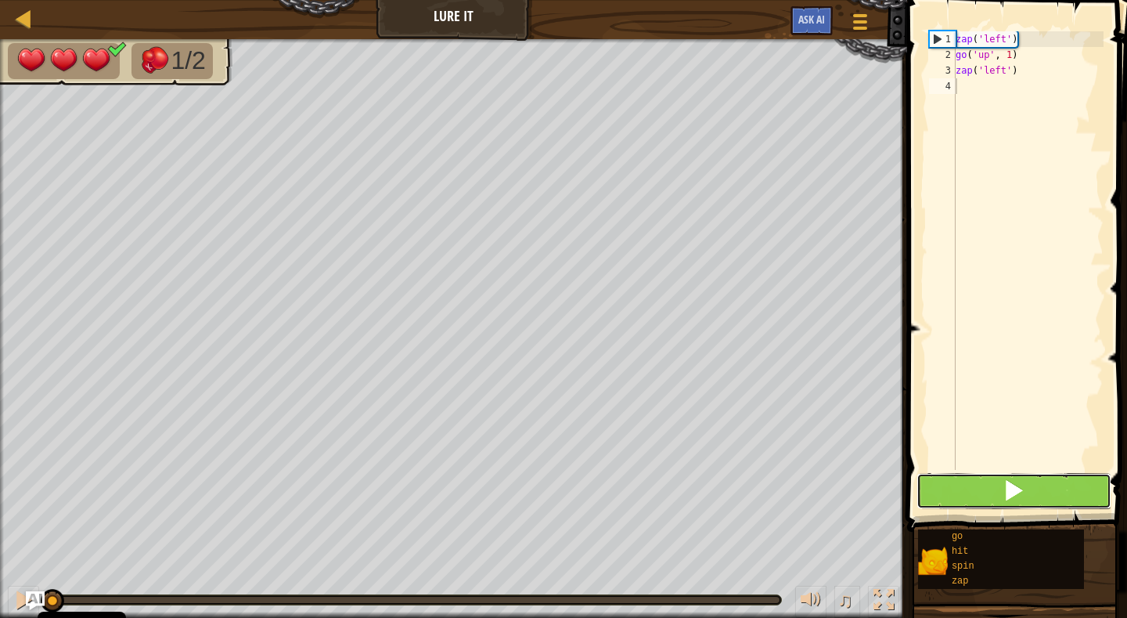
click at [1015, 490] on span at bounding box center [1014, 490] width 22 height 22
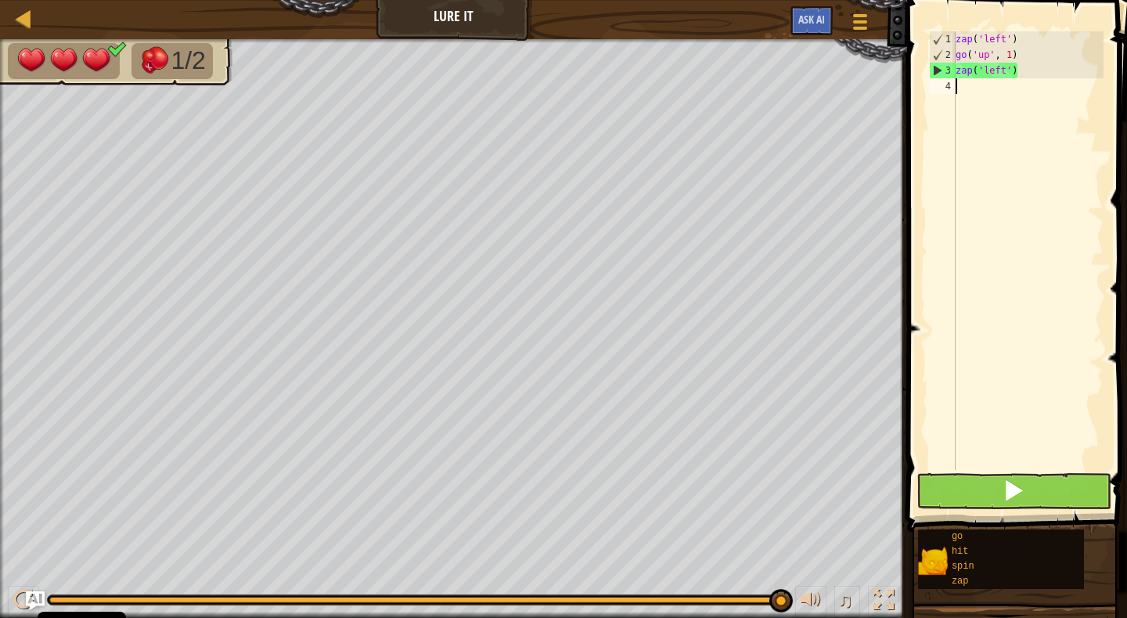
type textarea "g"
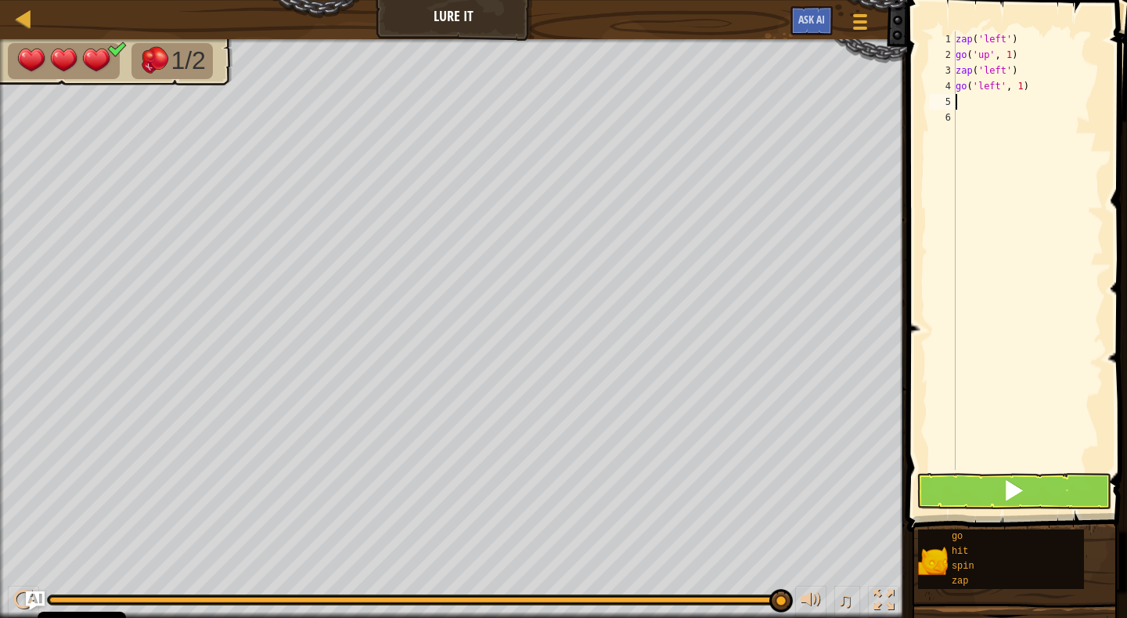
type textarea "g"
type textarea "z"
type textarea "g"
type textarea "z"
click at [1014, 489] on span at bounding box center [1014, 490] width 22 height 22
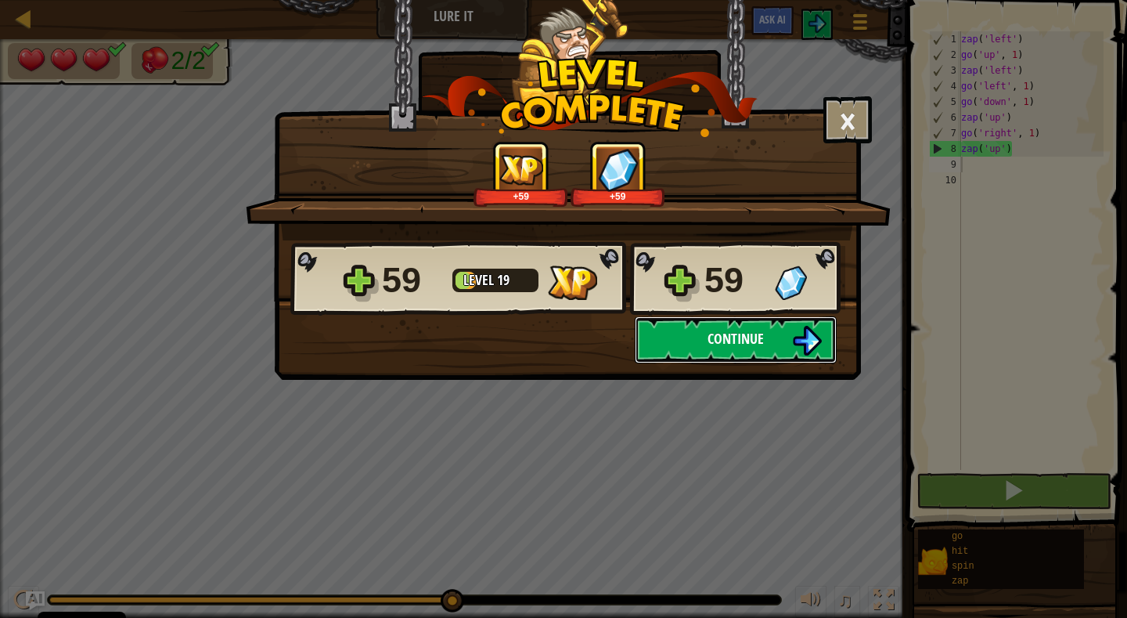
click at [747, 334] on span "Continue" at bounding box center [736, 339] width 56 height 20
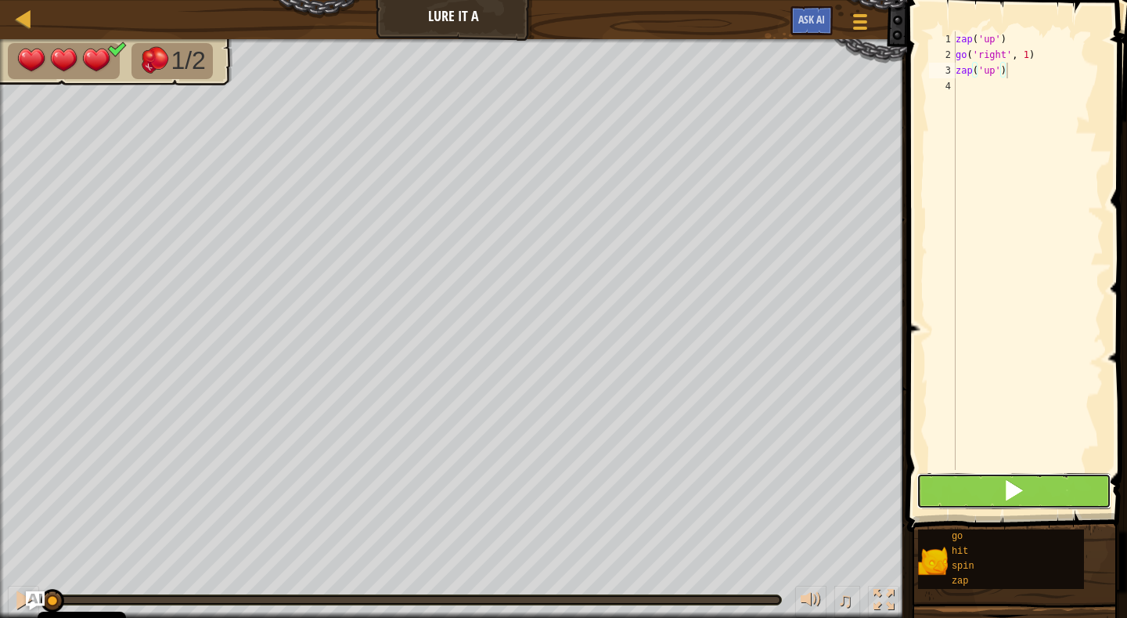
click at [1010, 479] on span at bounding box center [1014, 490] width 22 height 22
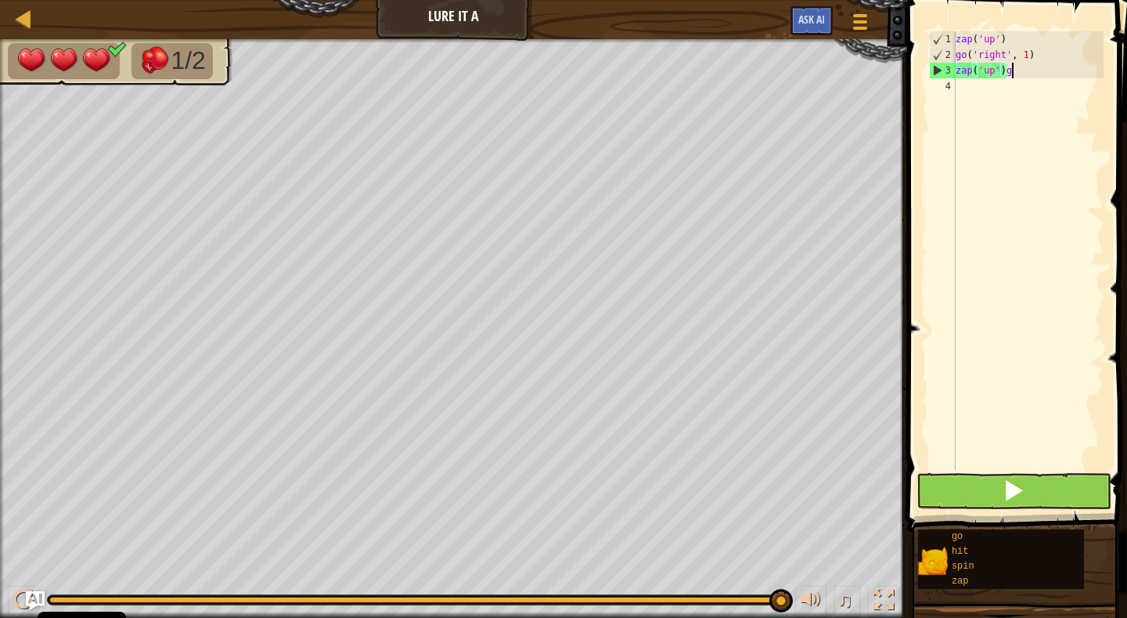
scroll to position [7, 4]
type textarea "zap('up')"
type textarea "g"
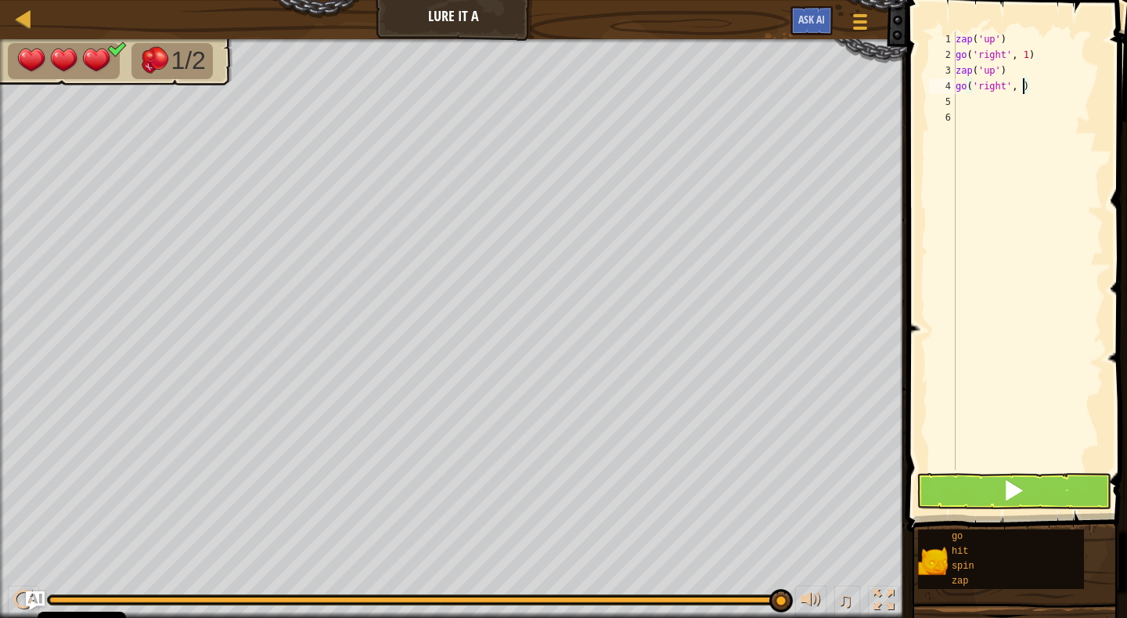
type textarea "go('right', 2)"
type textarea "z"
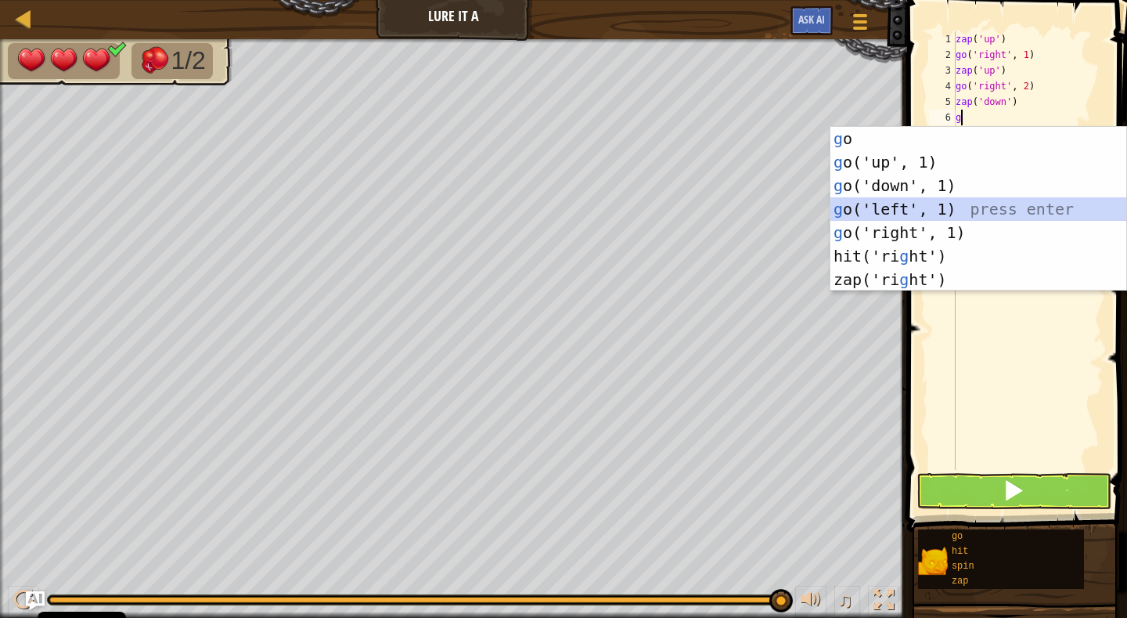
type textarea "g"
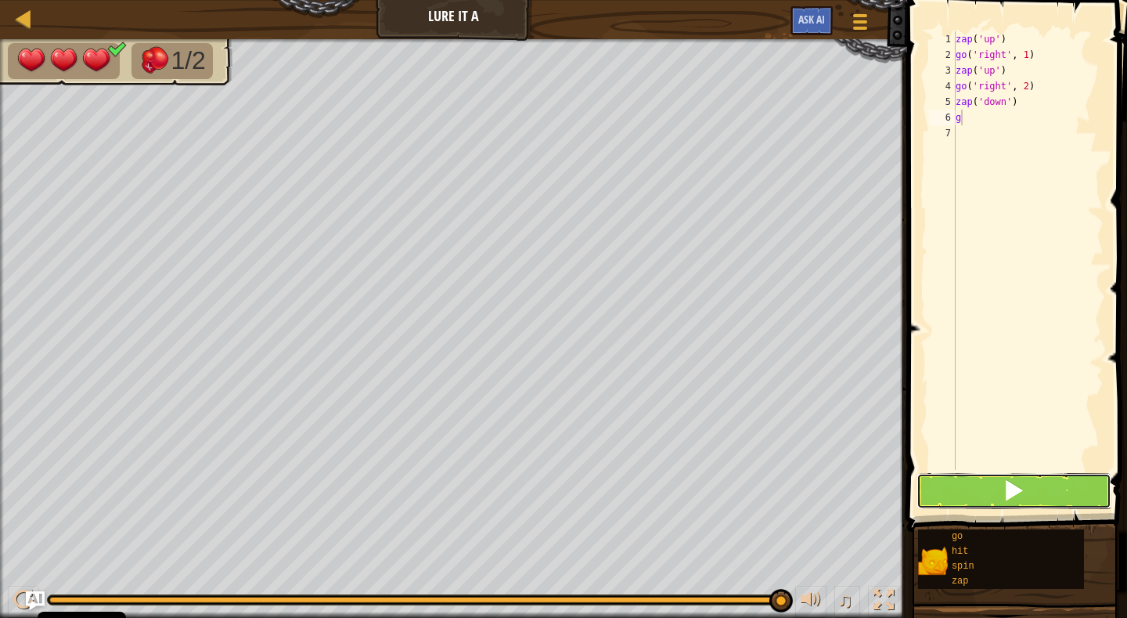
click at [1019, 488] on span at bounding box center [1014, 490] width 22 height 22
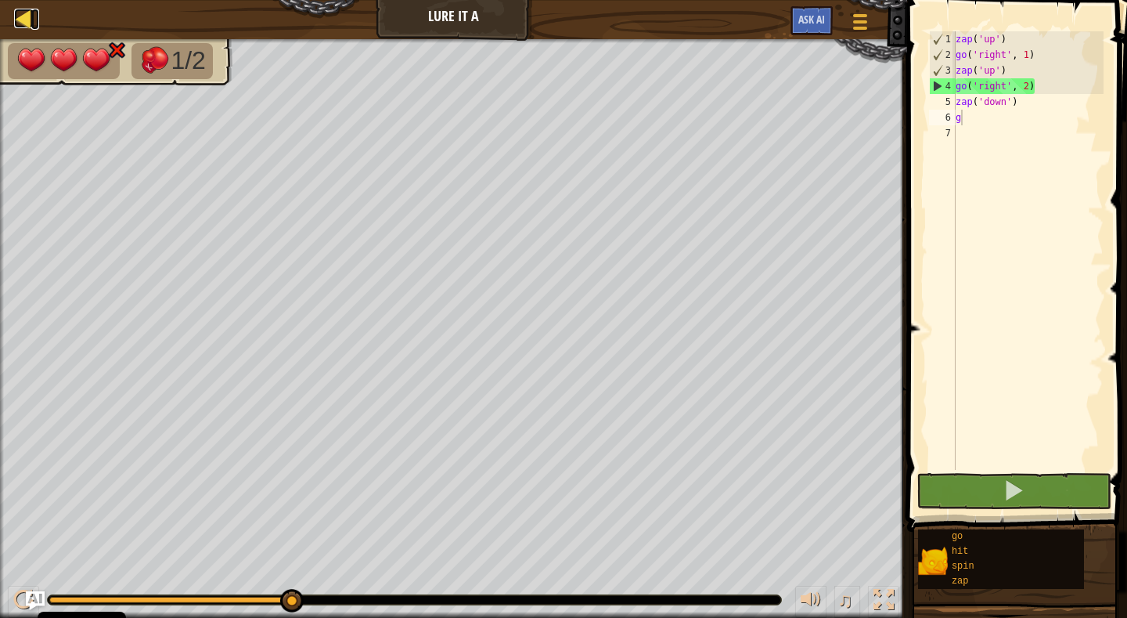
click at [21, 13] on div at bounding box center [24, 19] width 20 height 20
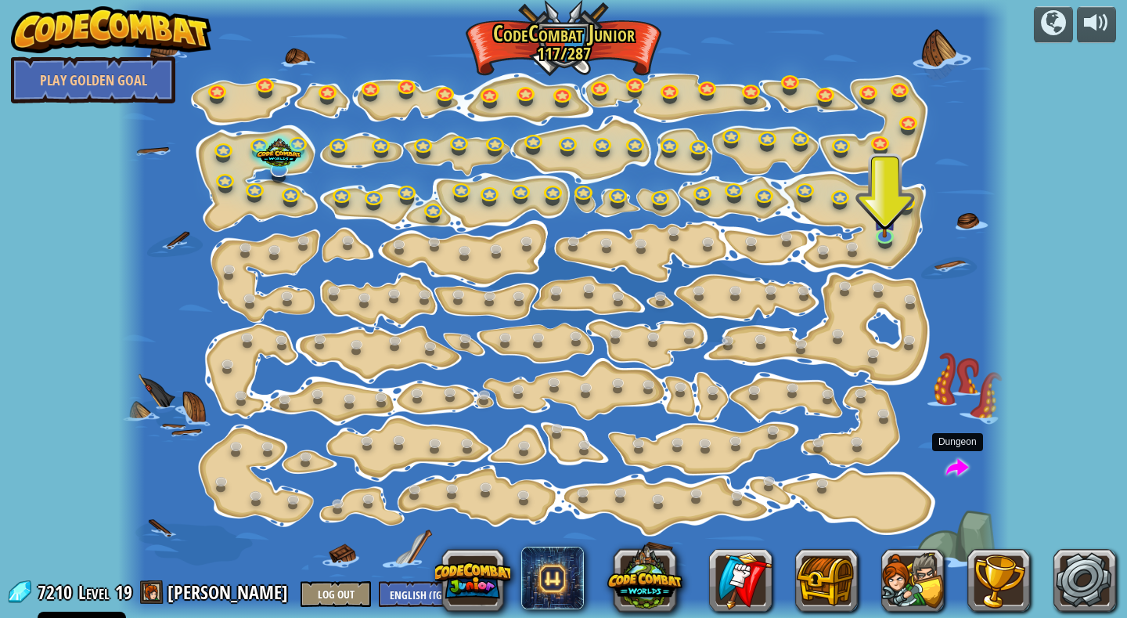
click at [960, 463] on span at bounding box center [957, 468] width 23 height 23
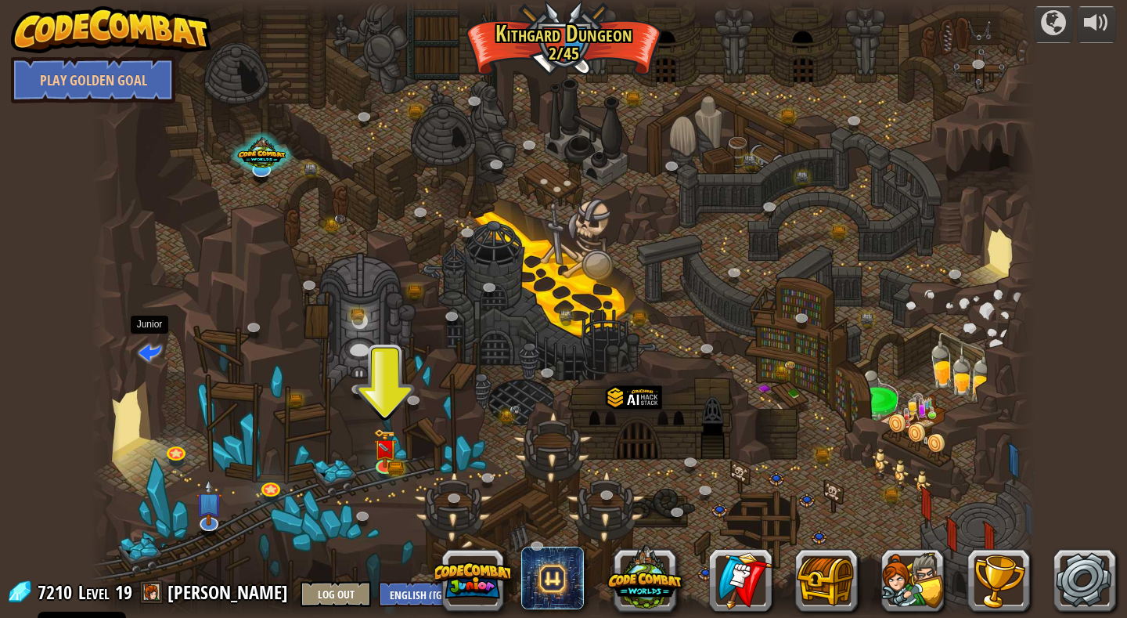
click at [150, 347] on span at bounding box center [150, 351] width 23 height 23
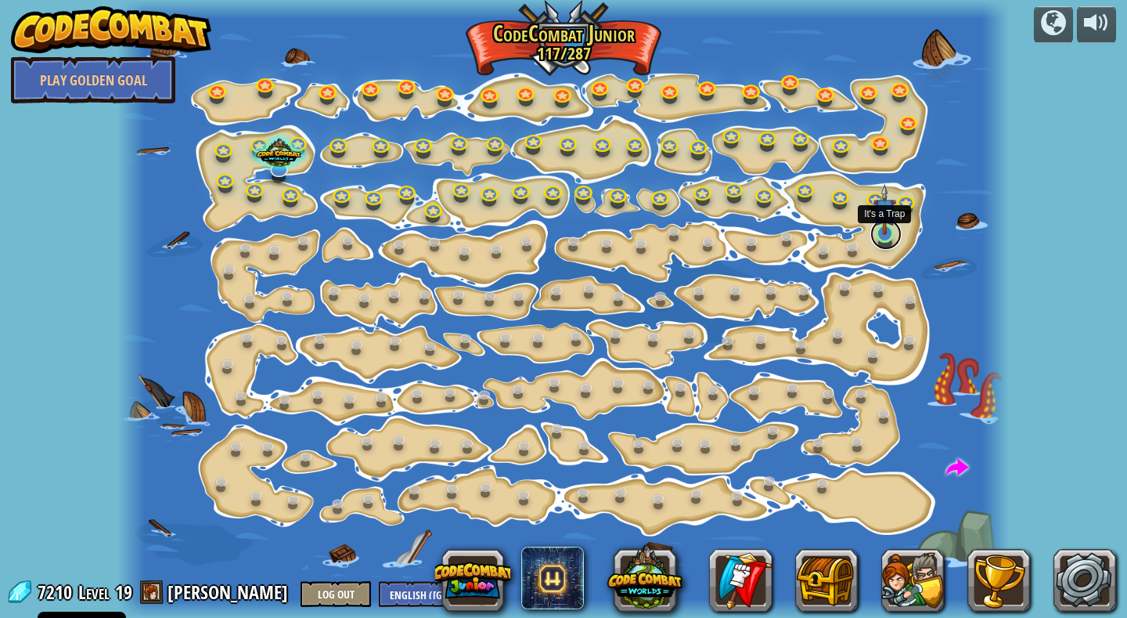
click at [886, 236] on link at bounding box center [885, 233] width 31 height 31
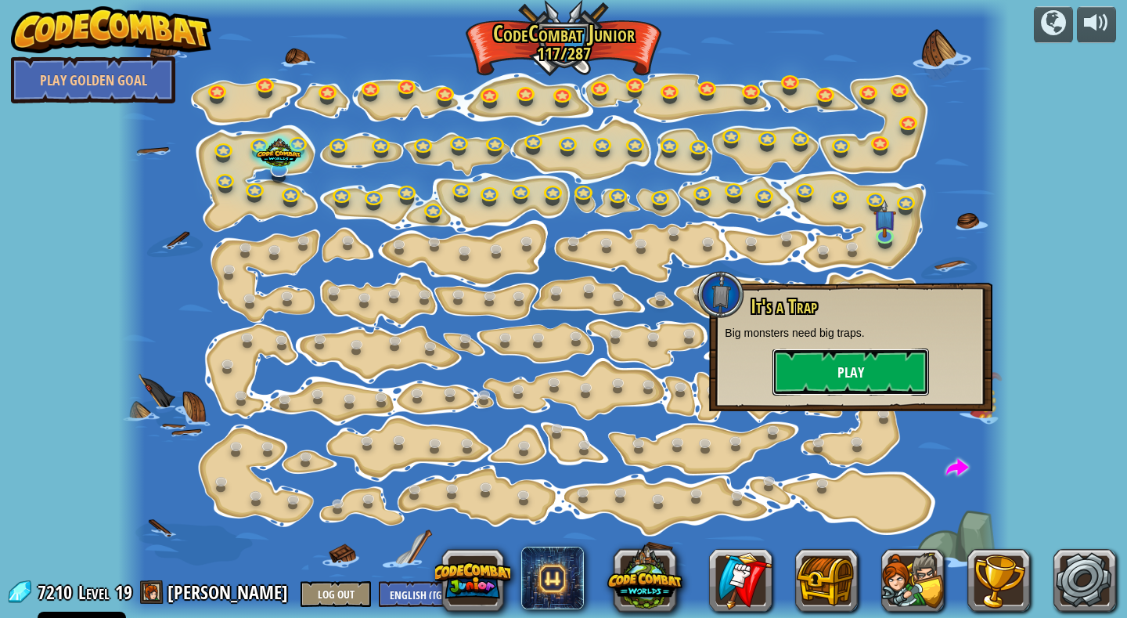
click at [841, 365] on button "Play" at bounding box center [850, 371] width 157 height 47
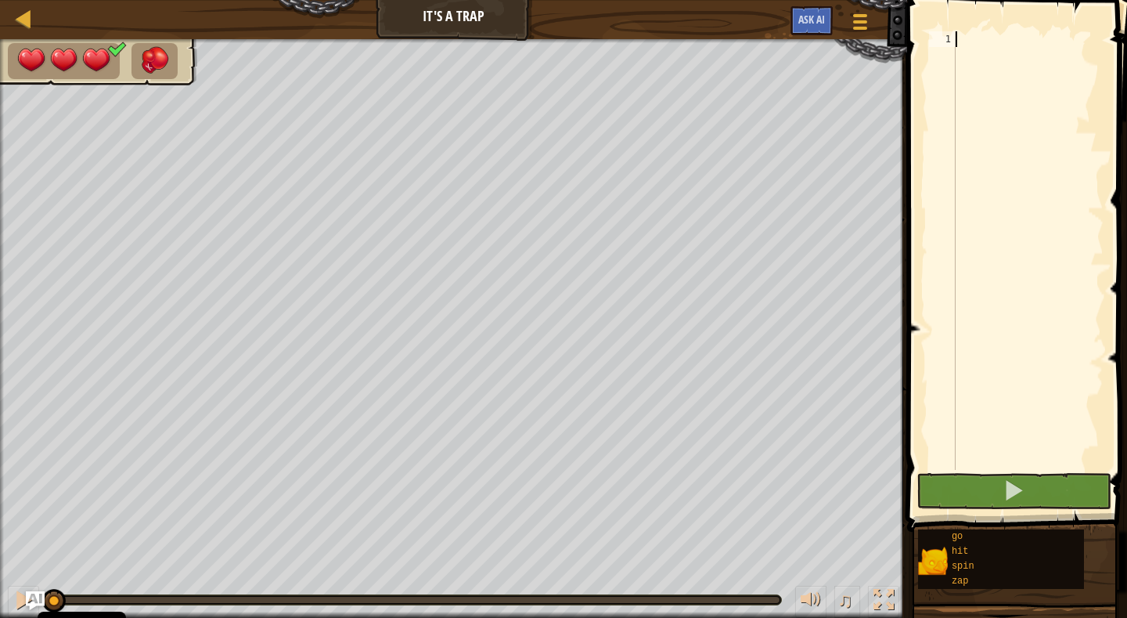
type textarea "z"
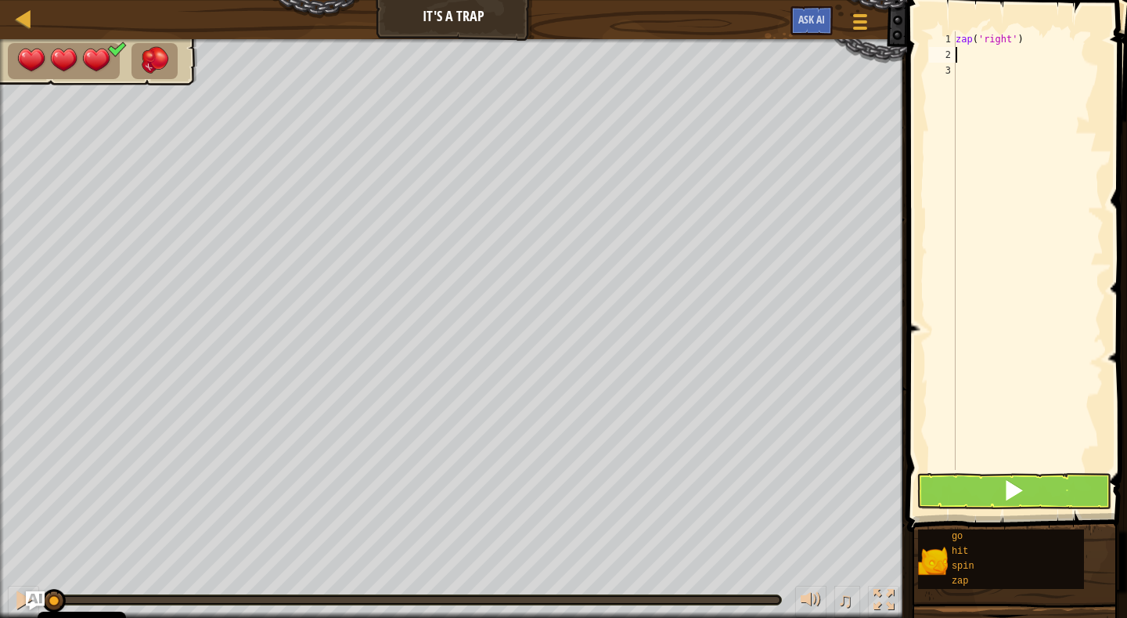
type textarea "g"
type textarea "z"
click at [1010, 481] on span at bounding box center [1014, 490] width 22 height 22
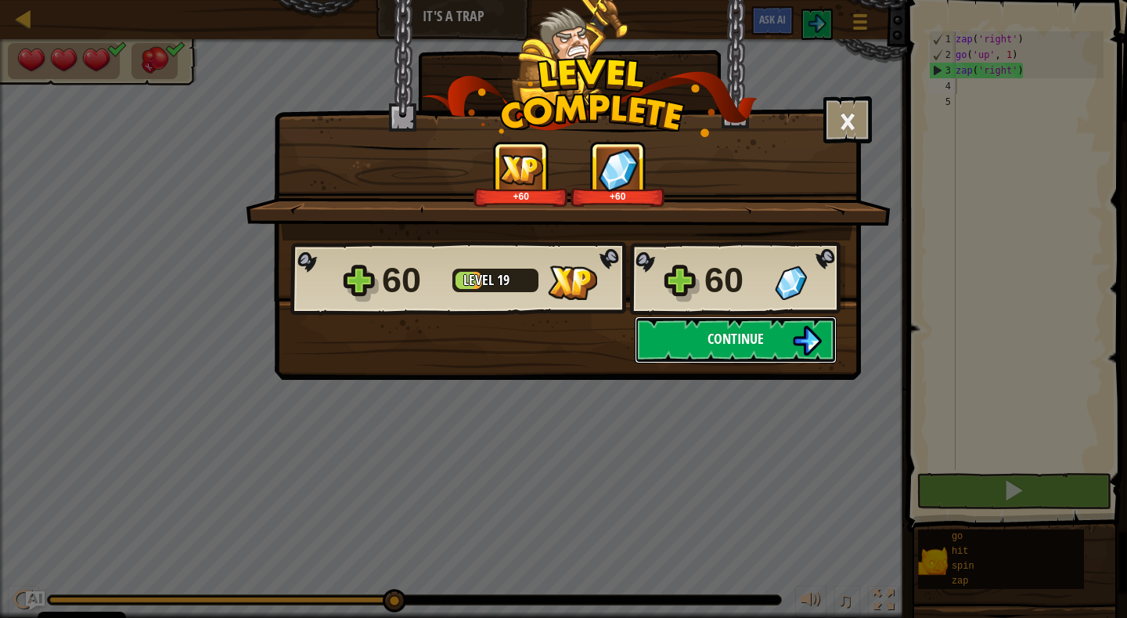
click at [758, 340] on span "Continue" at bounding box center [736, 339] width 56 height 20
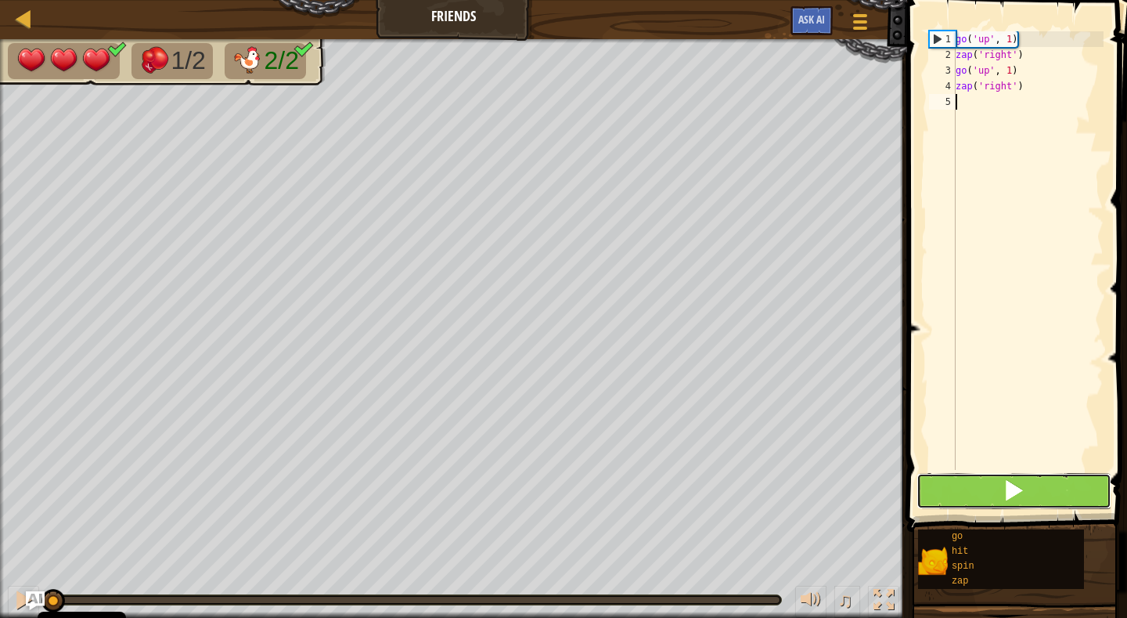
click at [1011, 487] on span at bounding box center [1014, 490] width 22 height 22
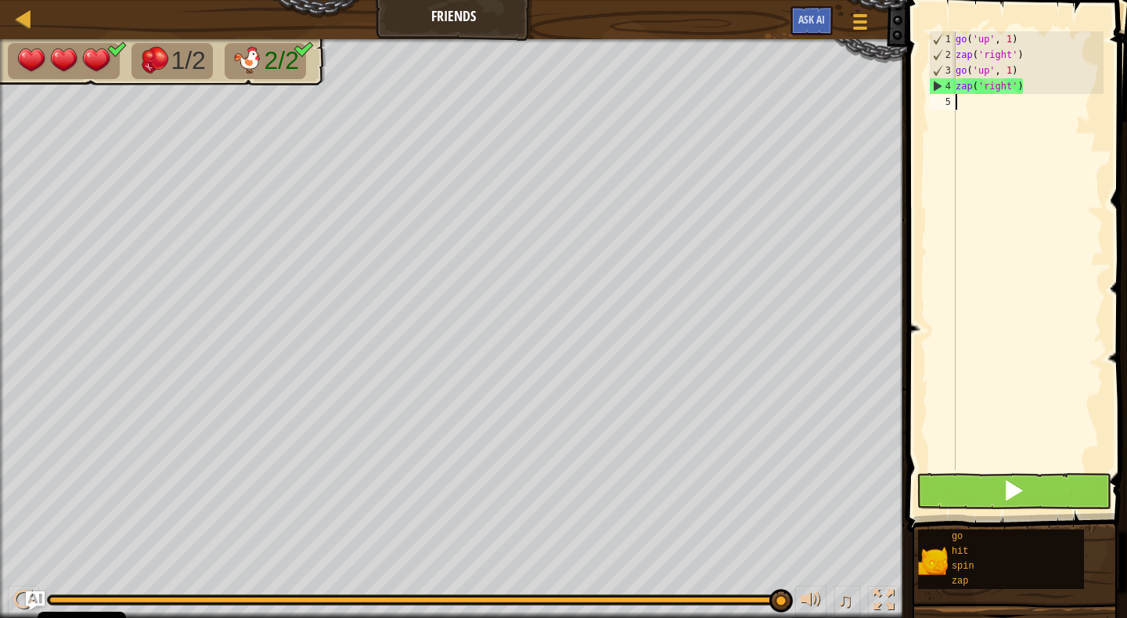
type textarea "g"
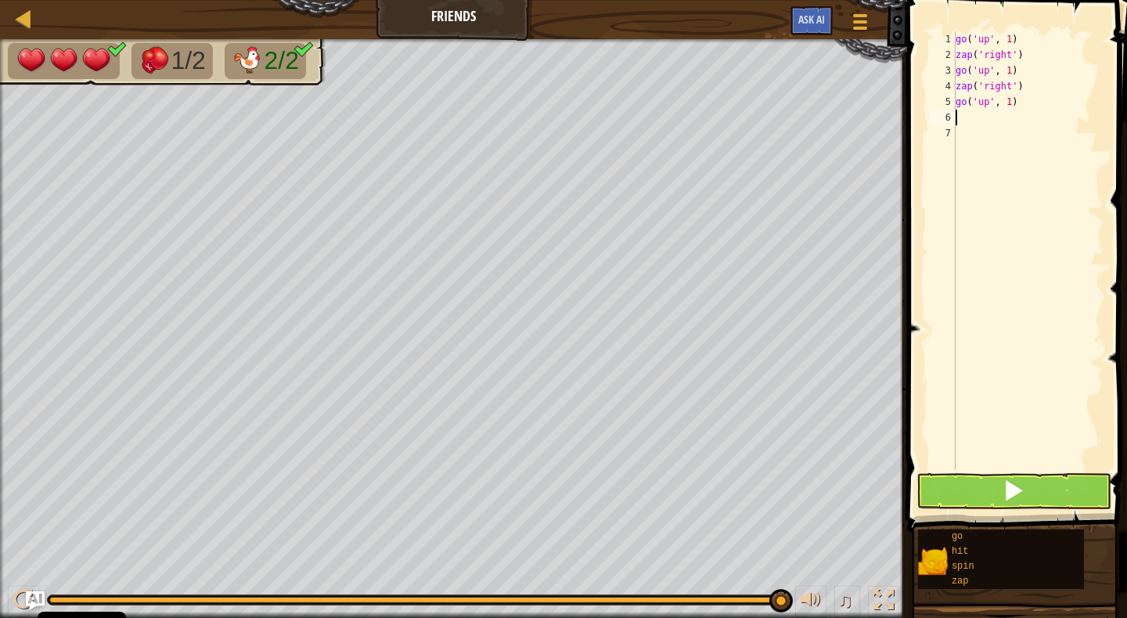
type textarea "z"
type textarea "g"
type textarea "z"
click at [1015, 488] on span at bounding box center [1014, 490] width 22 height 22
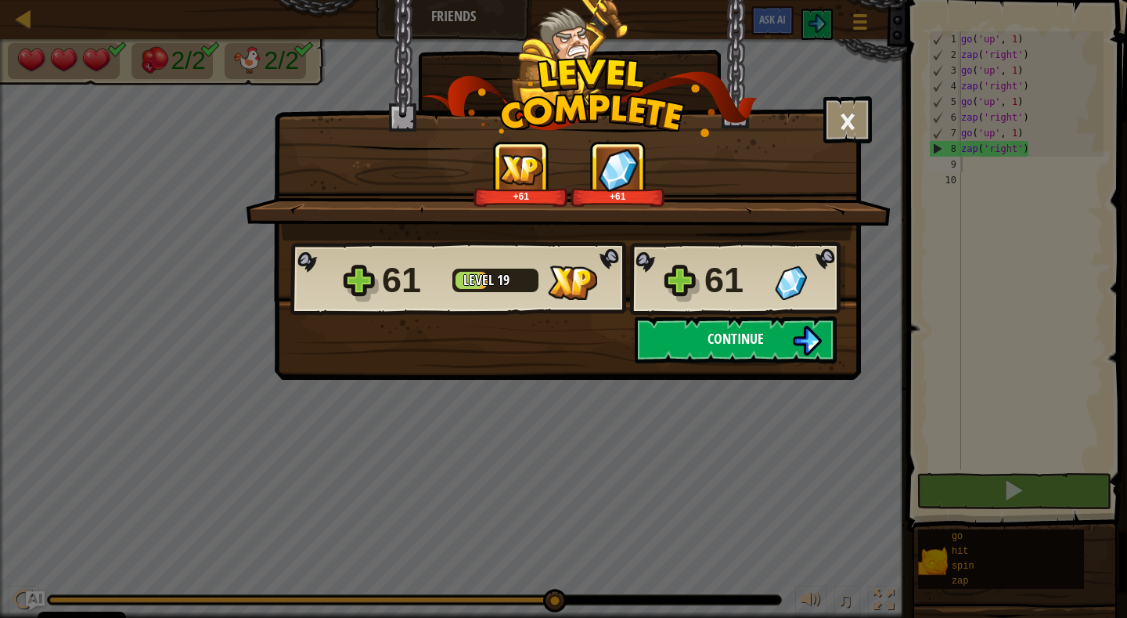
click at [719, 334] on span "Continue" at bounding box center [736, 339] width 56 height 20
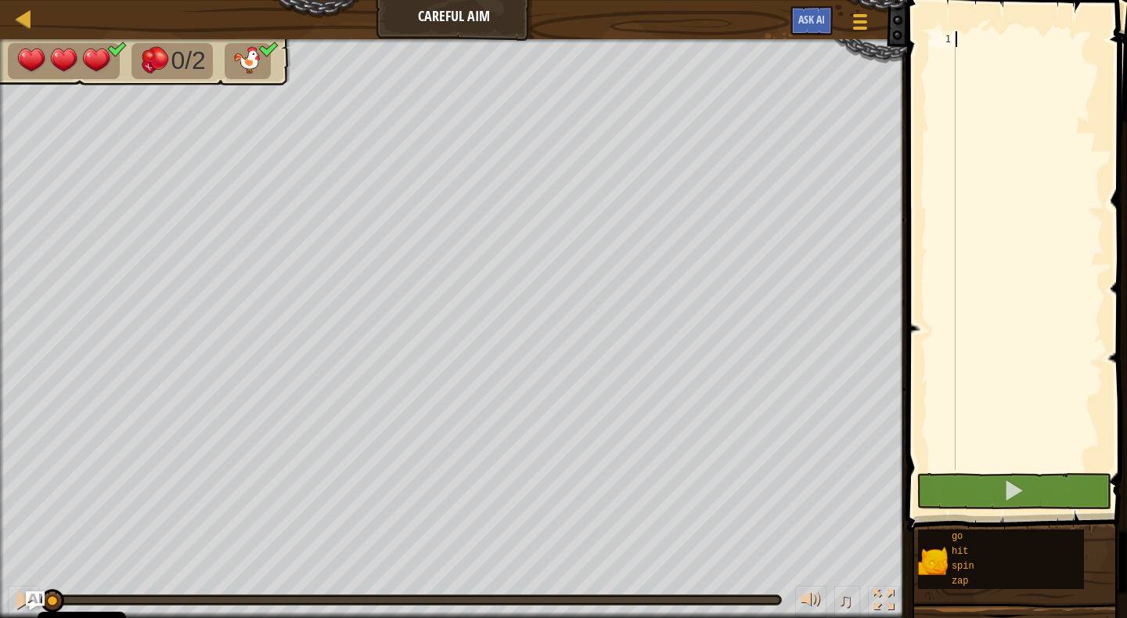
type textarea "z"
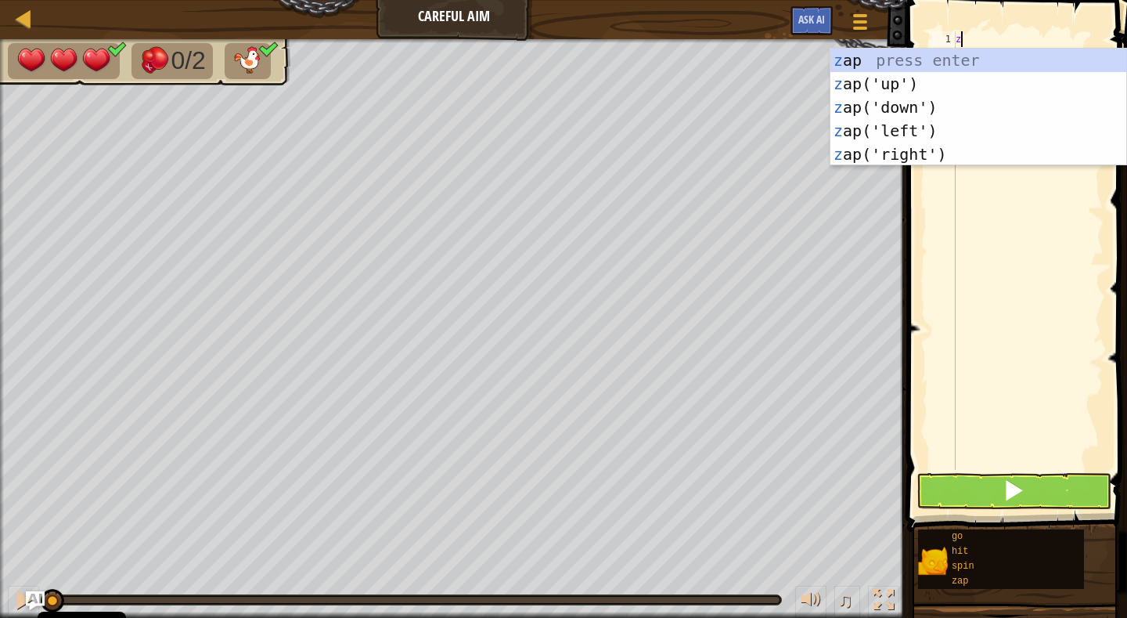
scroll to position [7, 0]
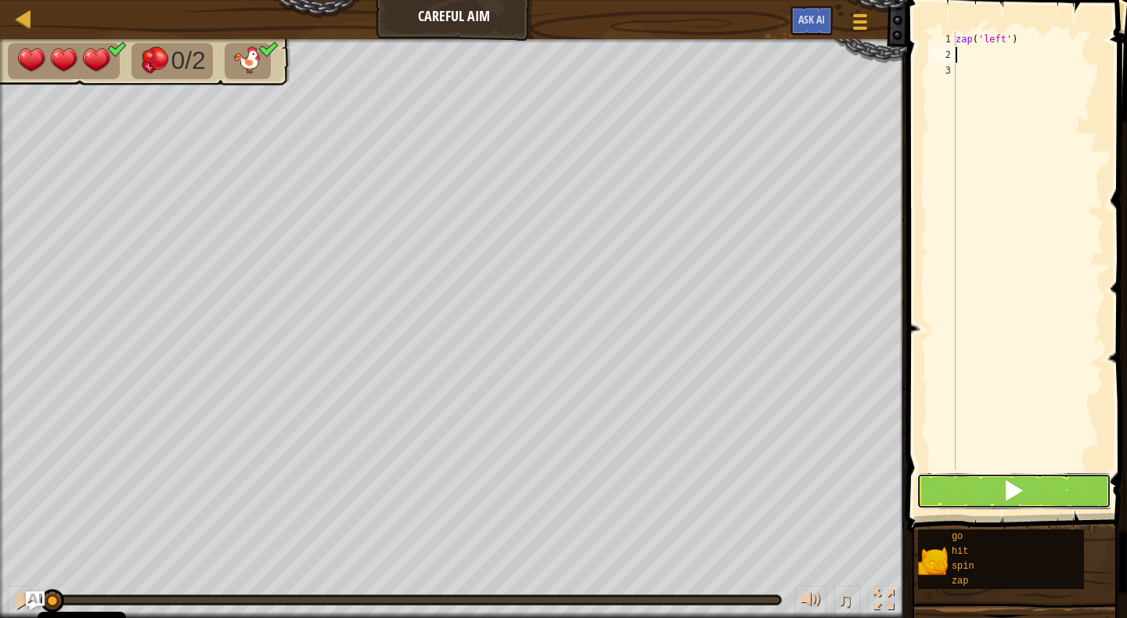
click at [1014, 481] on span at bounding box center [1014, 490] width 22 height 22
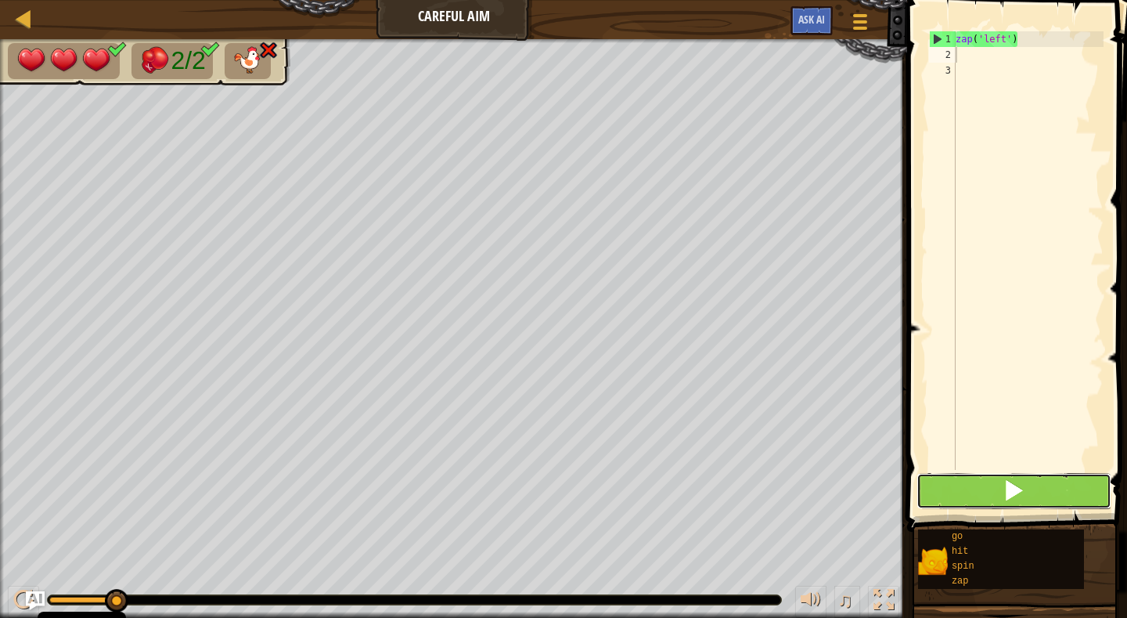
click at [1008, 489] on span at bounding box center [1014, 490] width 22 height 22
click at [1008, 488] on span at bounding box center [1014, 490] width 22 height 22
click at [26, 16] on div at bounding box center [24, 19] width 20 height 20
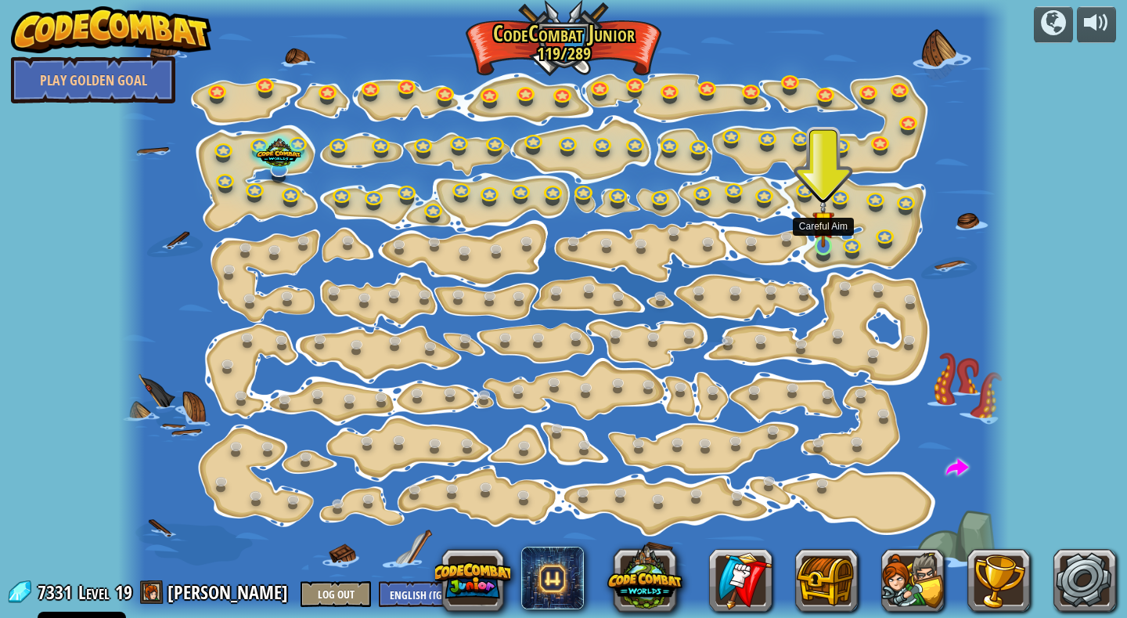
click at [817, 239] on img at bounding box center [823, 221] width 22 height 51
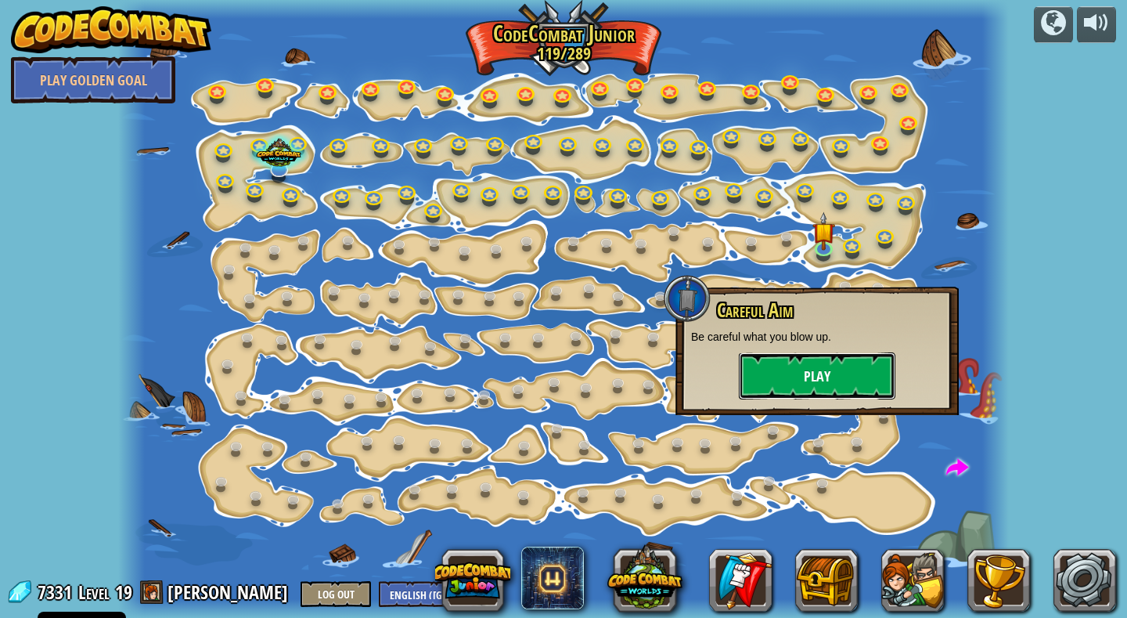
click at [817, 375] on button "Play" at bounding box center [817, 375] width 157 height 47
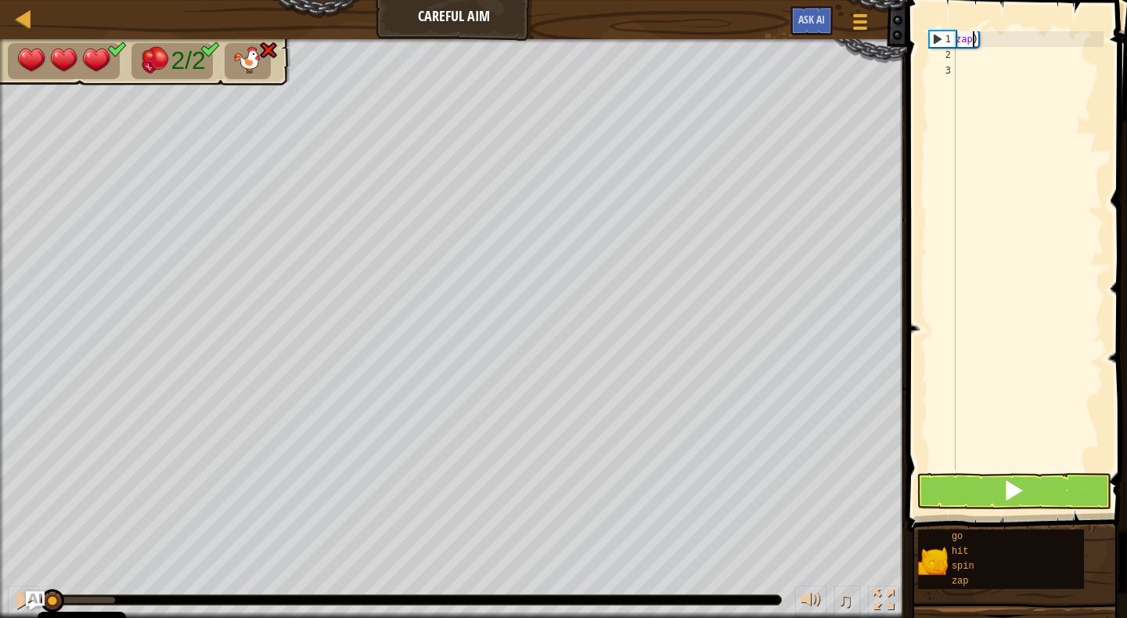
type textarea ")"
type textarea "g"
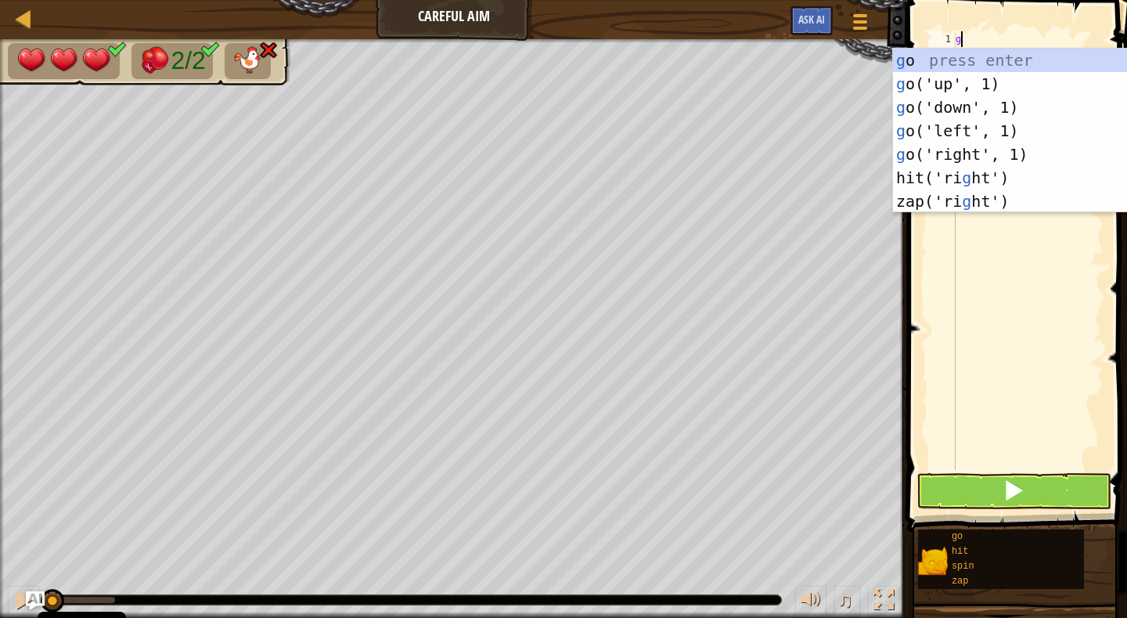
scroll to position [7, 0]
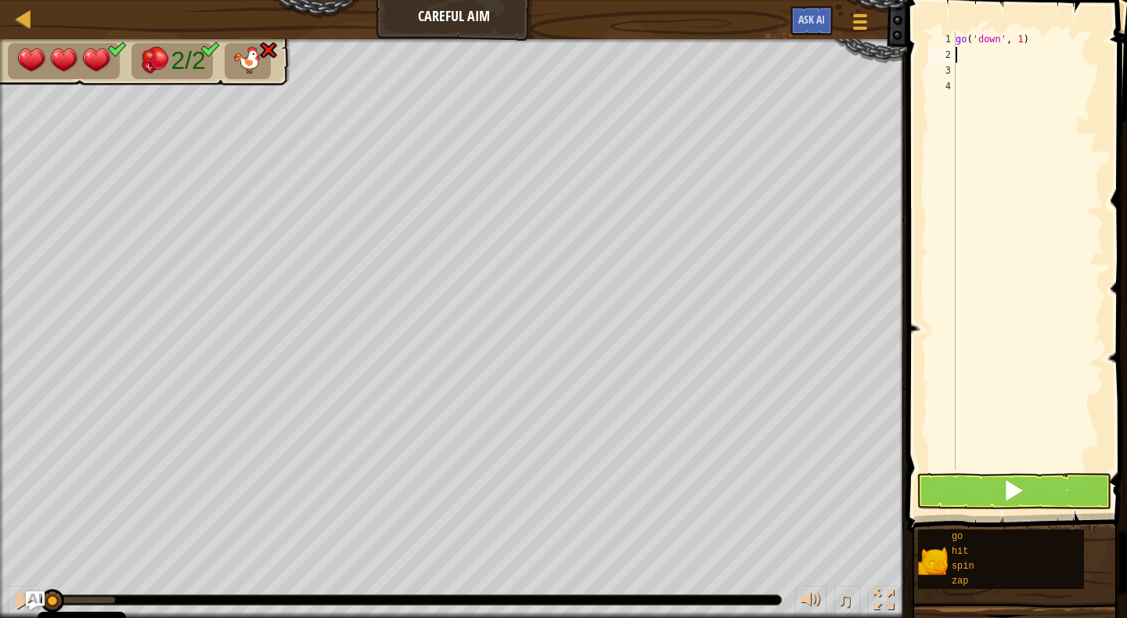
type textarea "z"
type textarea "g"
type textarea "go('down', 2)"
type textarea "z"
click at [1010, 491] on span at bounding box center [1014, 490] width 22 height 22
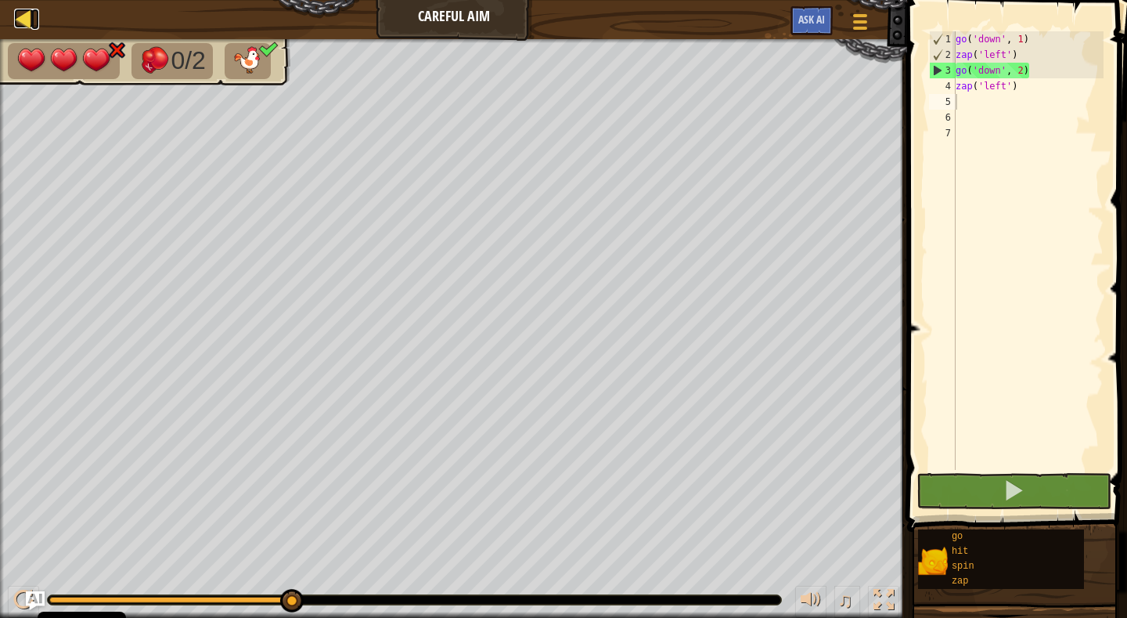
click at [26, 17] on div at bounding box center [24, 19] width 20 height 20
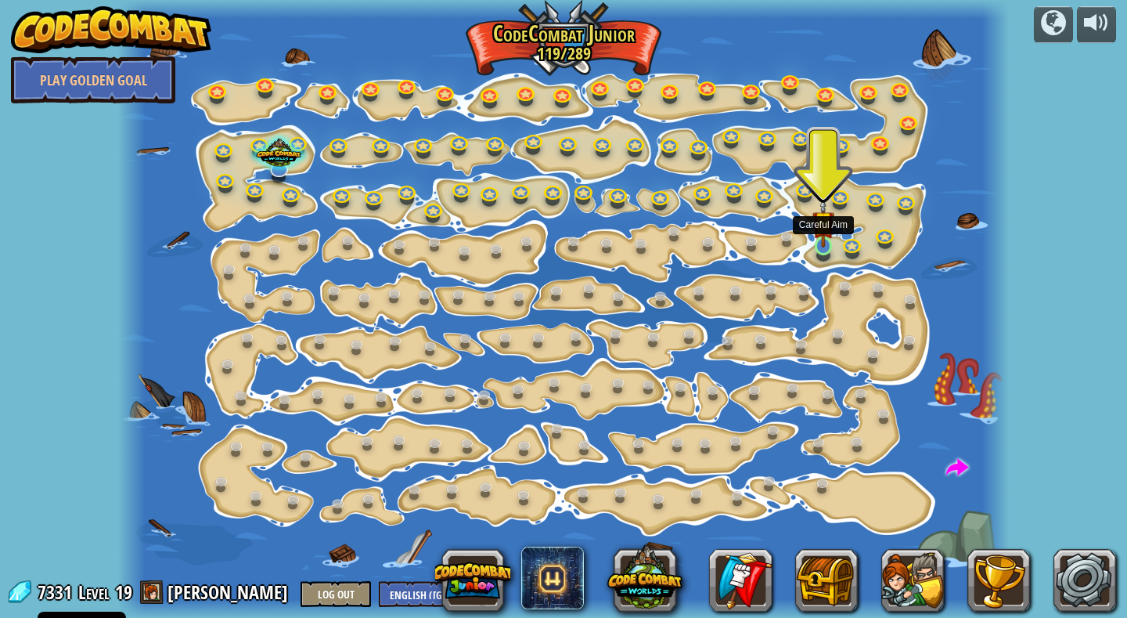
click at [824, 247] on img at bounding box center [823, 221] width 22 height 51
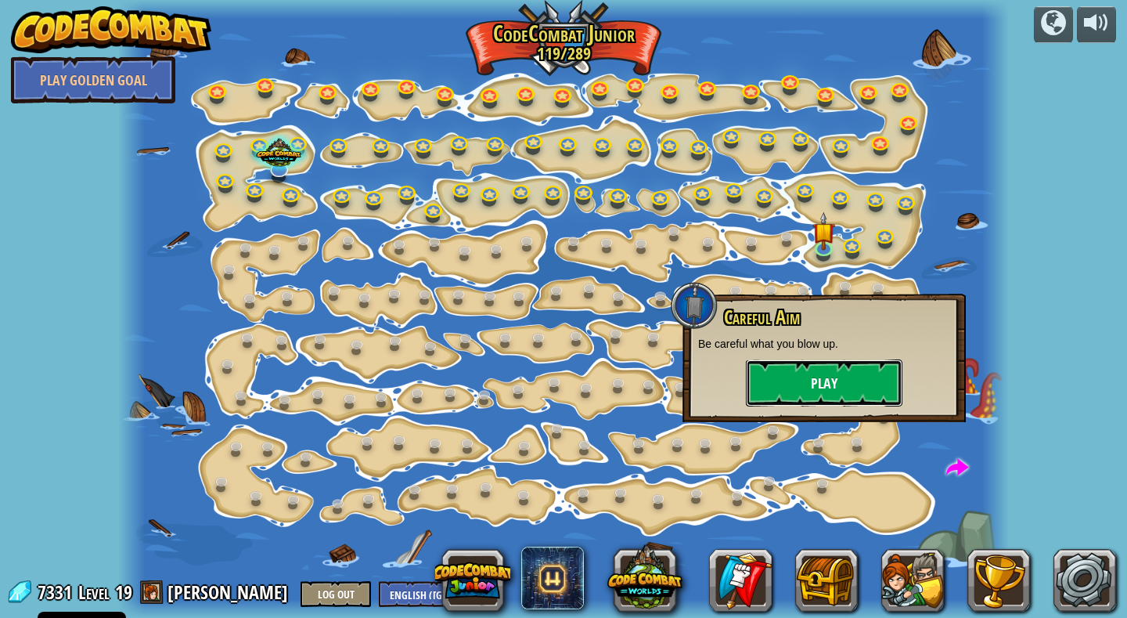
click at [820, 381] on button "Play" at bounding box center [824, 382] width 157 height 47
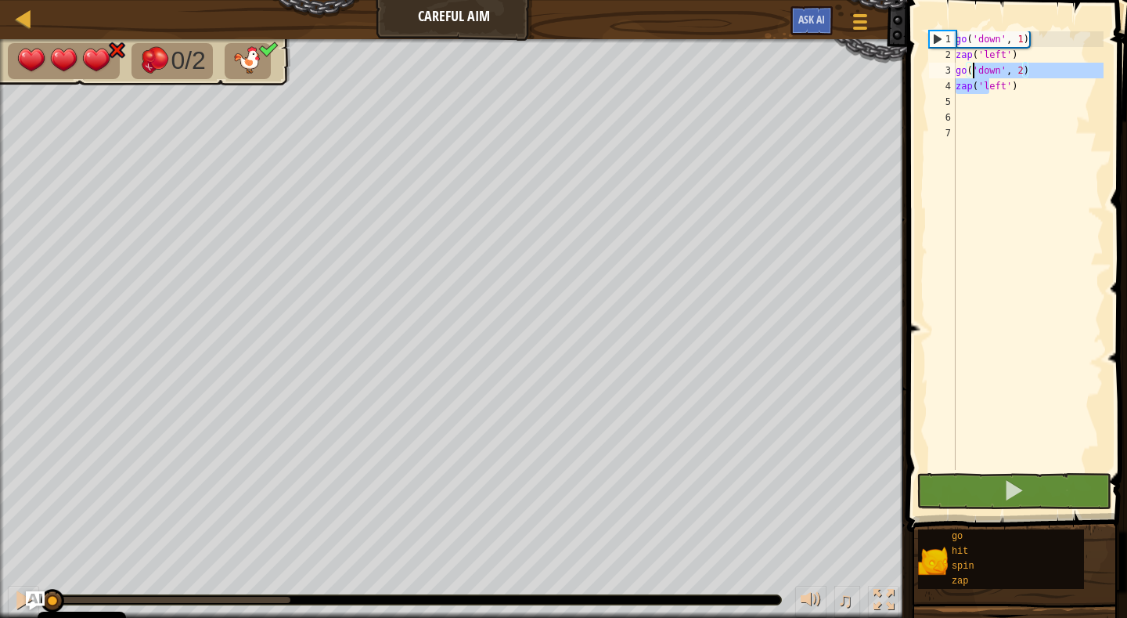
drag, startPoint x: 992, startPoint y: 81, endPoint x: 976, endPoint y: 69, distance: 19.6
click at [974, 69] on div "go ( 'down' , 1 ) zap ( 'left' ) go ( 'down' , 2 ) zap ( 'left' )" at bounding box center [1027, 266] width 151 height 470
drag, startPoint x: 1001, startPoint y: 81, endPoint x: 992, endPoint y: 82, distance: 9.4
click at [992, 82] on div "go ( 'down' , 1 ) zap ( 'left' ) go ( 'down' , 2 ) zap ( 'left' )" at bounding box center [1027, 266] width 151 height 470
drag, startPoint x: 1039, startPoint y: 91, endPoint x: 959, endPoint y: 39, distance: 95.1
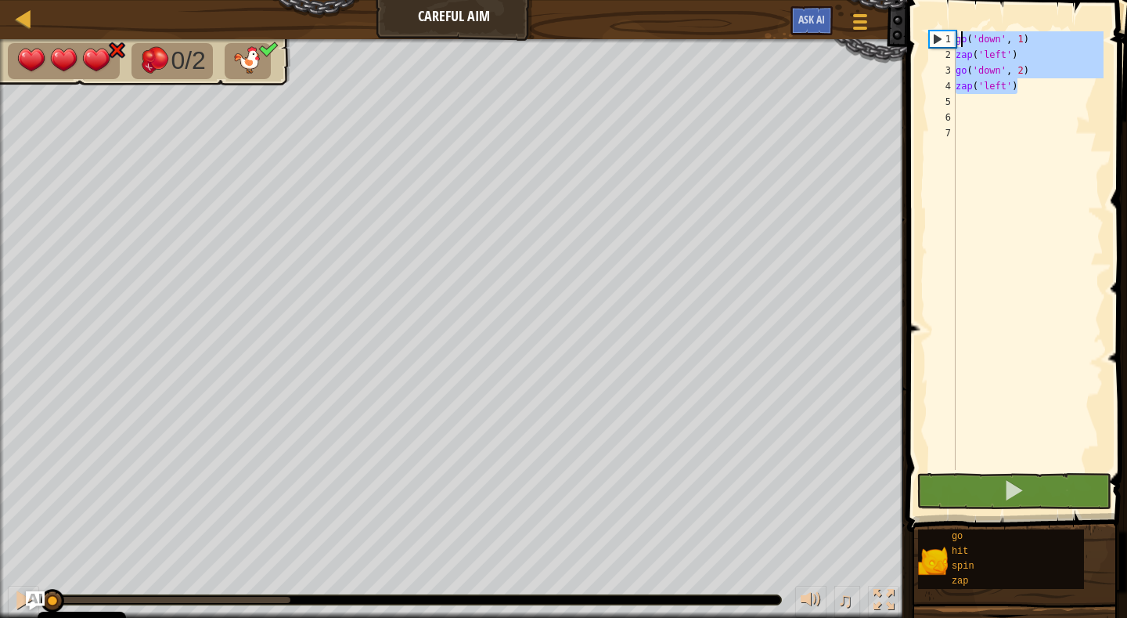
click at [959, 39] on div "go ( 'down' , 1 ) zap ( 'left' ) go ( 'down' , 2 ) zap ( 'left' )" at bounding box center [1027, 266] width 151 height 470
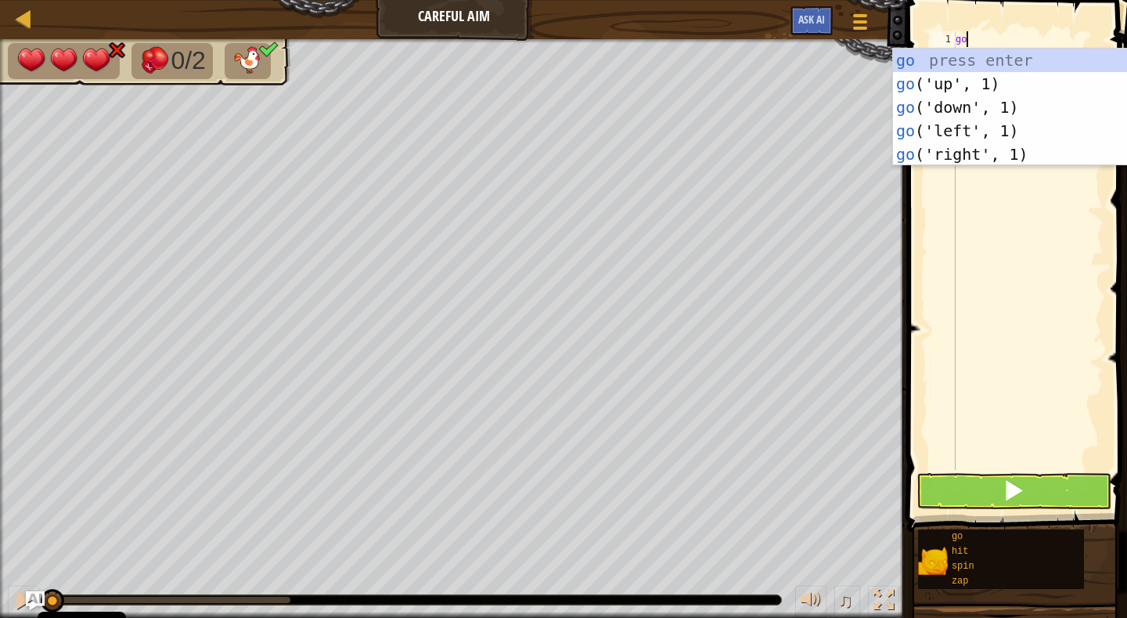
scroll to position [7, 0]
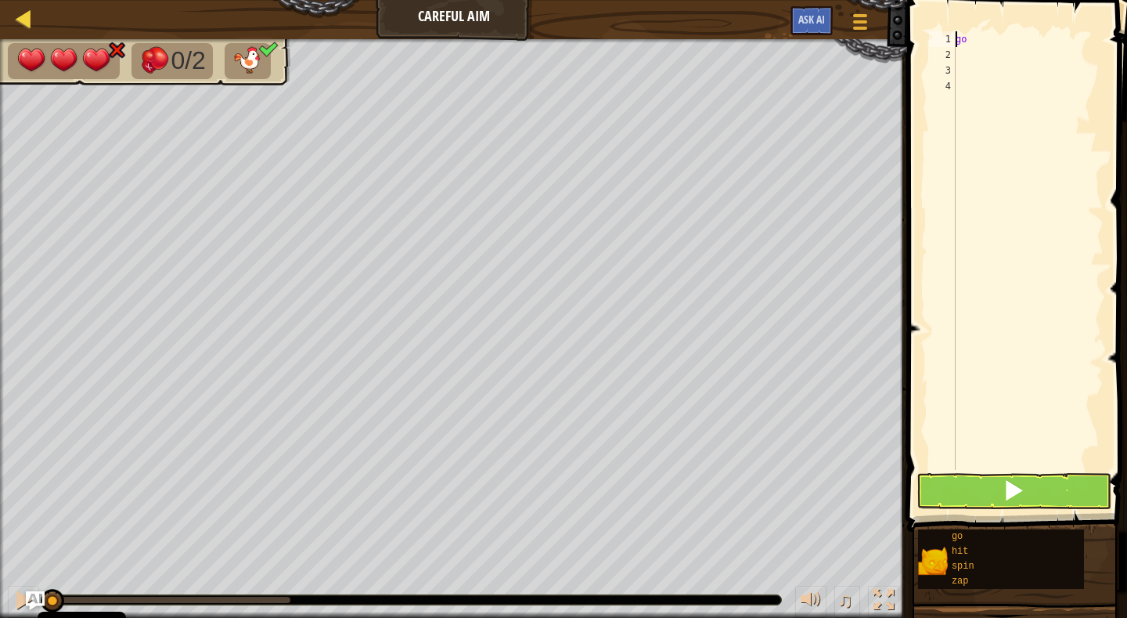
type textarea "go"
click at [27, 18] on div at bounding box center [24, 19] width 20 height 20
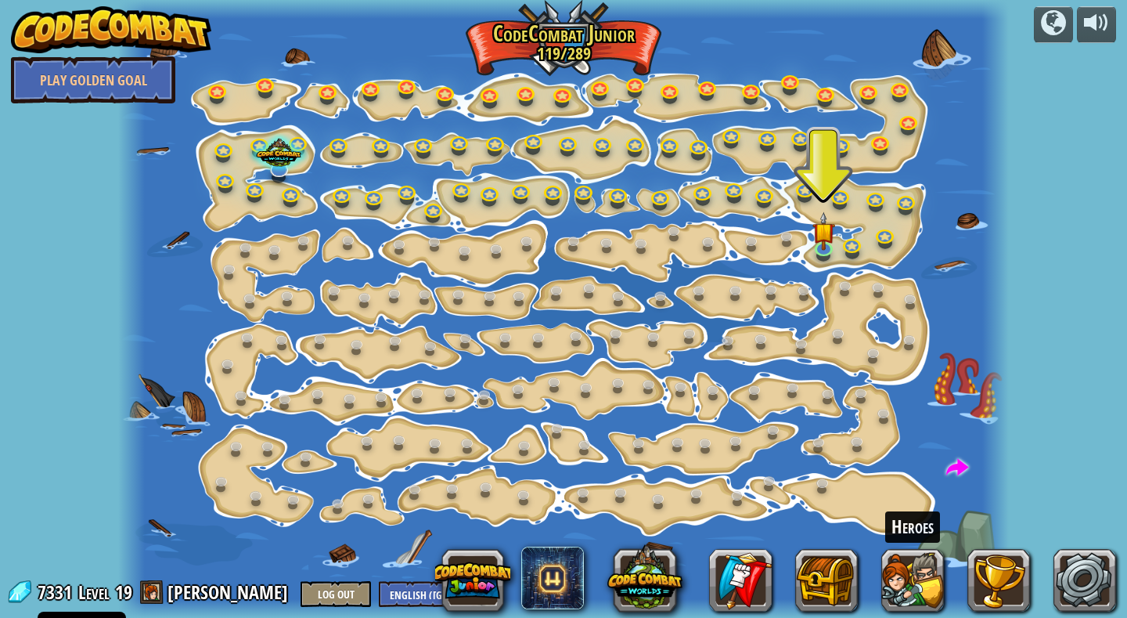
click at [904, 539] on div "Heroes" at bounding box center [912, 526] width 55 height 31
click at [913, 572] on button at bounding box center [912, 580] width 63 height 63
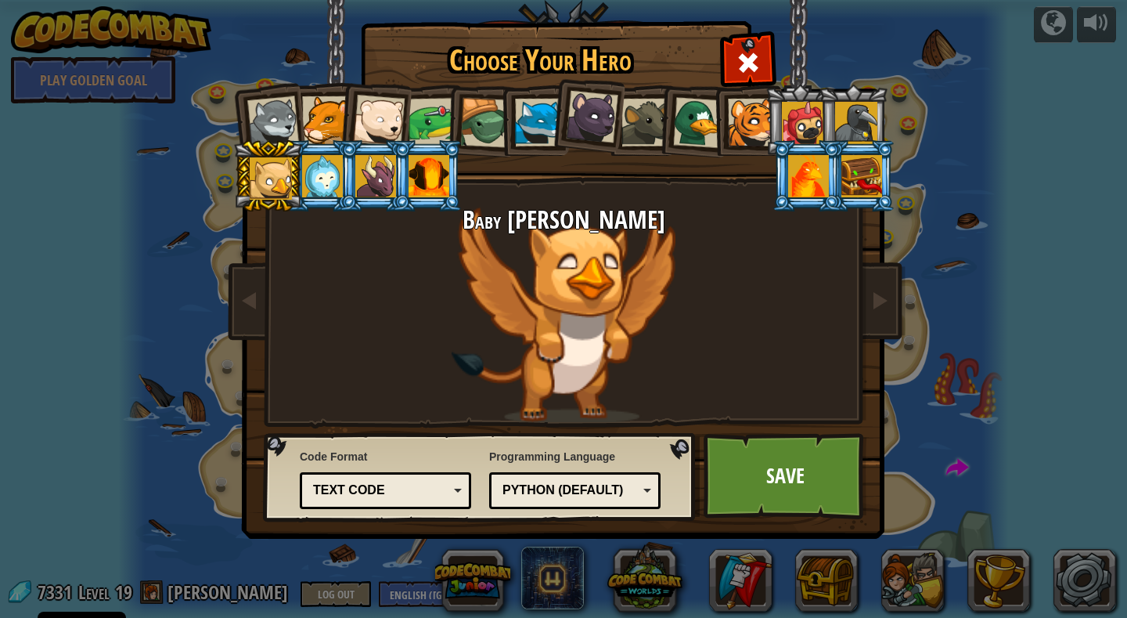
drag, startPoint x: 321, startPoint y: 124, endPoint x: 319, endPoint y: 106, distance: 18.1
click at [321, 113] on div at bounding box center [326, 120] width 48 height 48
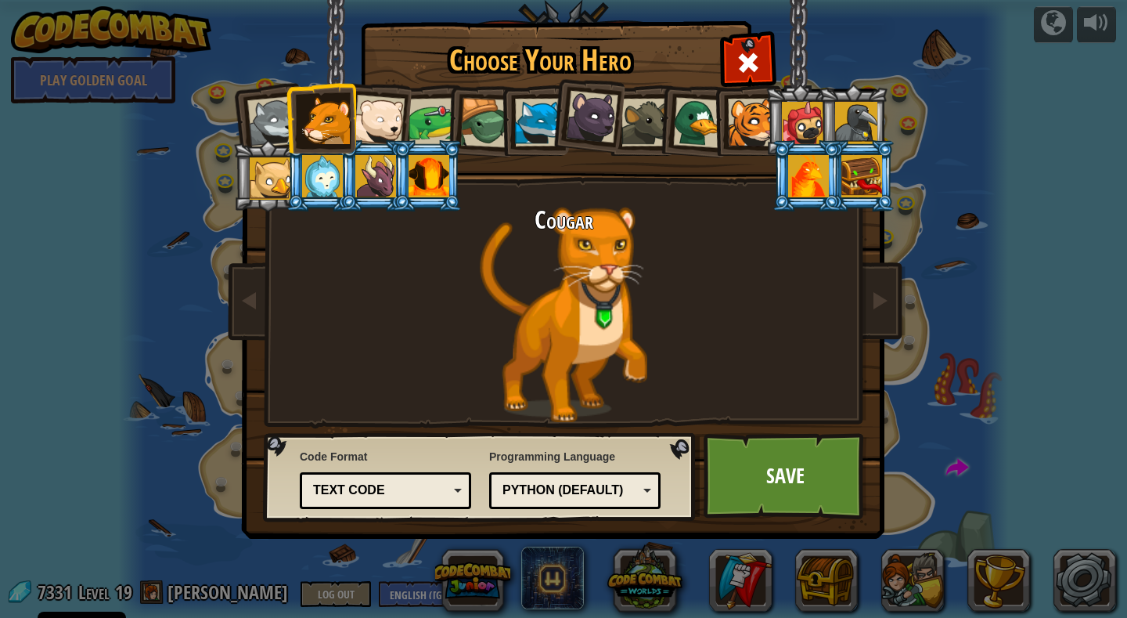
click at [393, 113] on div at bounding box center [379, 121] width 52 height 52
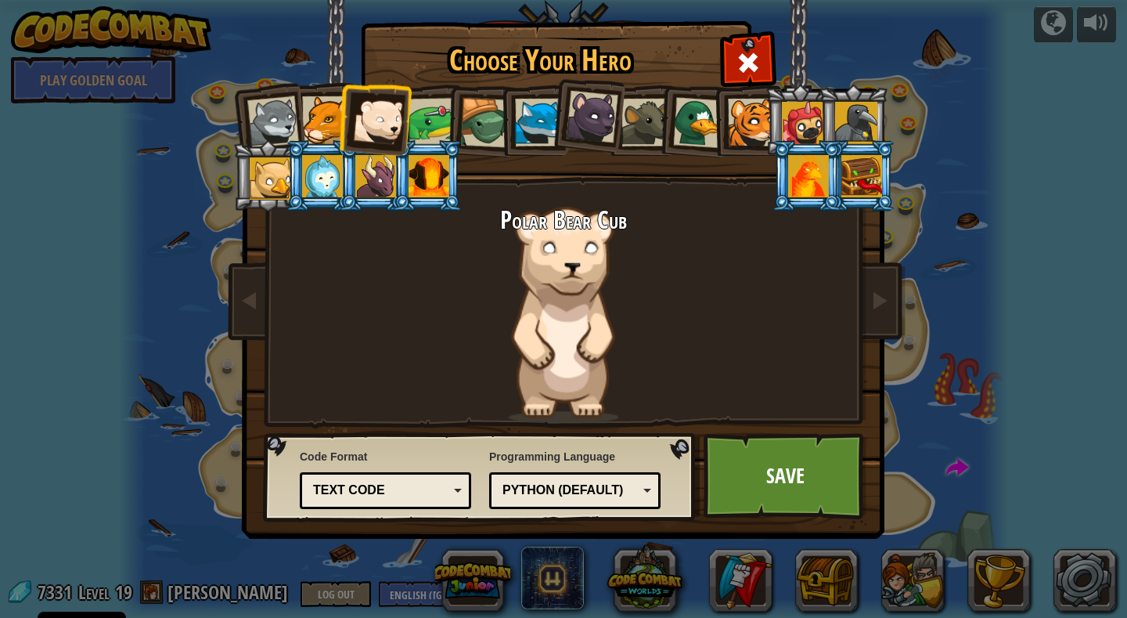
click at [318, 122] on div at bounding box center [326, 120] width 48 height 48
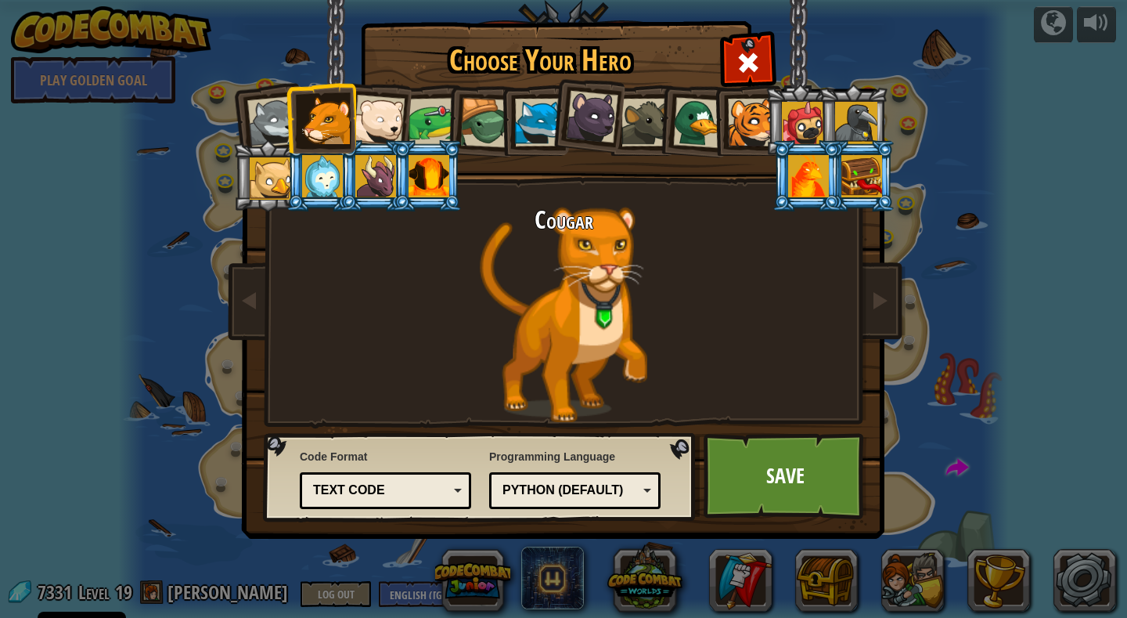
click at [327, 123] on div at bounding box center [326, 120] width 48 height 48
click at [776, 481] on link "Save" at bounding box center [786, 476] width 164 height 86
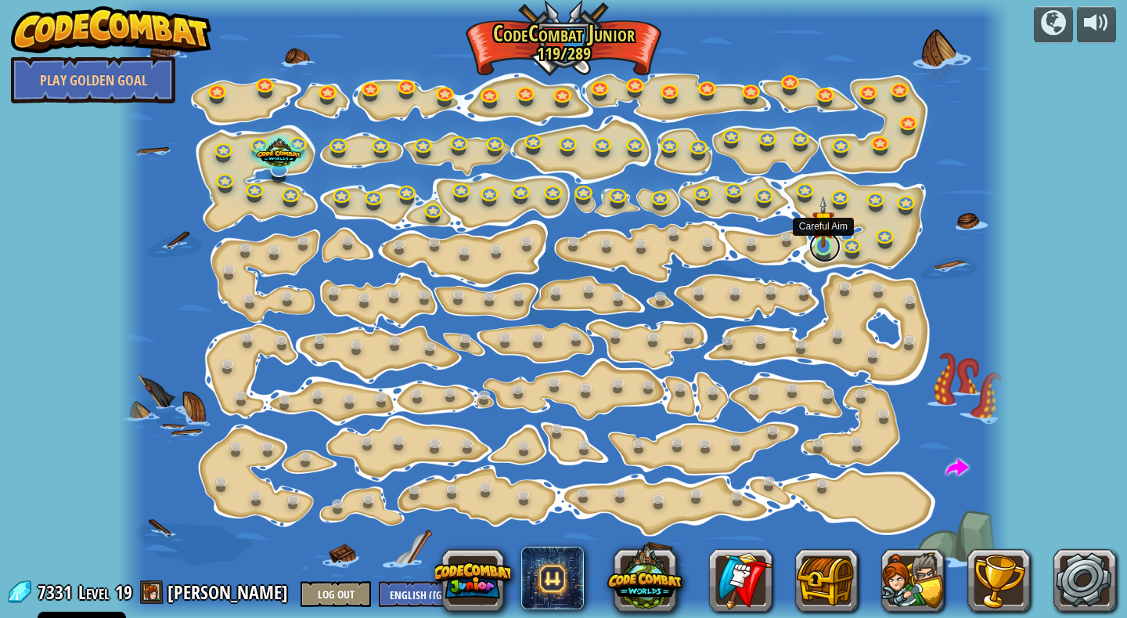
click at [825, 247] on div at bounding box center [824, 245] width 18 height 19
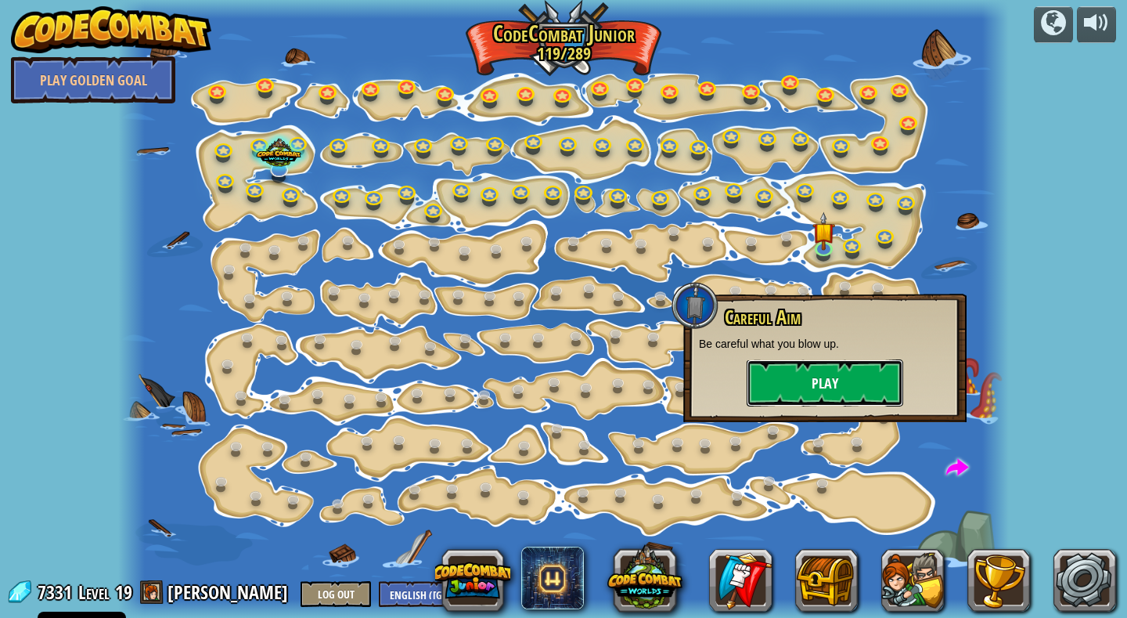
click at [830, 377] on button "Play" at bounding box center [825, 382] width 157 height 47
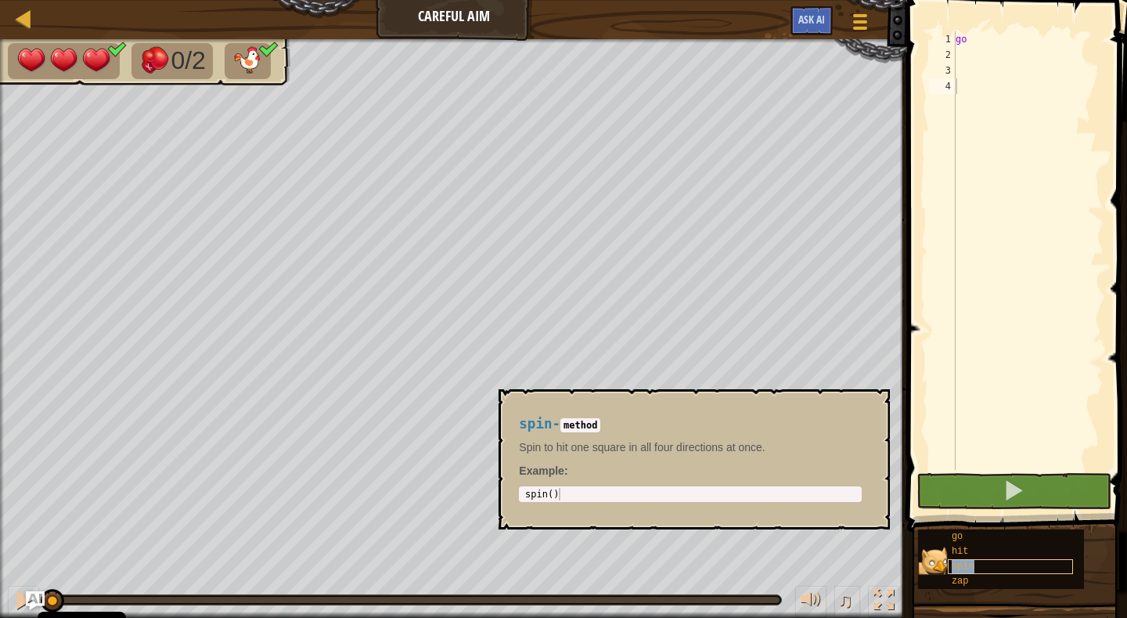
click at [1010, 560] on div "spin" at bounding box center [1010, 566] width 125 height 15
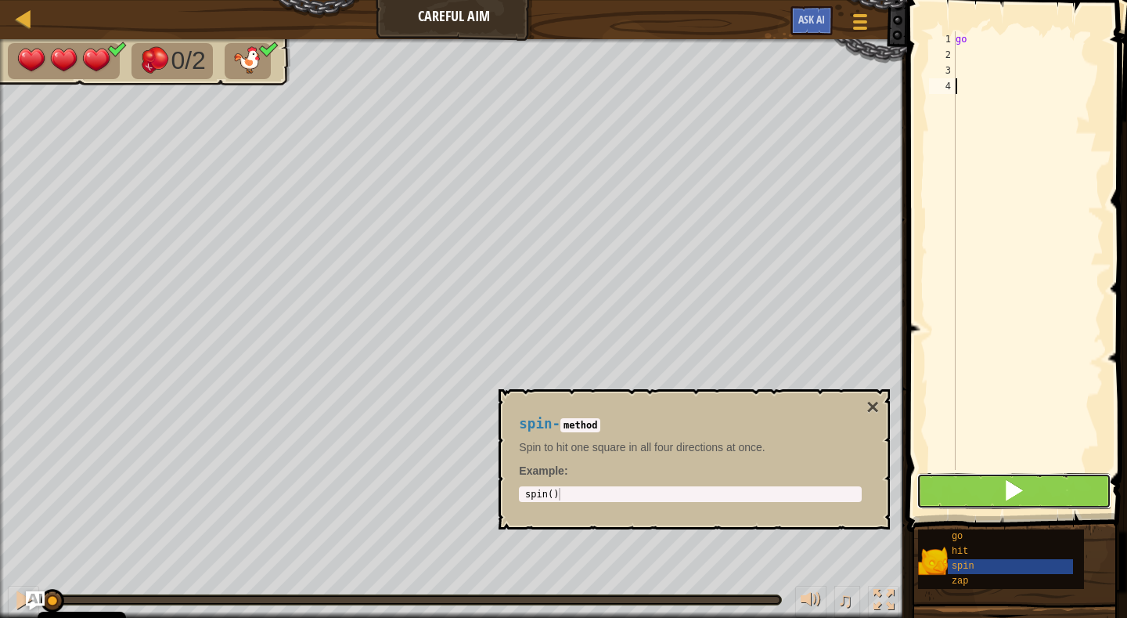
click at [981, 477] on button at bounding box center [1013, 491] width 195 height 36
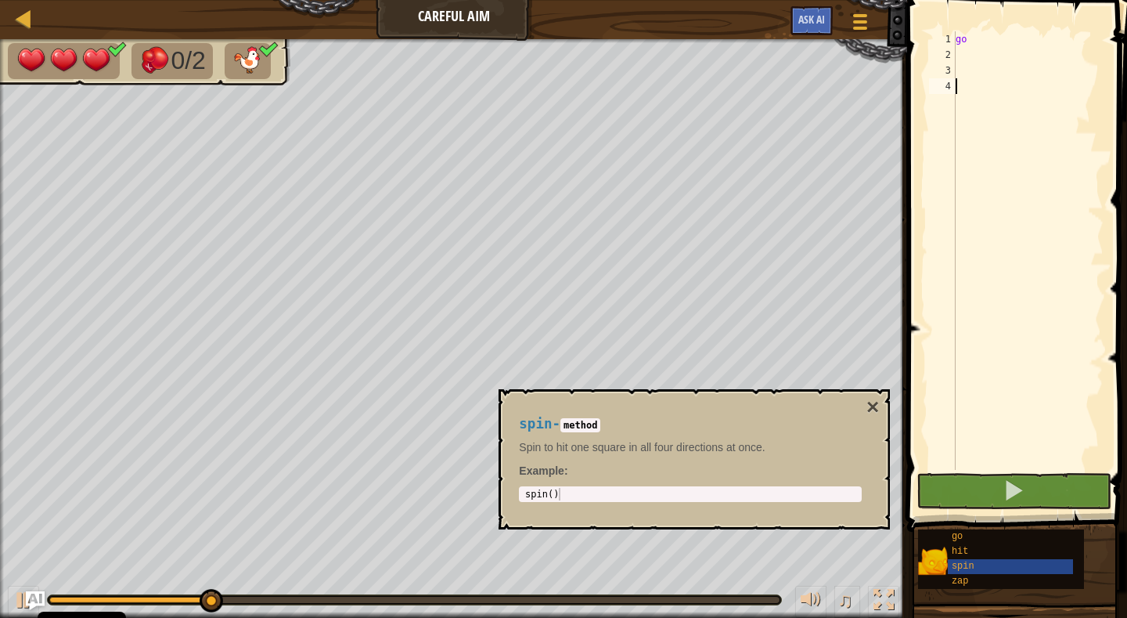
click at [984, 402] on div "go" at bounding box center [1027, 266] width 151 height 470
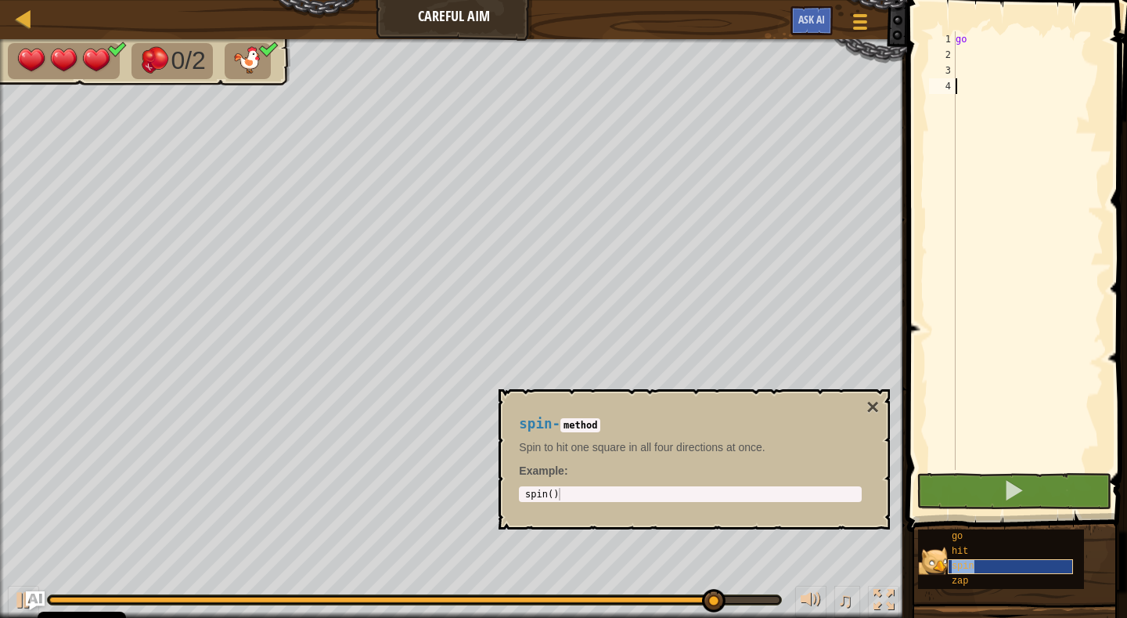
click at [1039, 565] on div "spin" at bounding box center [1010, 566] width 125 height 15
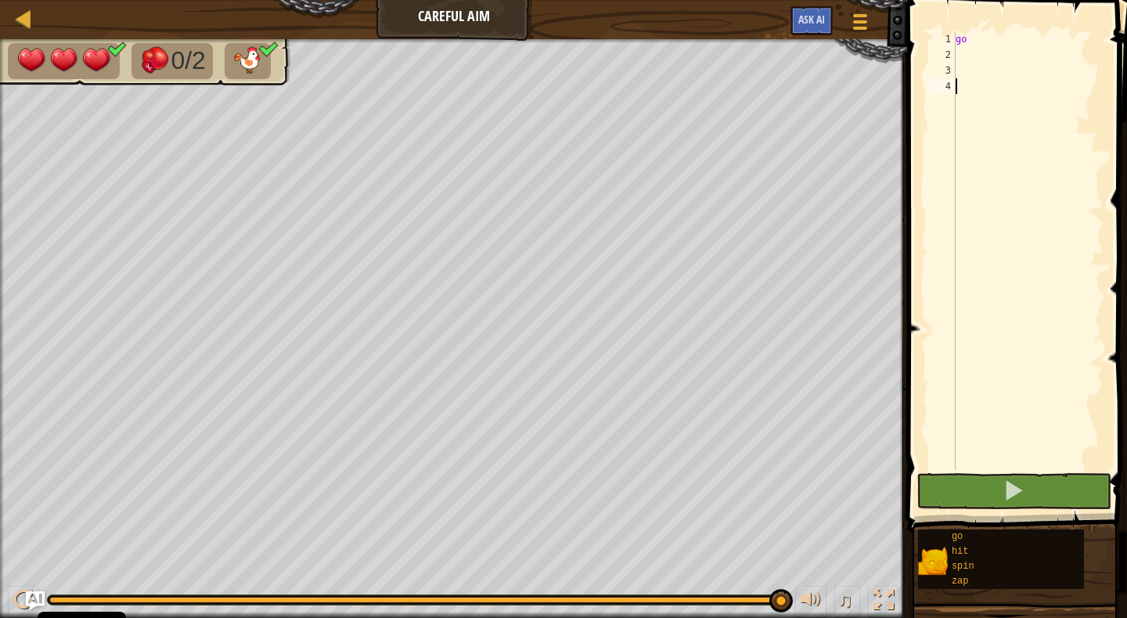
type textarea "g"
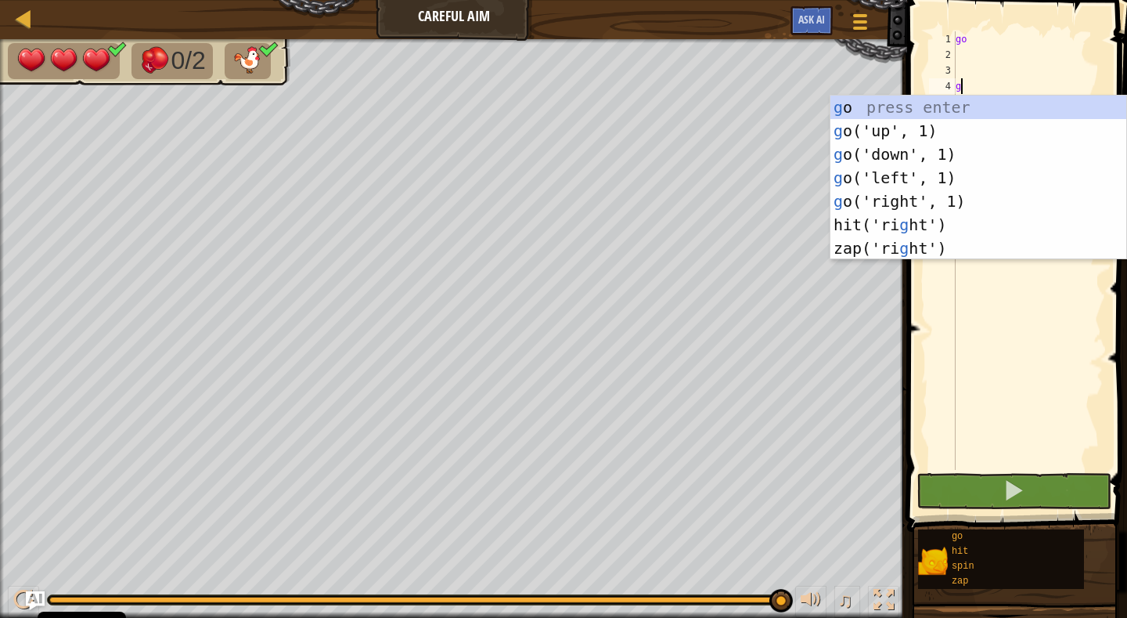
scroll to position [7, 0]
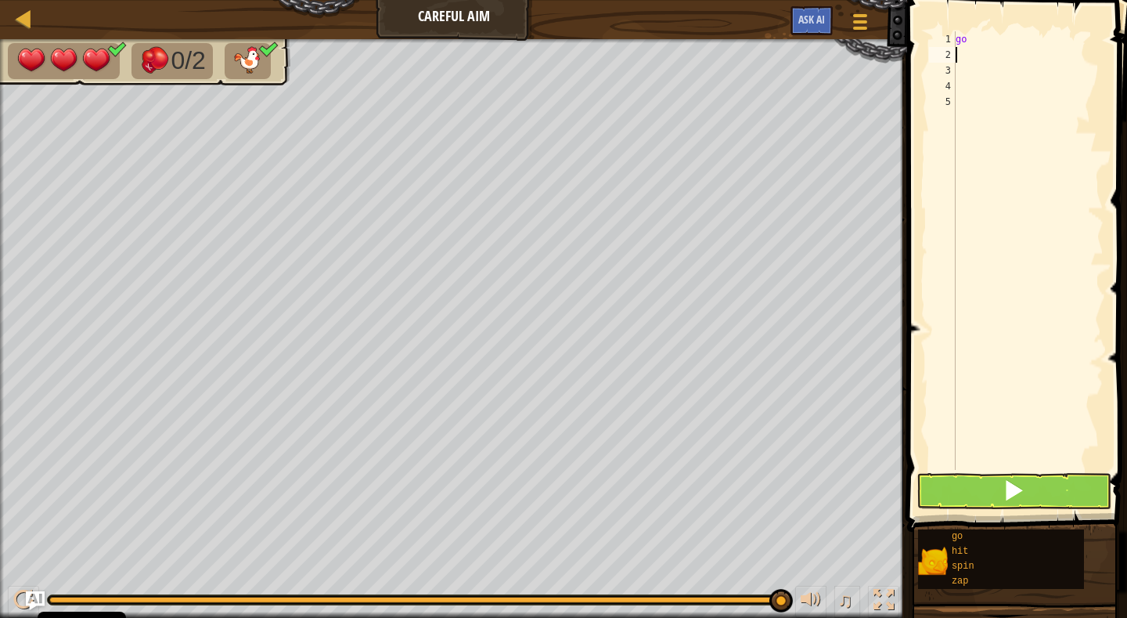
type textarea "d"
type textarea "g"
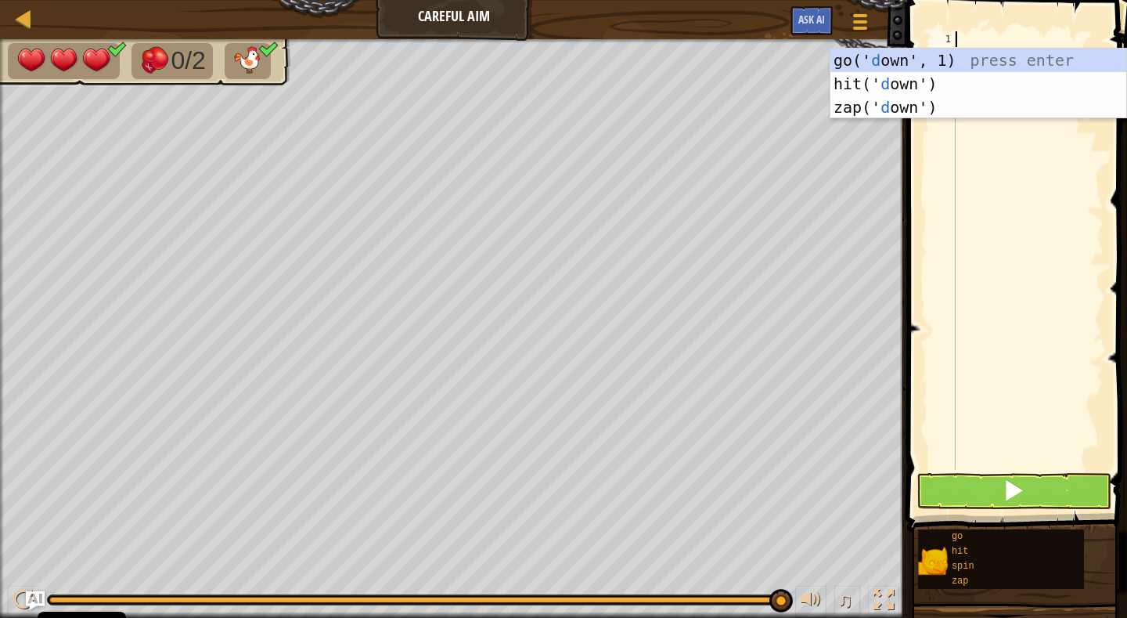
type textarea "g"
